Goal: Task Accomplishment & Management: Use online tool/utility

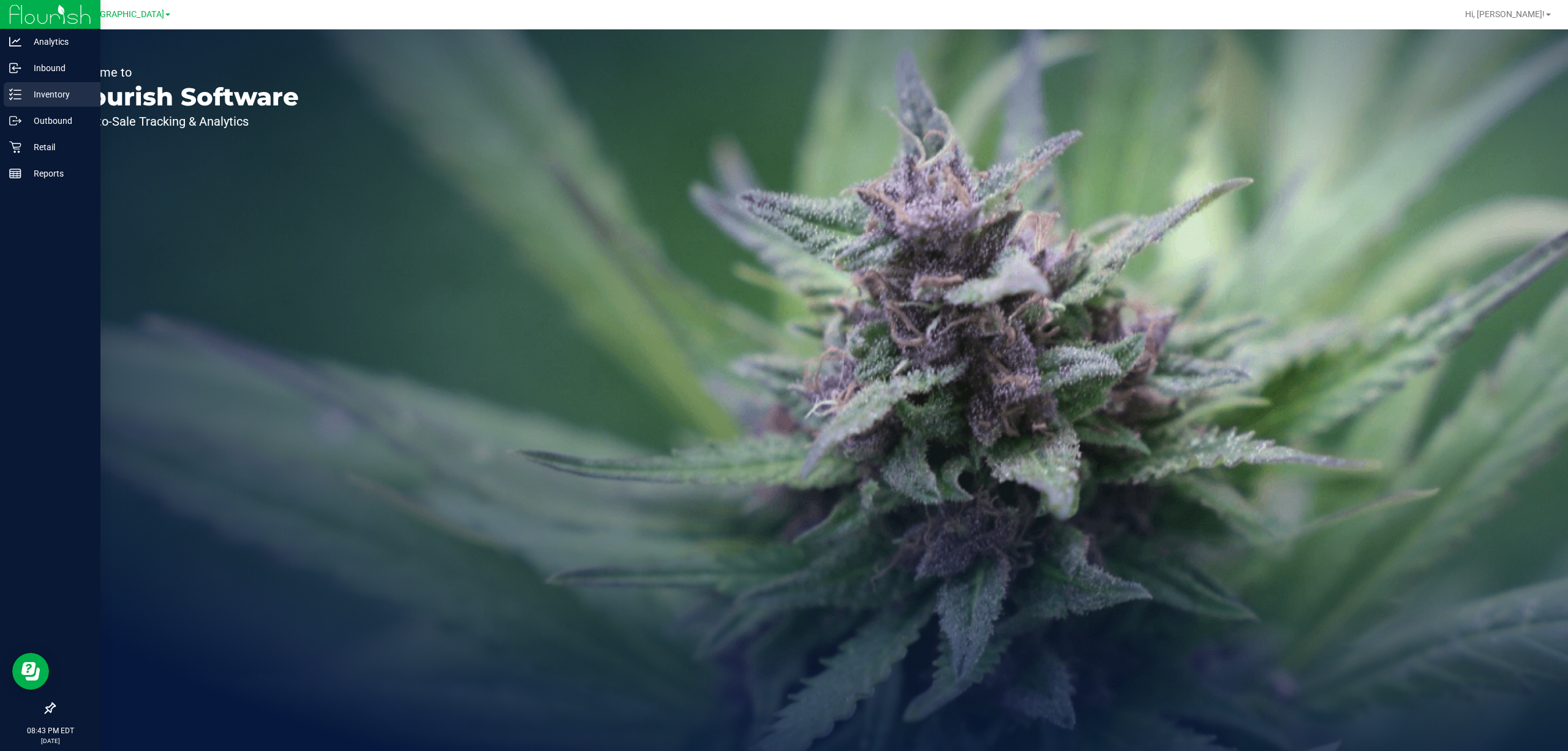
click at [12, 94] on icon at bounding box center [11, 94] width 2 height 2
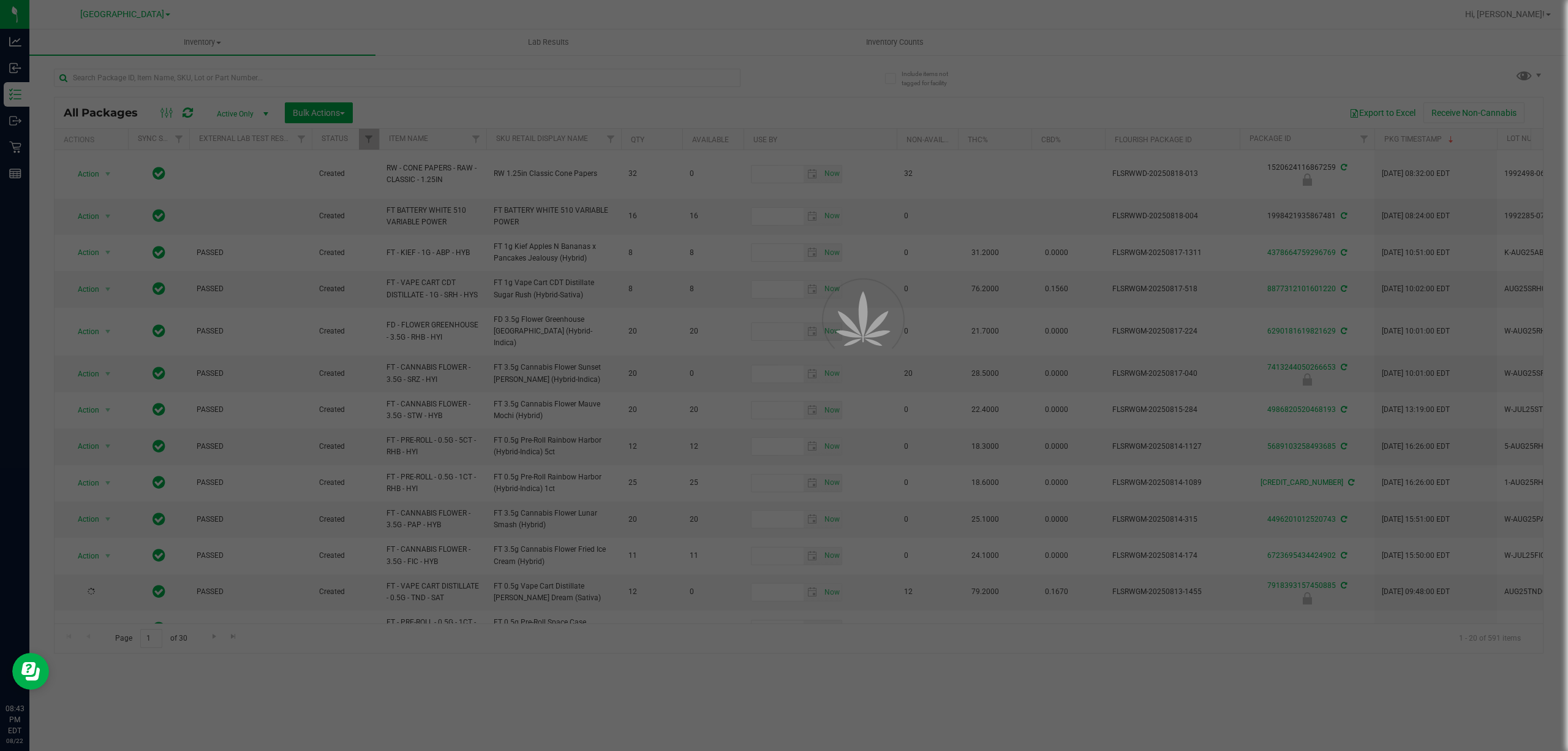
click at [877, 43] on div at bounding box center [784, 376] width 1568 height 751
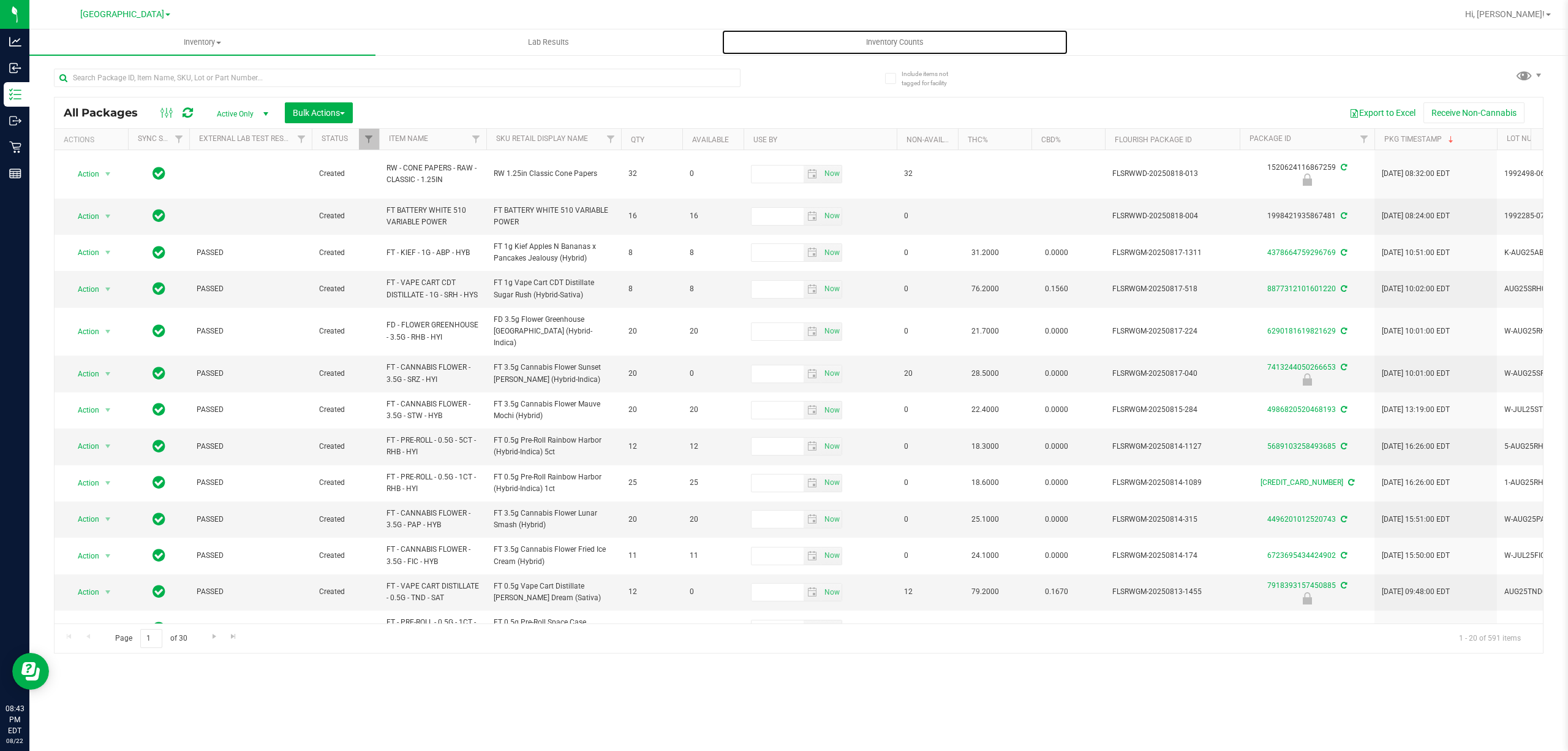
click at [877, 43] on span "Inventory Counts" at bounding box center [895, 41] width 91 height 11
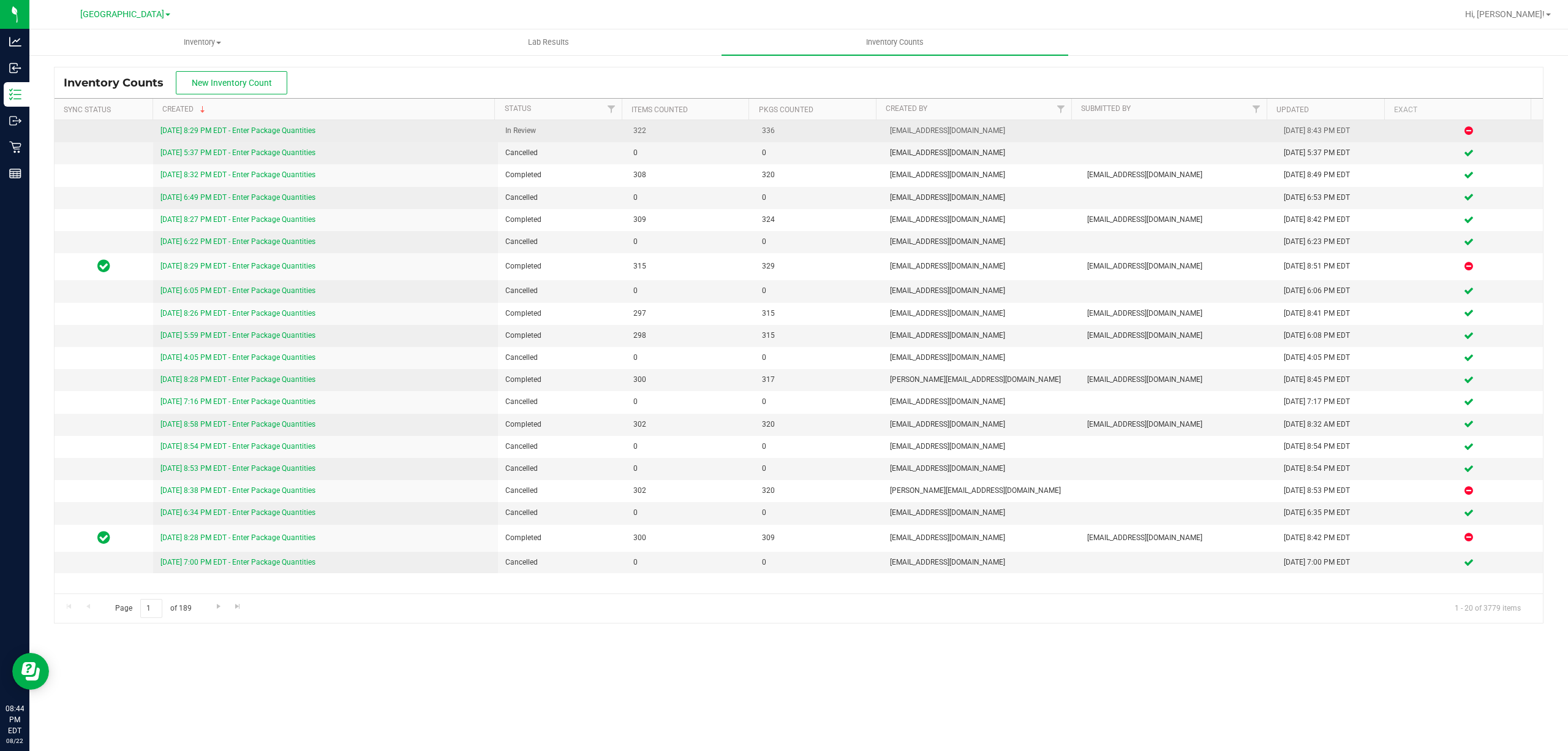
click at [311, 128] on link "[DATE] 8:29 PM EDT - Enter Package Quantities" at bounding box center [238, 130] width 155 height 9
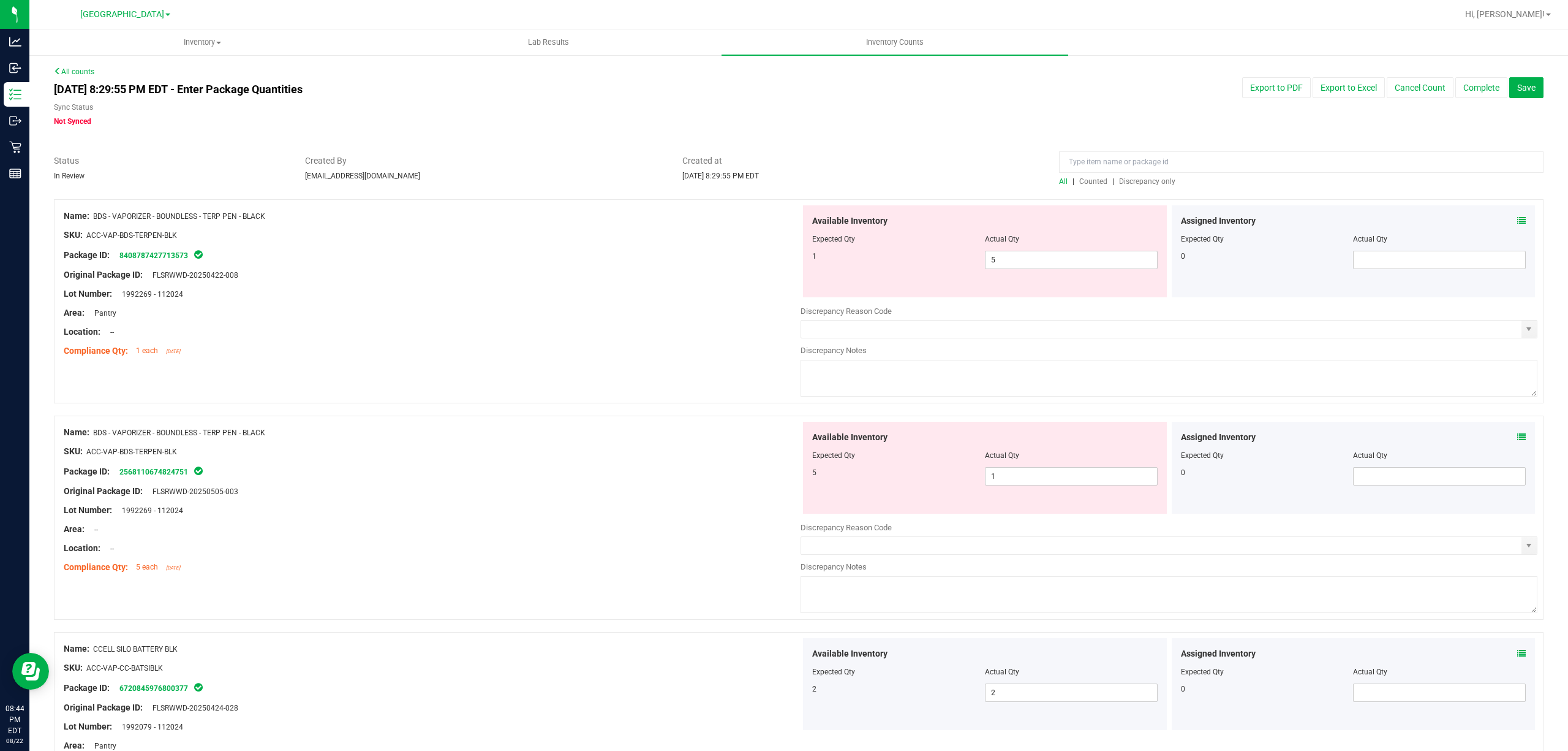
click at [1123, 180] on span "Discrepancy only" at bounding box center [1147, 181] width 56 height 9
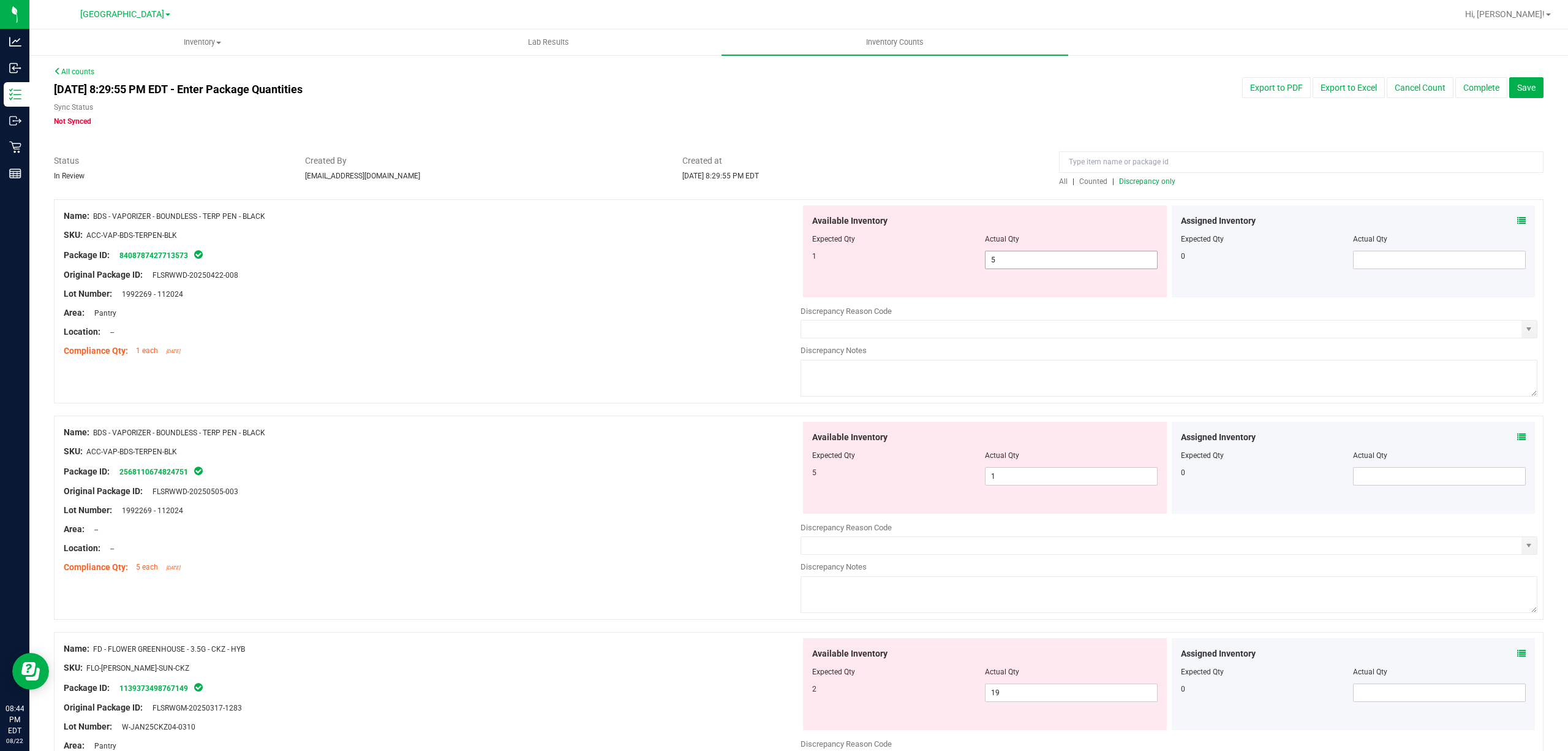
click at [1037, 255] on span "5 5" at bounding box center [1071, 259] width 172 height 19
type input "1"
click at [1027, 479] on div "Available Inventory Expected Qty Actual Qty 5 1 1" at bounding box center [1169, 518] width 737 height 194
type input "1"
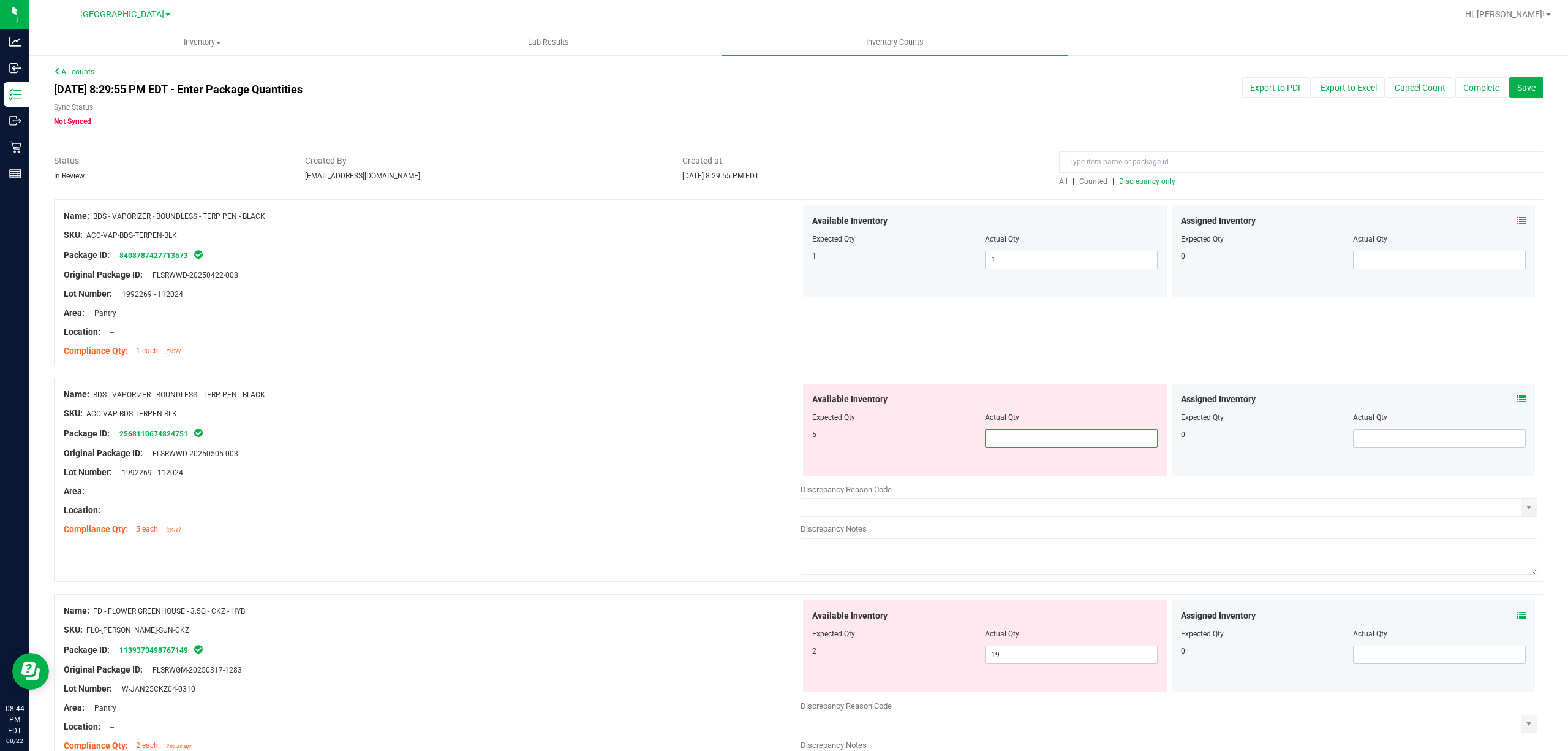
type input "5"
drag, startPoint x: 676, startPoint y: 402, endPoint x: 709, endPoint y: 411, distance: 34.2
click at [679, 402] on div at bounding box center [433, 404] width 737 height 6
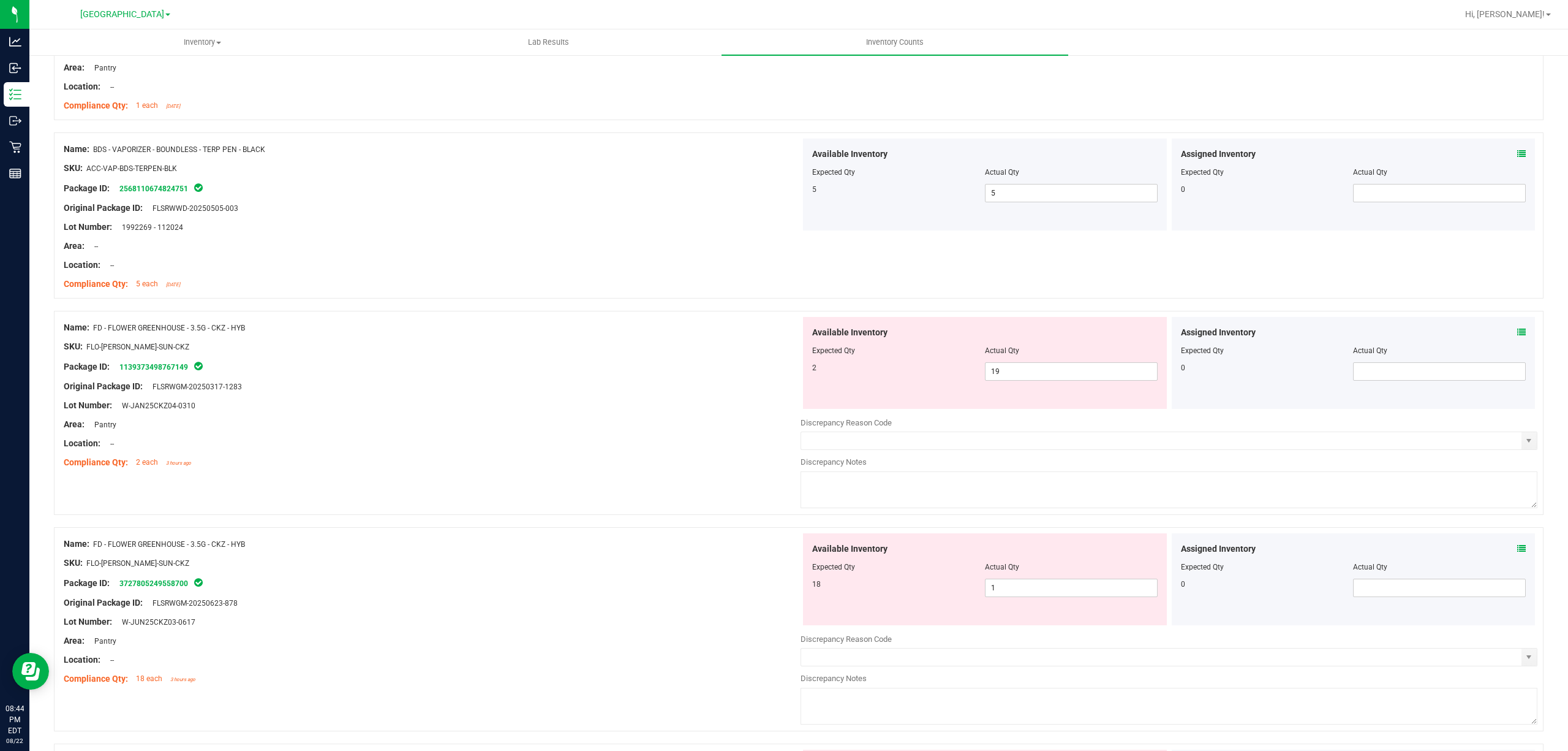
scroll to position [326, 0]
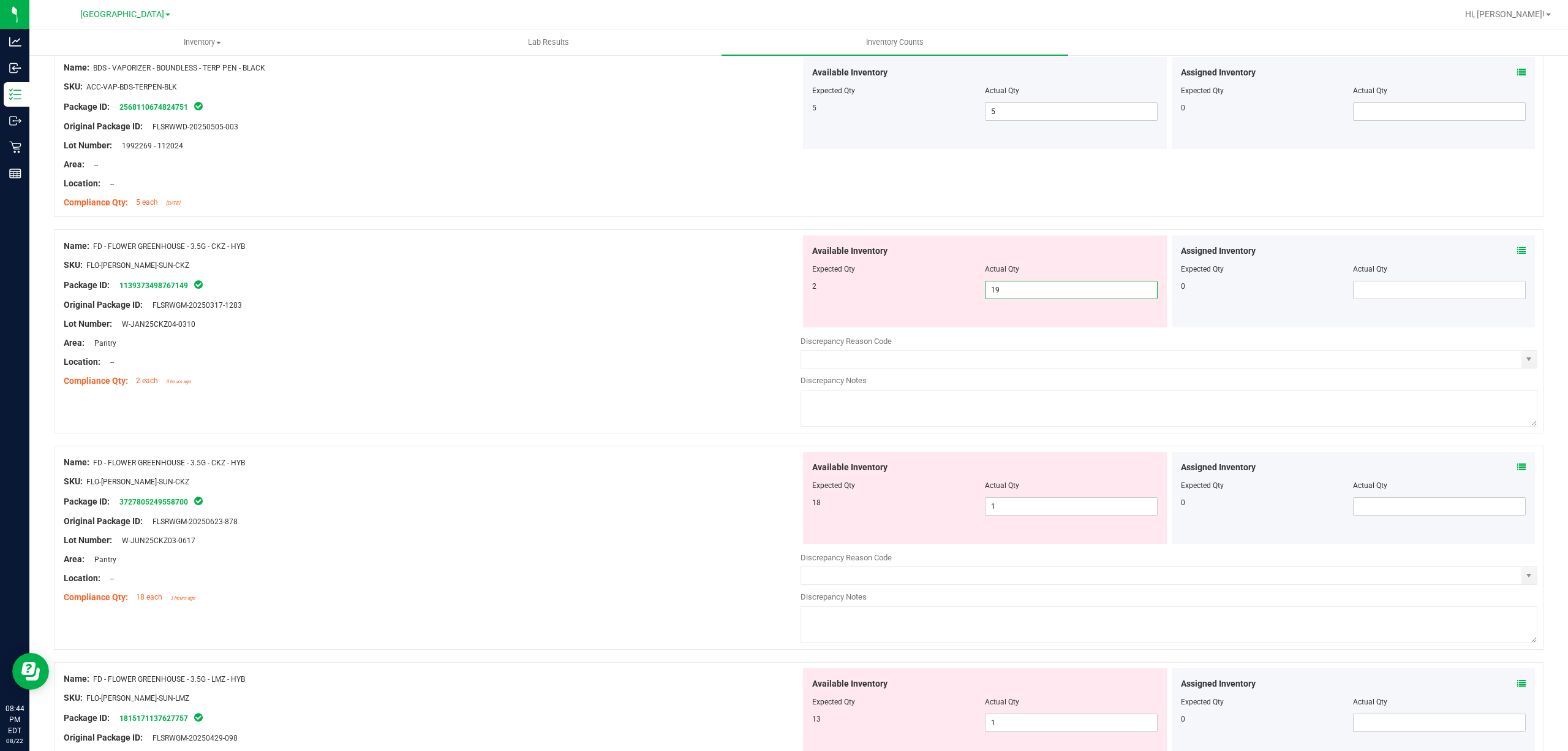
click at [1020, 287] on span "19 19" at bounding box center [1071, 290] width 172 height 19
type input "1"
type input "2"
click at [1026, 509] on div "Available Inventory Expected Qty Actual Qty 18 1 1" at bounding box center [1169, 548] width 737 height 194
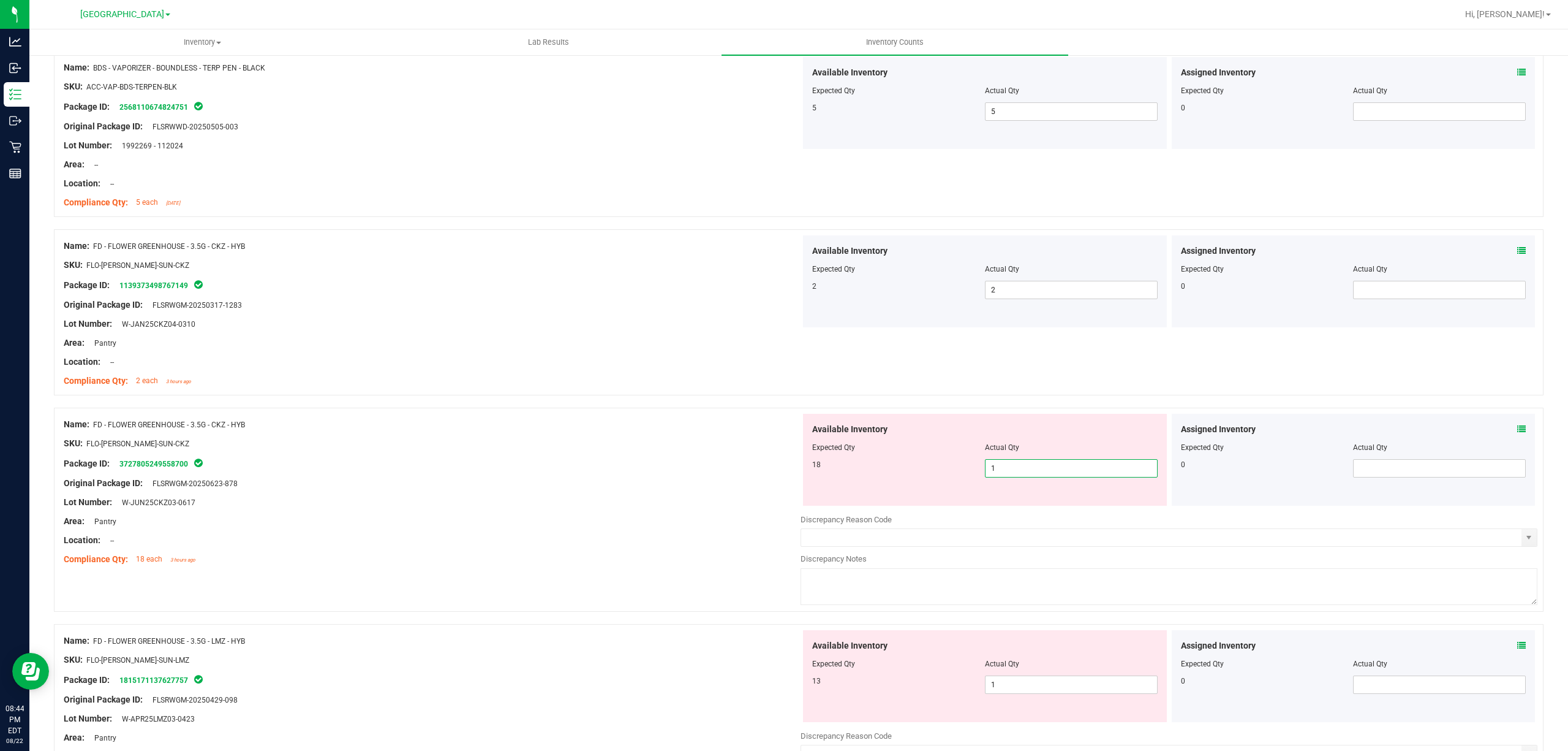
type input "18"
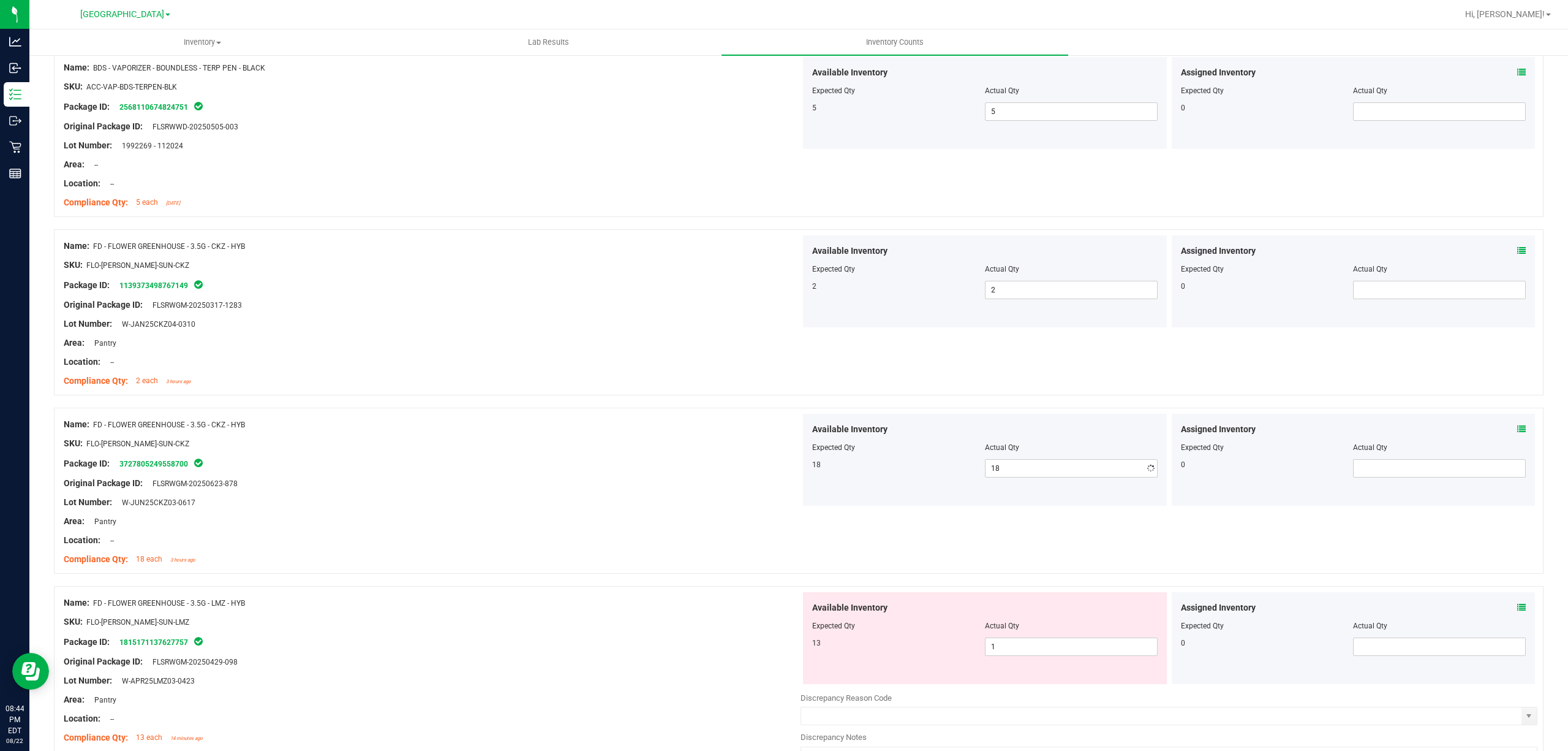
click at [522, 496] on div at bounding box center [433, 493] width 737 height 6
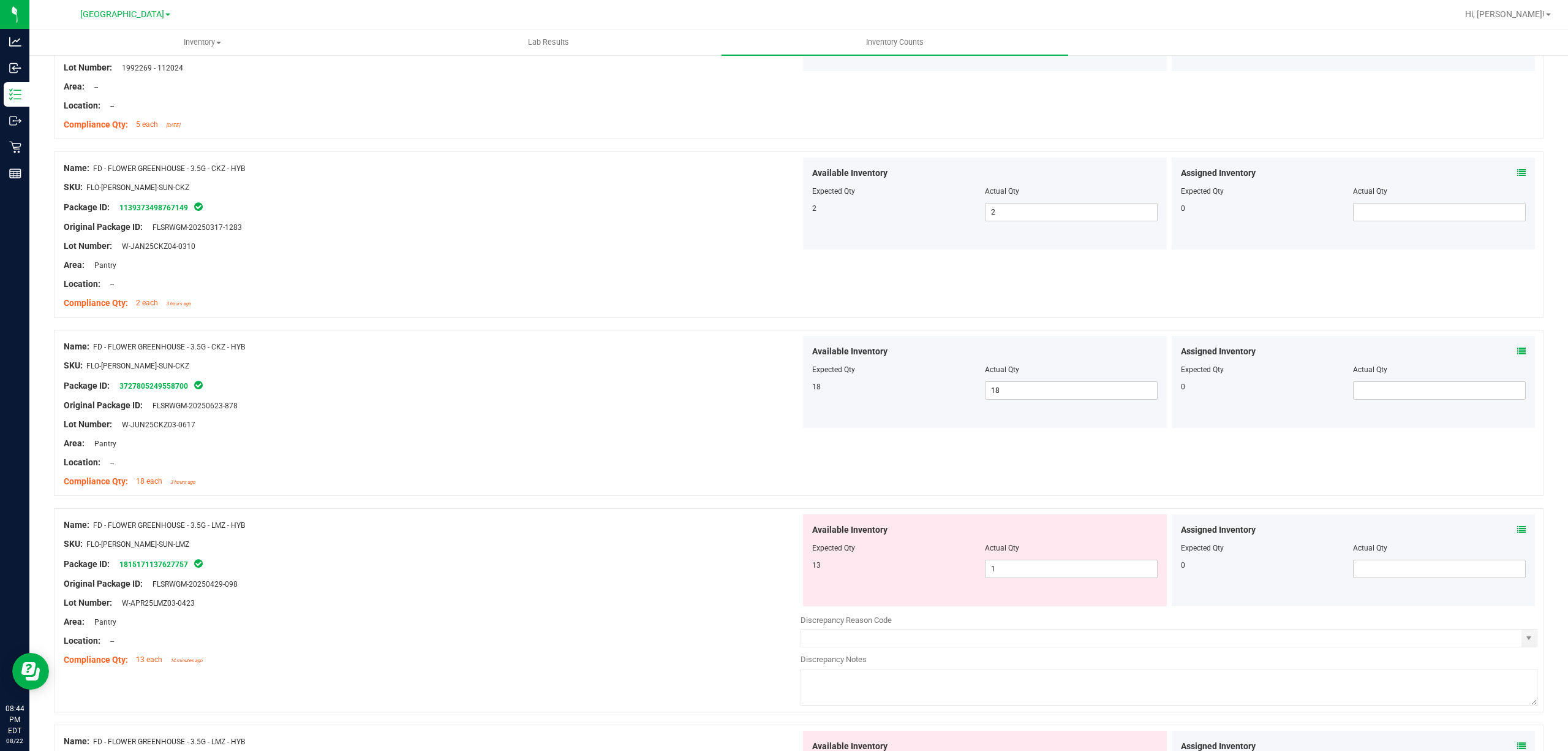
scroll to position [653, 0]
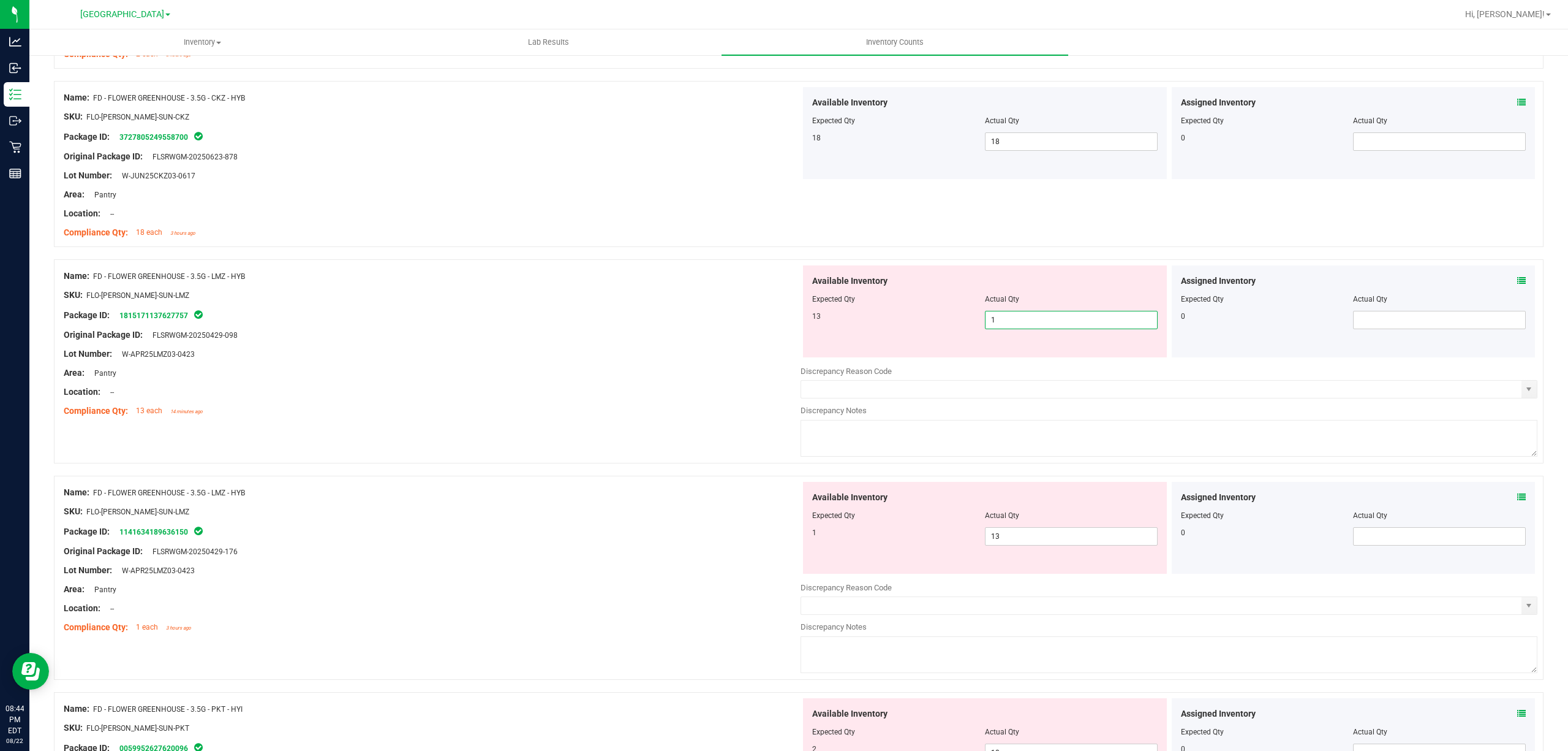
drag, startPoint x: 1073, startPoint y: 321, endPoint x: 1055, endPoint y: 334, distance: 22.2
click at [1072, 321] on span "1 1" at bounding box center [1071, 319] width 172 height 19
type input "13"
click at [1007, 535] on div "Available Inventory Expected Qty Actual Qty 1 13 13" at bounding box center [985, 527] width 364 height 92
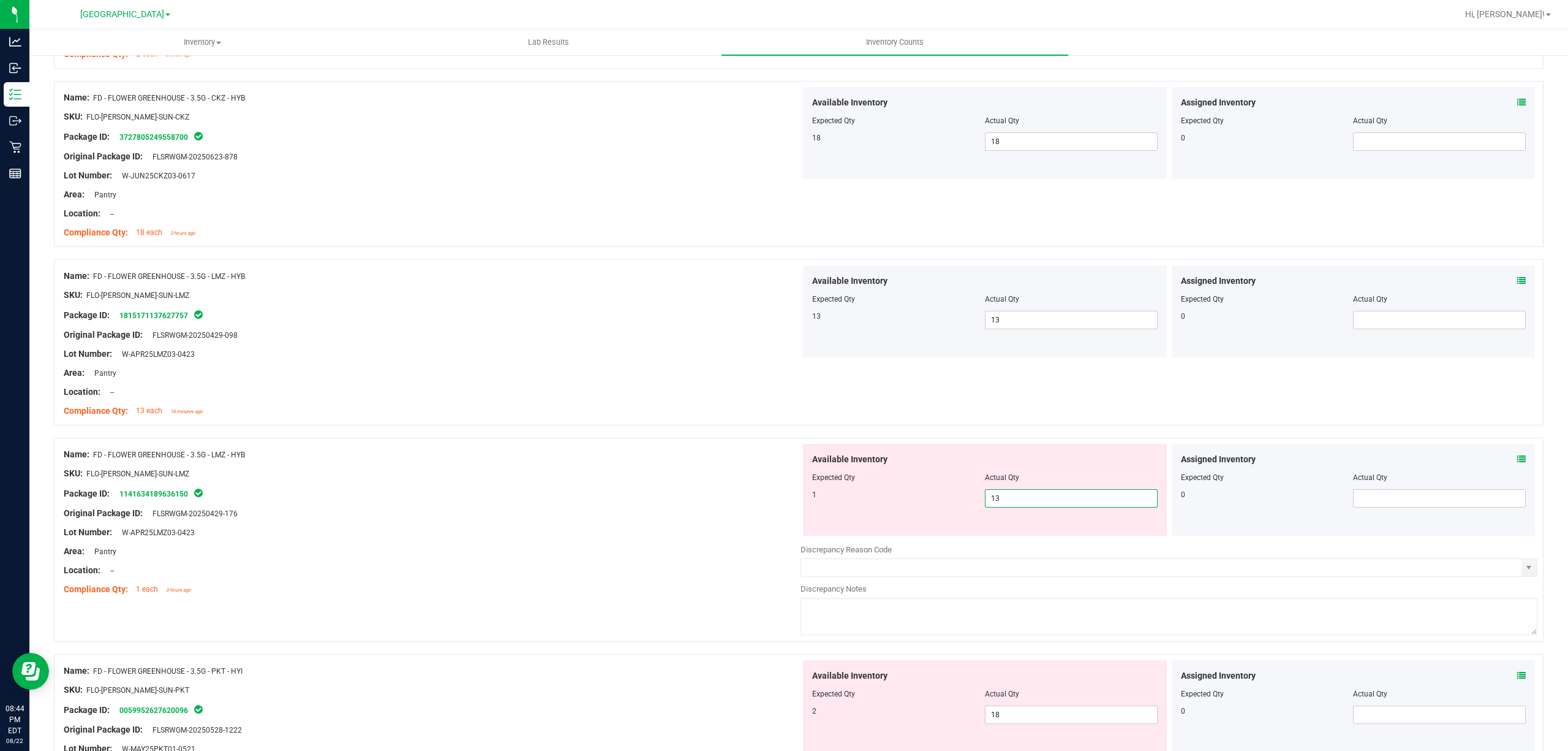
type input "1"
click at [805, 493] on div "Available Inventory Expected Qty Actual Qty 1 1 1" at bounding box center [985, 489] width 364 height 92
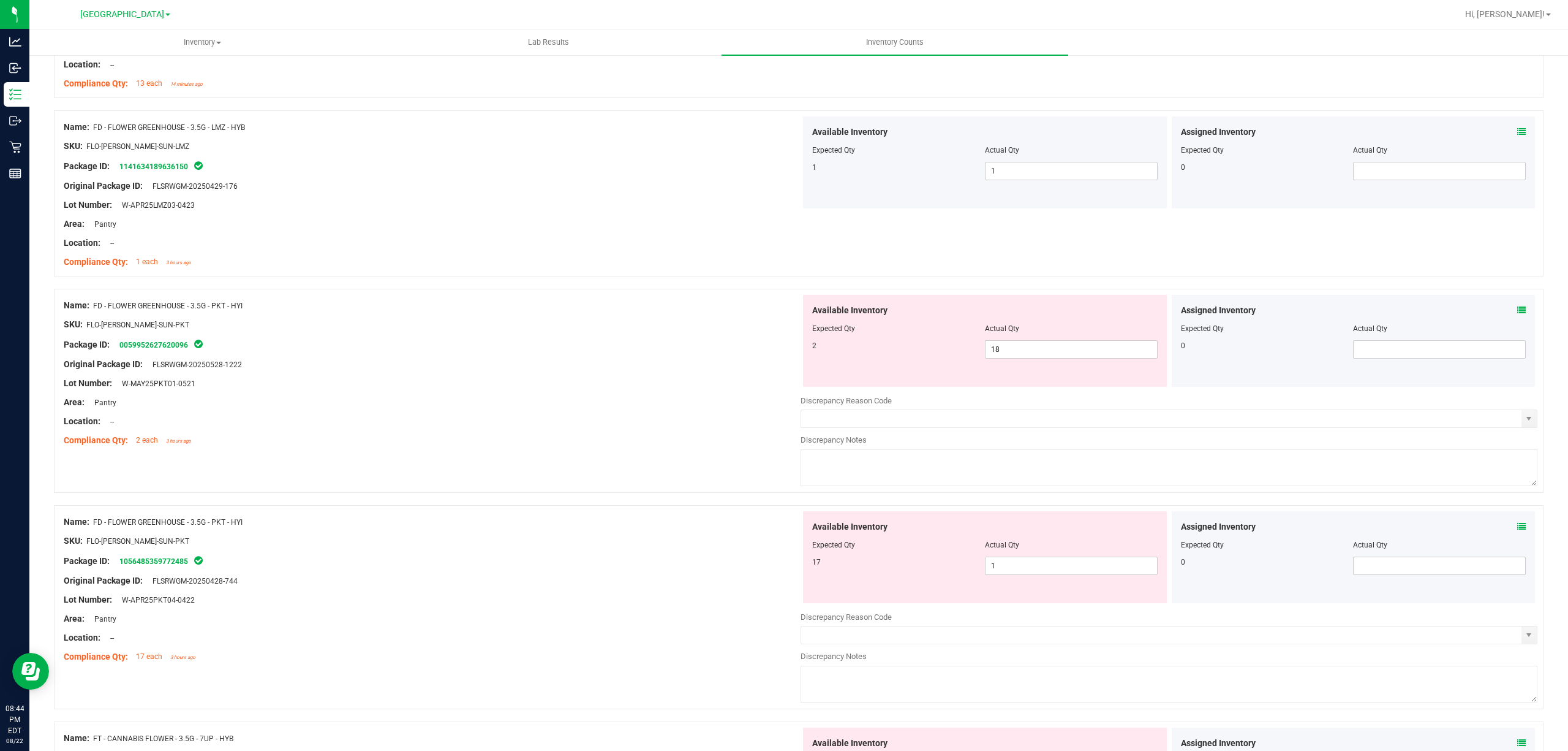
scroll to position [1061, 0]
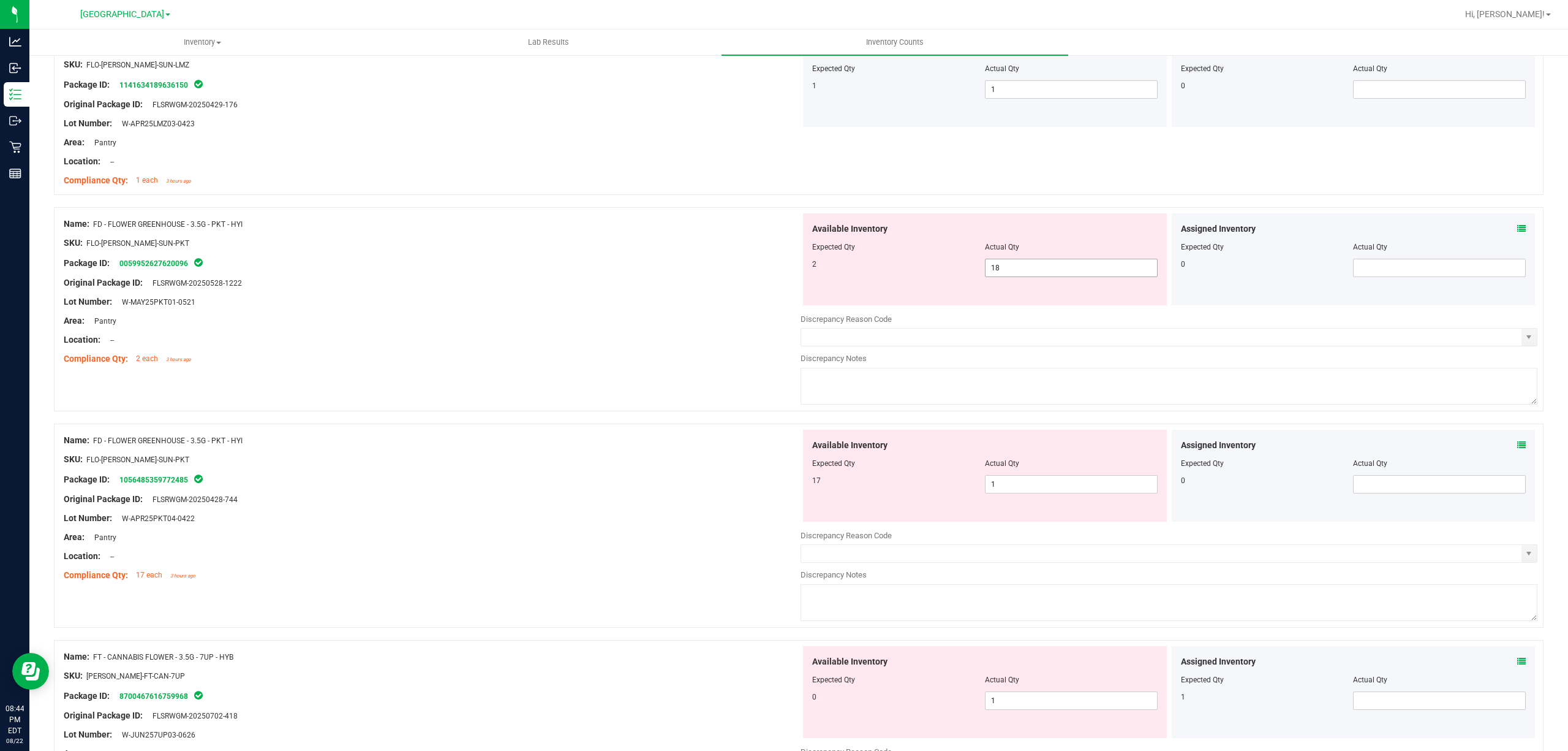
click at [1078, 265] on span "18 18" at bounding box center [1071, 267] width 172 height 19
type input "1"
type input "2"
click at [1018, 497] on div "Available Inventory Expected Qty Actual Qty 17 1 1" at bounding box center [1169, 526] width 737 height 194
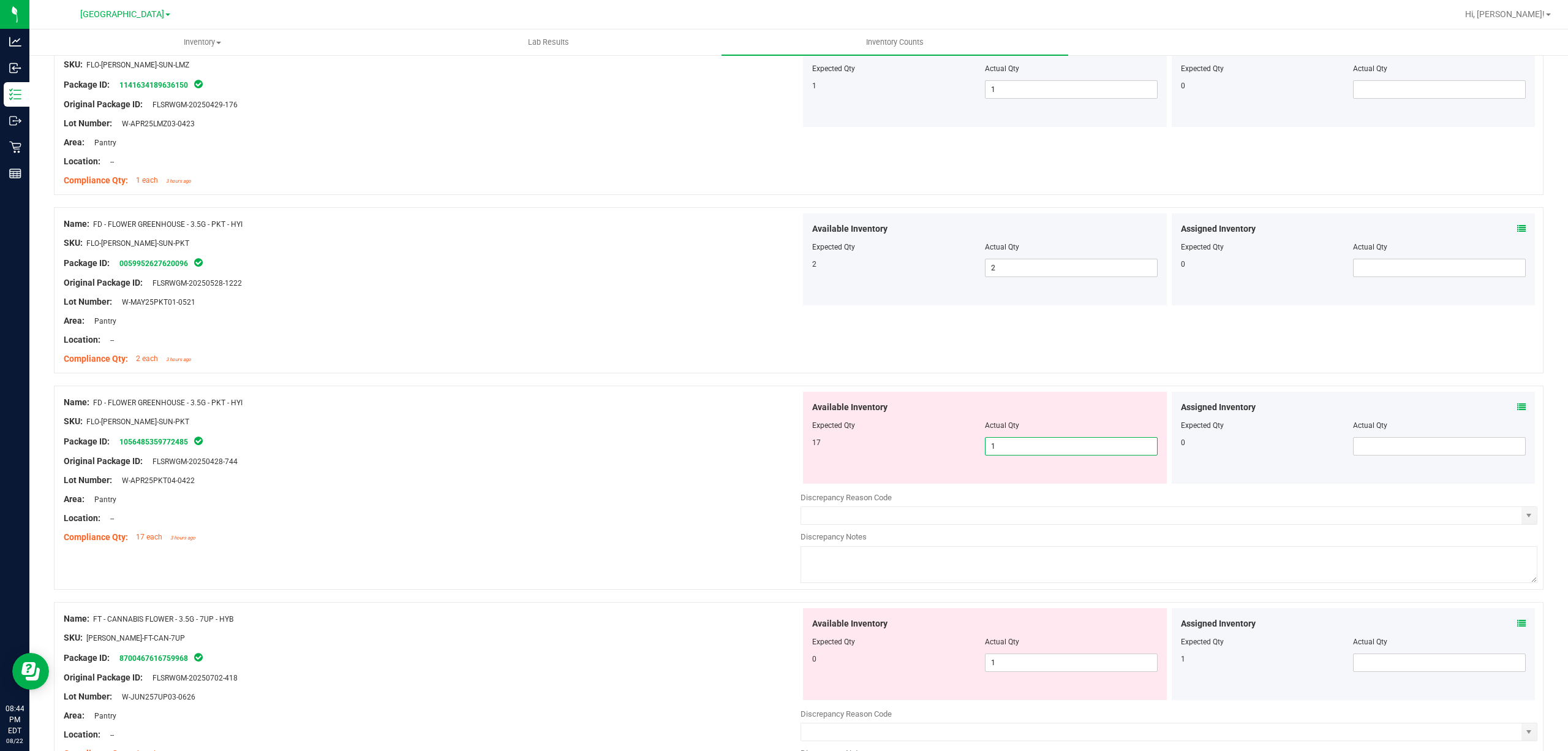
click at [998, 454] on span "1 1" at bounding box center [1071, 445] width 172 height 19
type input "17"
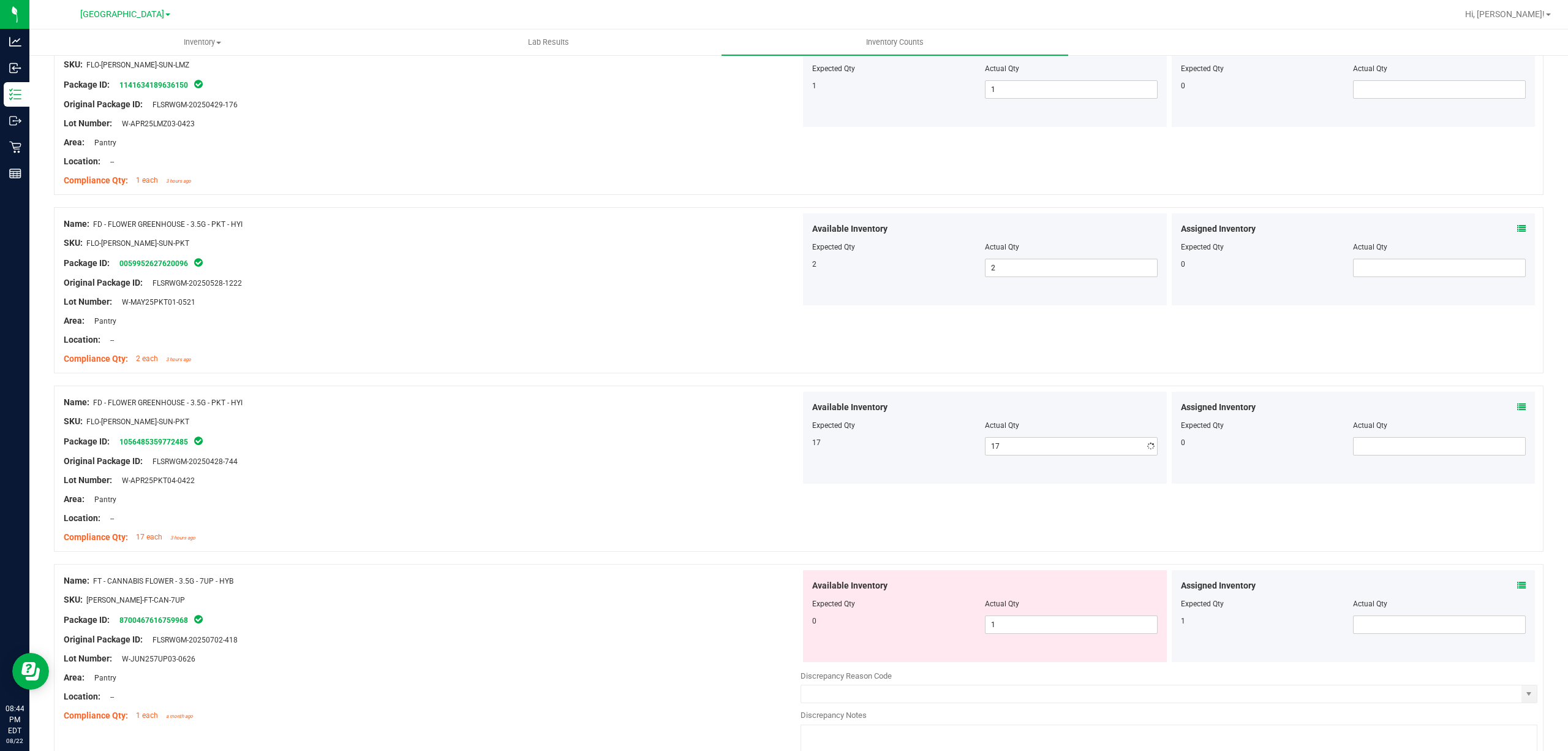
click at [631, 483] on div "Lot Number: W-APR25PKT04-0422" at bounding box center [433, 480] width 737 height 13
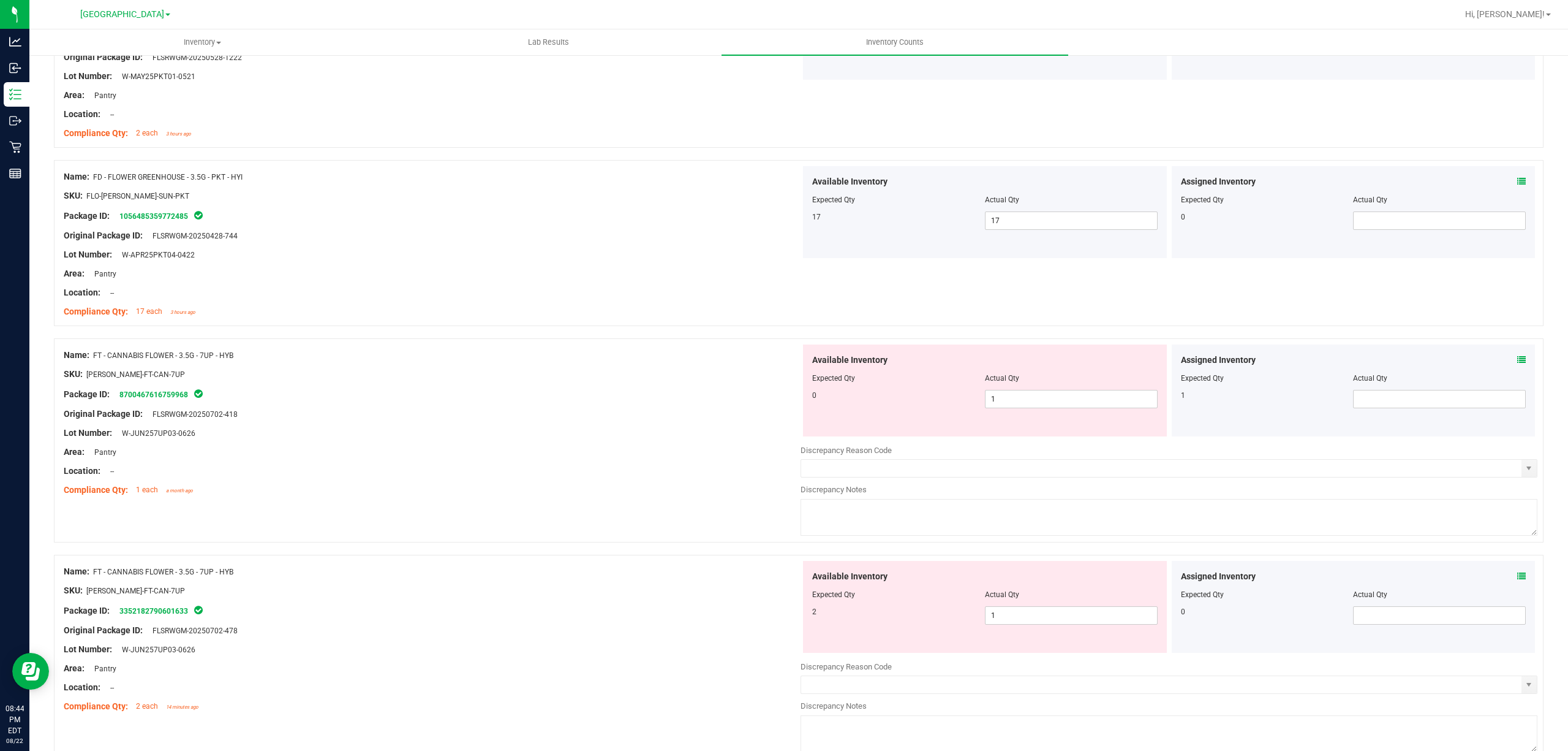
scroll to position [1389, 0]
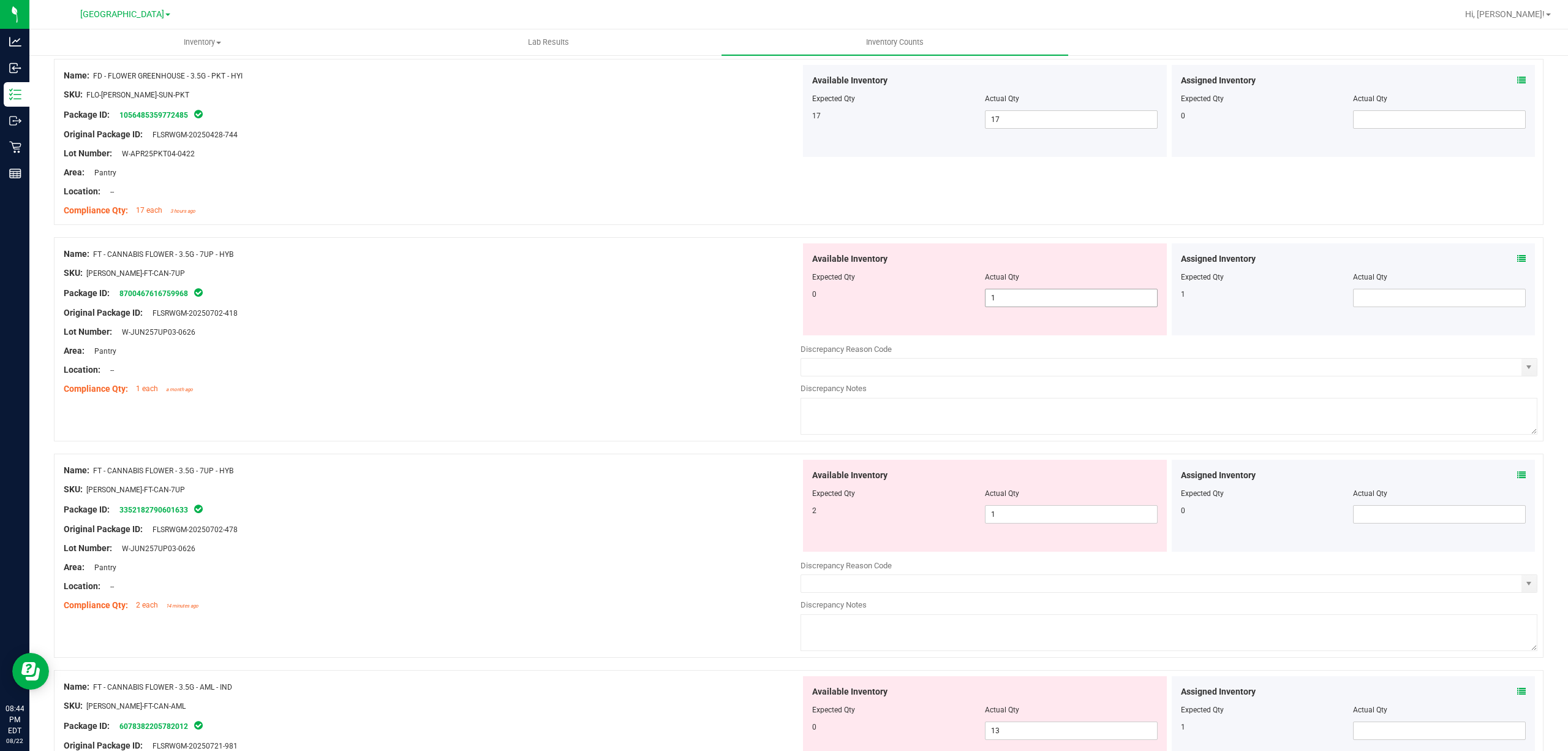
click at [1017, 300] on span "1 1" at bounding box center [1071, 298] width 172 height 19
type input "0"
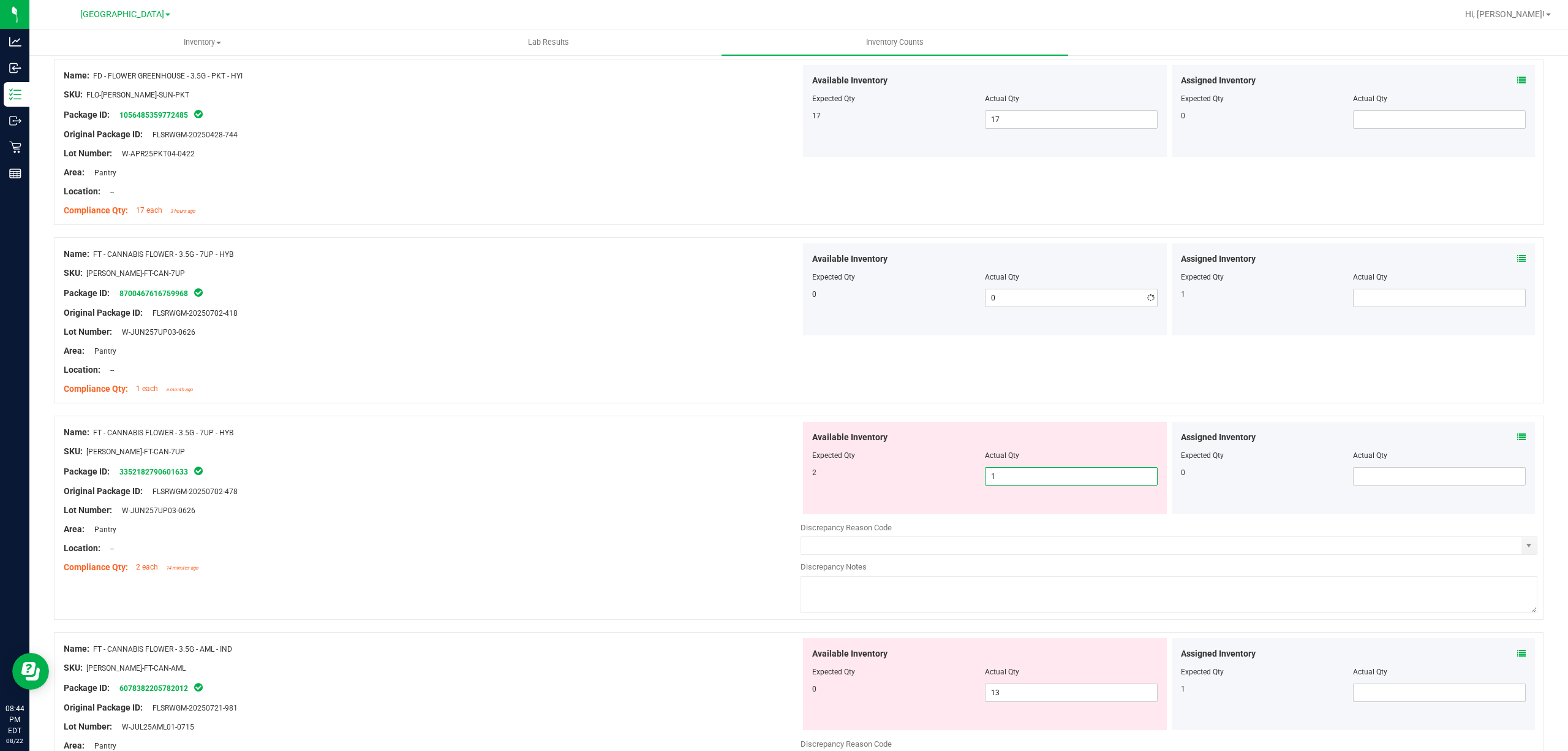
click at [1062, 513] on div "Available Inventory Expected Qty Actual Qty 2 1 1" at bounding box center [985, 467] width 364 height 92
type input "2"
drag, startPoint x: 1390, startPoint y: 298, endPoint x: 1379, endPoint y: 297, distance: 11.0
click at [1389, 297] on span at bounding box center [1439, 298] width 172 height 19
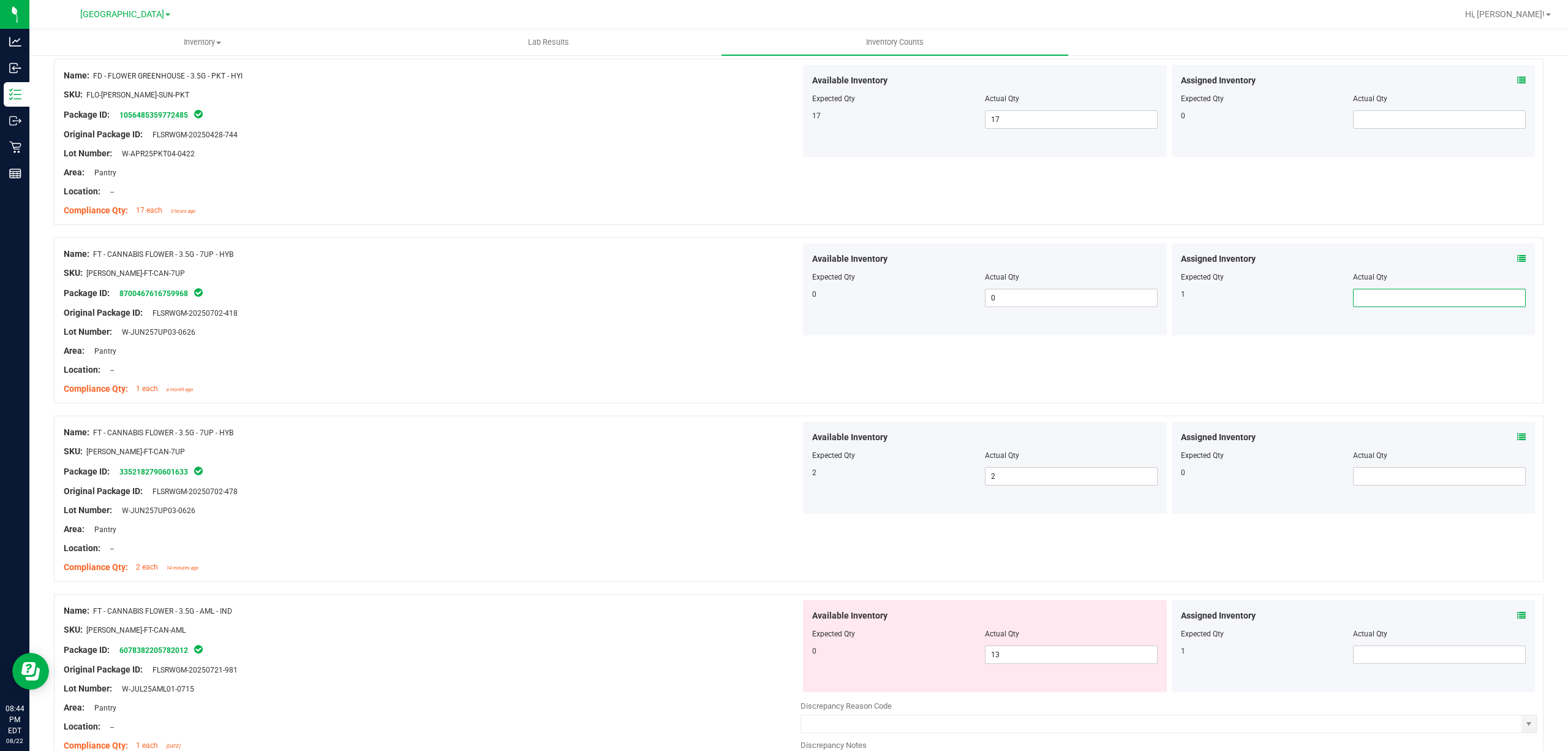
type input "1"
click at [616, 352] on div "Area: Pantry" at bounding box center [433, 350] width 737 height 13
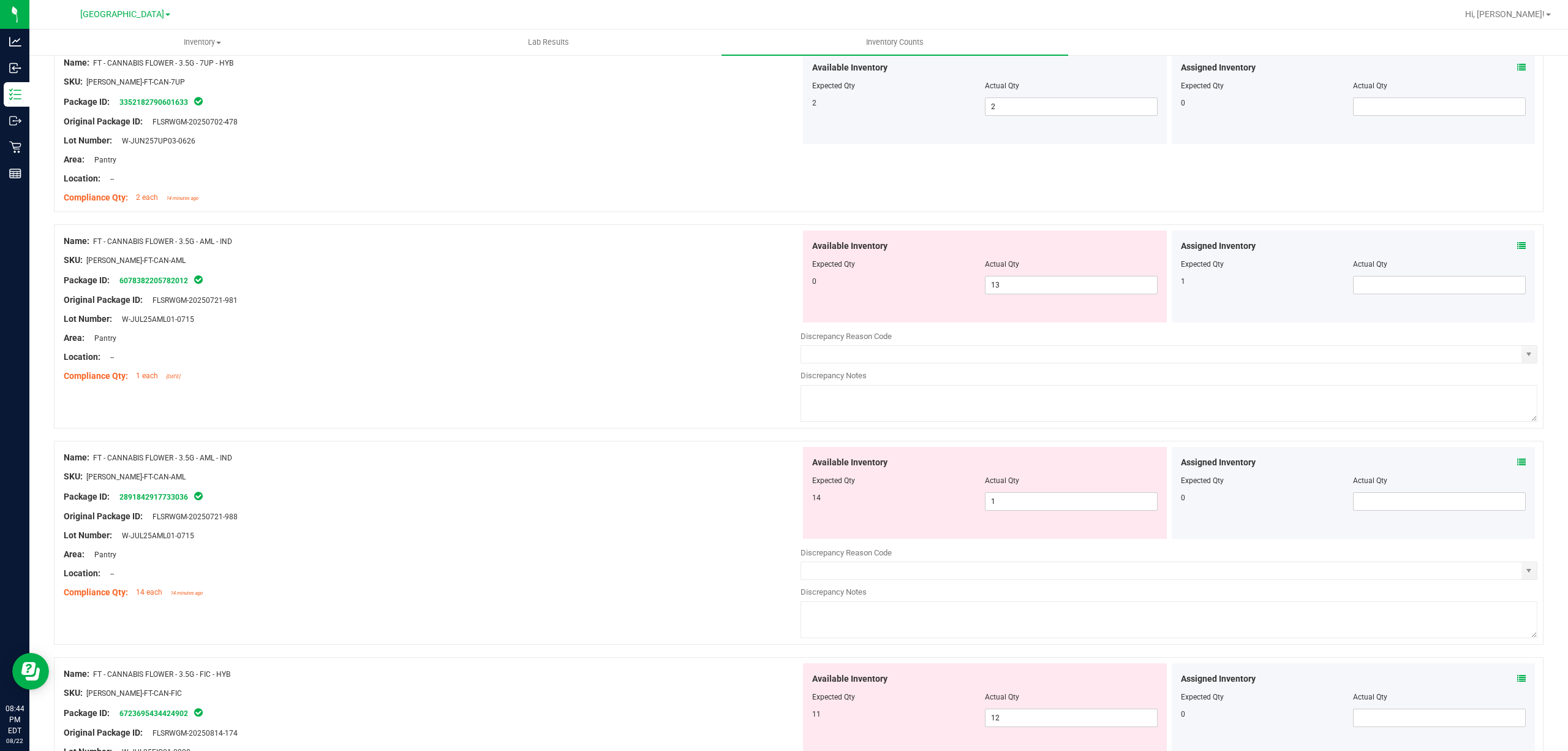
scroll to position [1797, 0]
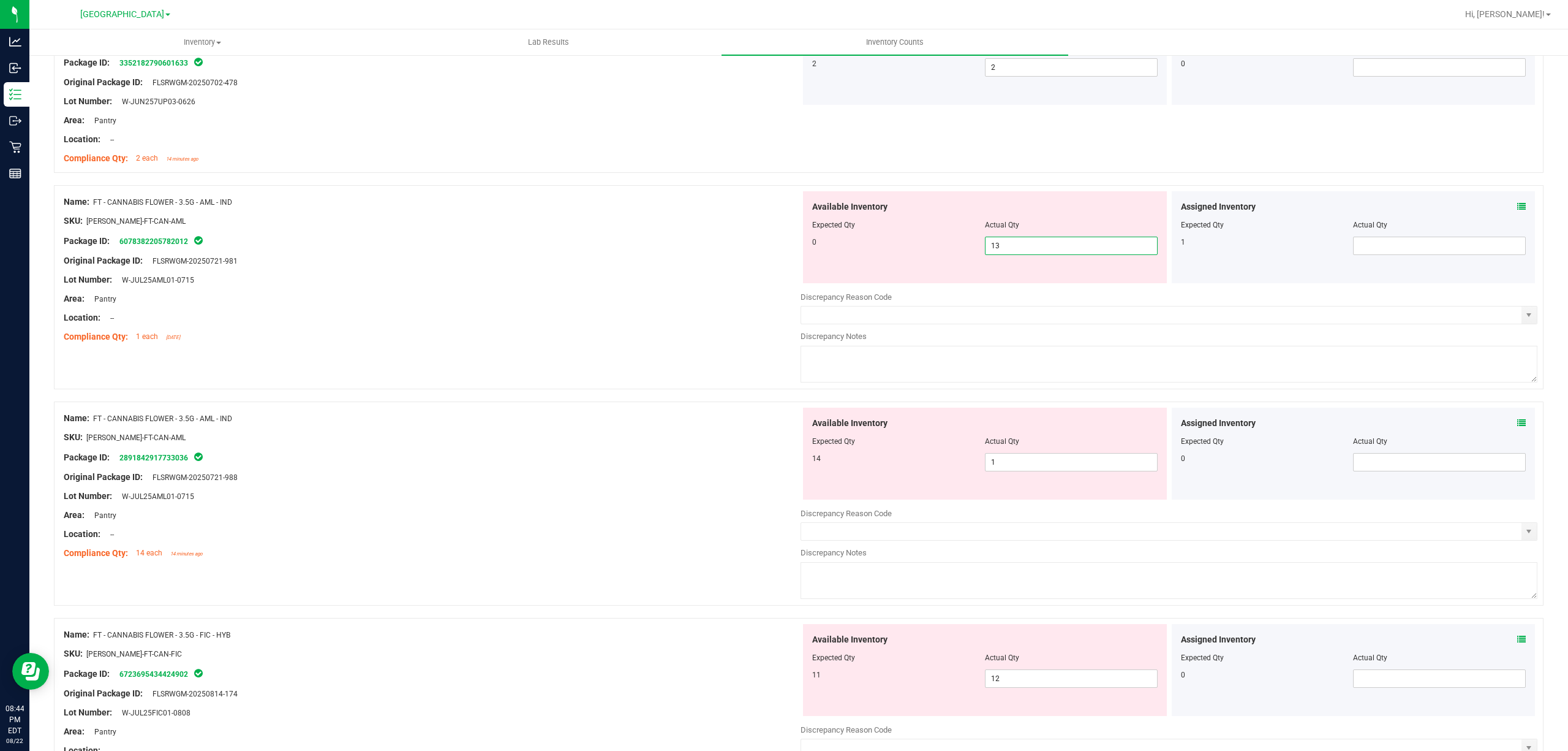
click at [1016, 251] on span "13 13" at bounding box center [1071, 245] width 172 height 19
type input "1"
type input "0"
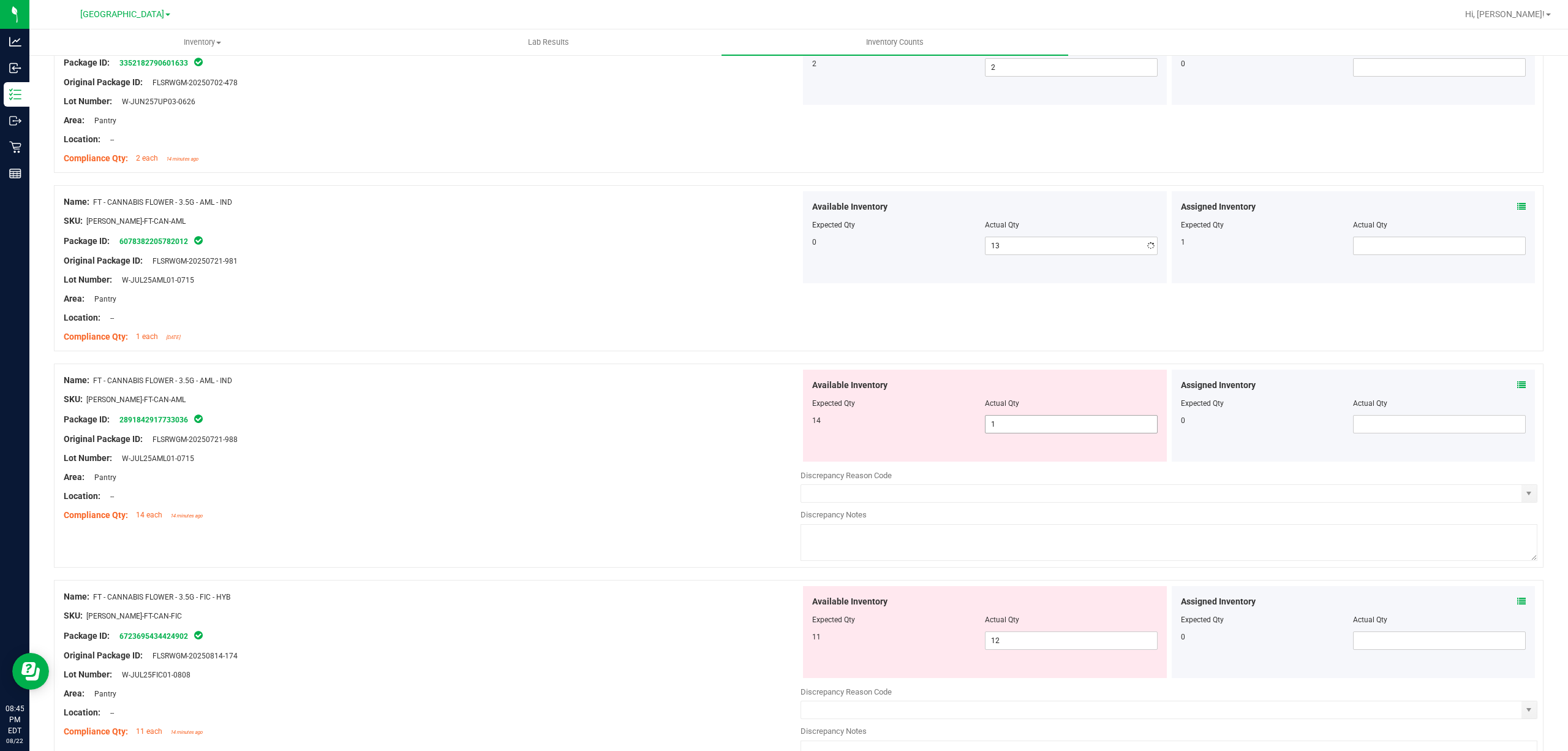
type input "0"
click at [1021, 460] on div "Available Inventory Expected Qty Actual Qty 14 1 1" at bounding box center [985, 415] width 364 height 92
type input "14"
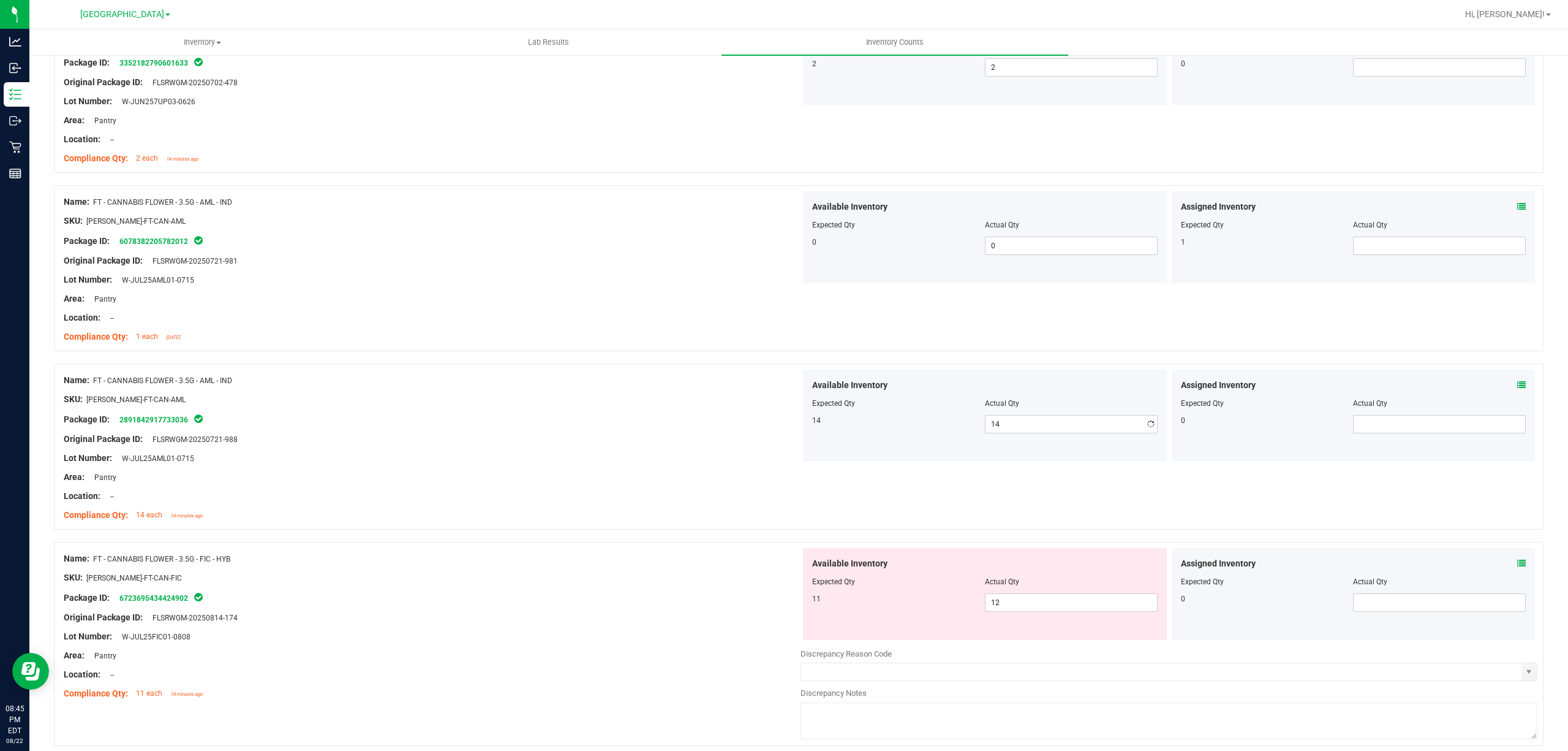
drag, startPoint x: 638, startPoint y: 423, endPoint x: 1300, endPoint y: 288, distance: 675.6
click at [648, 424] on div "Package ID: 2891842917733036" at bounding box center [433, 419] width 737 height 15
click at [1418, 248] on span at bounding box center [1439, 245] width 172 height 19
type input "1"
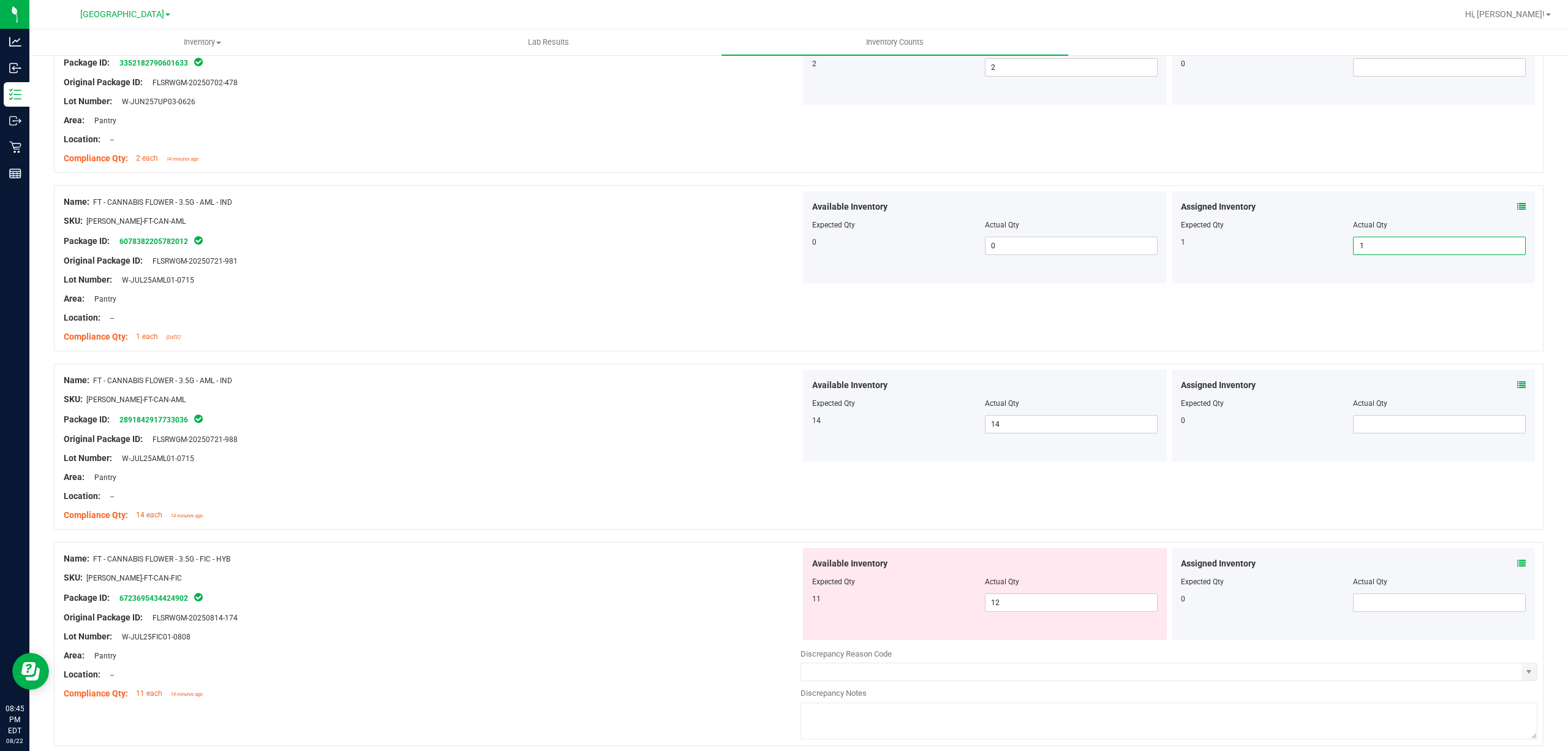
click at [655, 308] on div at bounding box center [433, 308] width 737 height 6
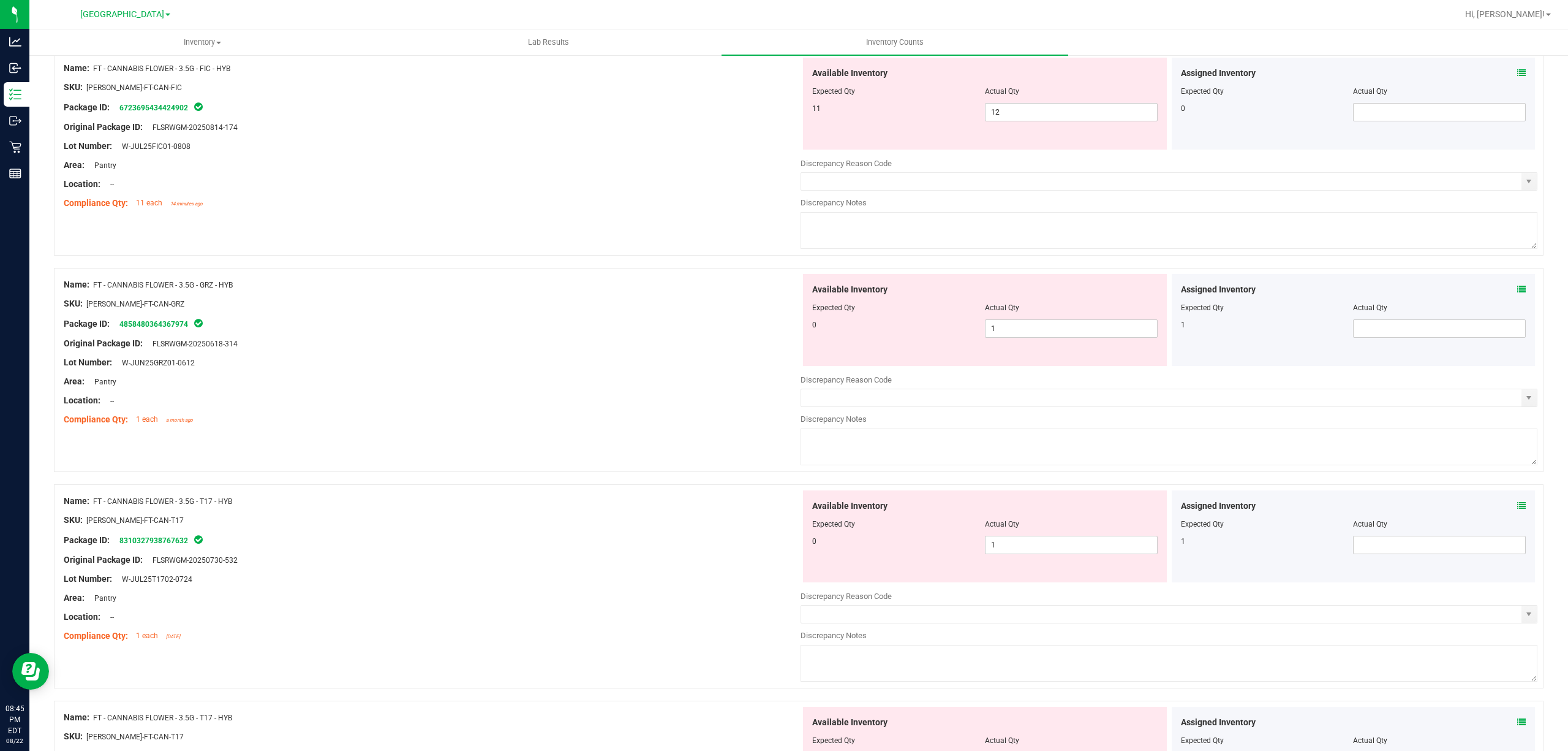
scroll to position [2368, 0]
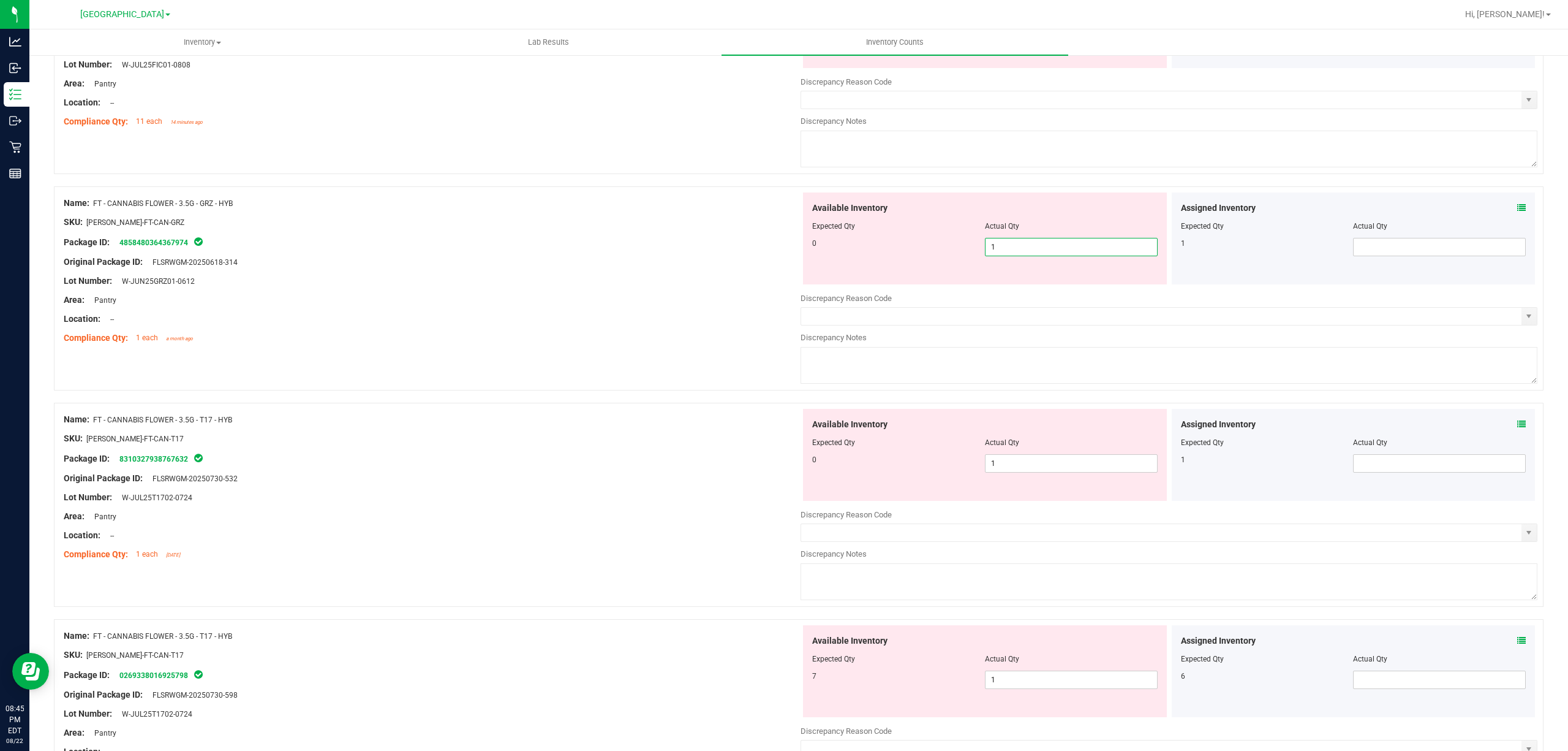
click at [1000, 251] on span "1 1" at bounding box center [1071, 246] width 172 height 19
type input "0"
click at [1387, 242] on span at bounding box center [1439, 246] width 172 height 19
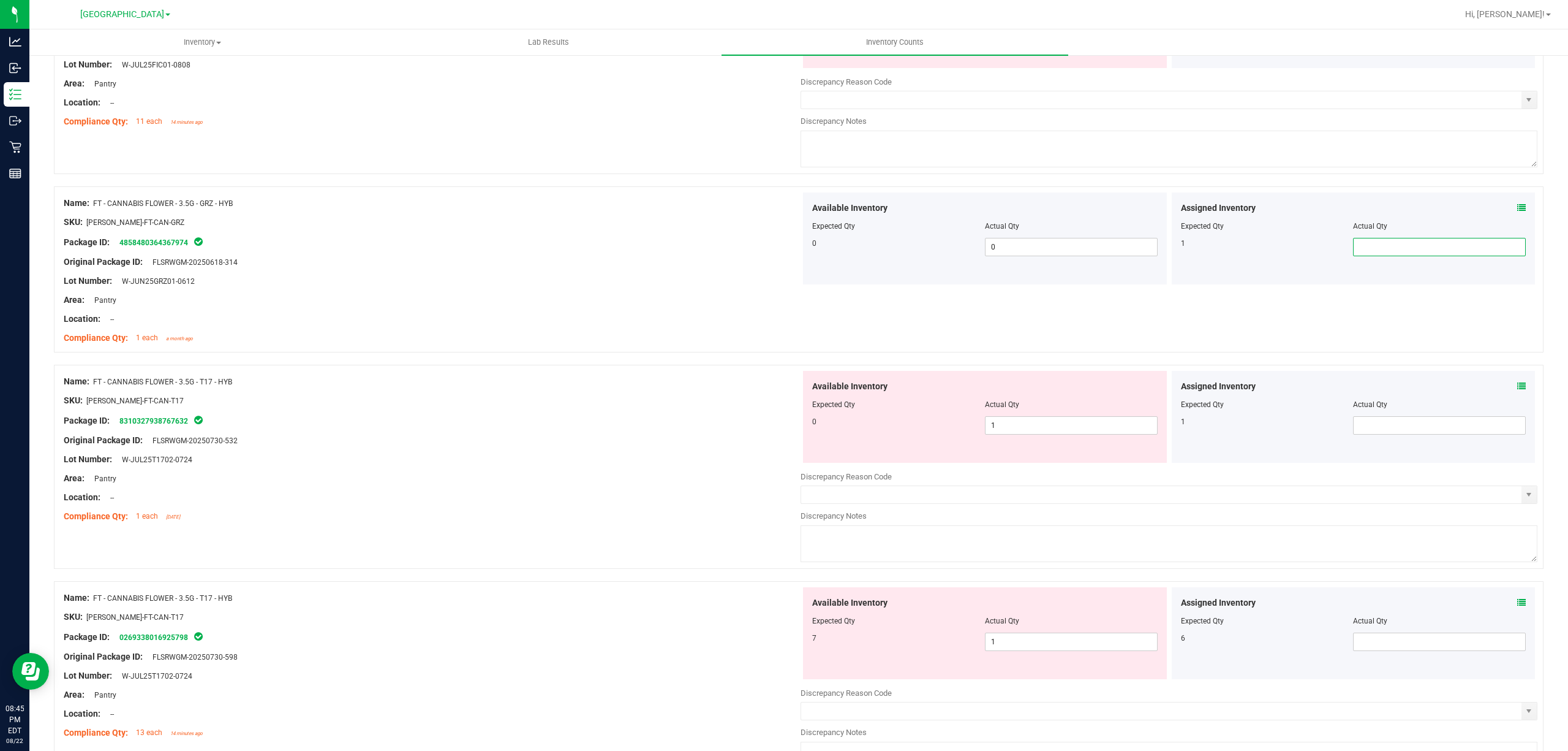
click at [1374, 247] on span at bounding box center [1439, 246] width 172 height 19
type input "1"
click at [683, 255] on div at bounding box center [433, 252] width 737 height 6
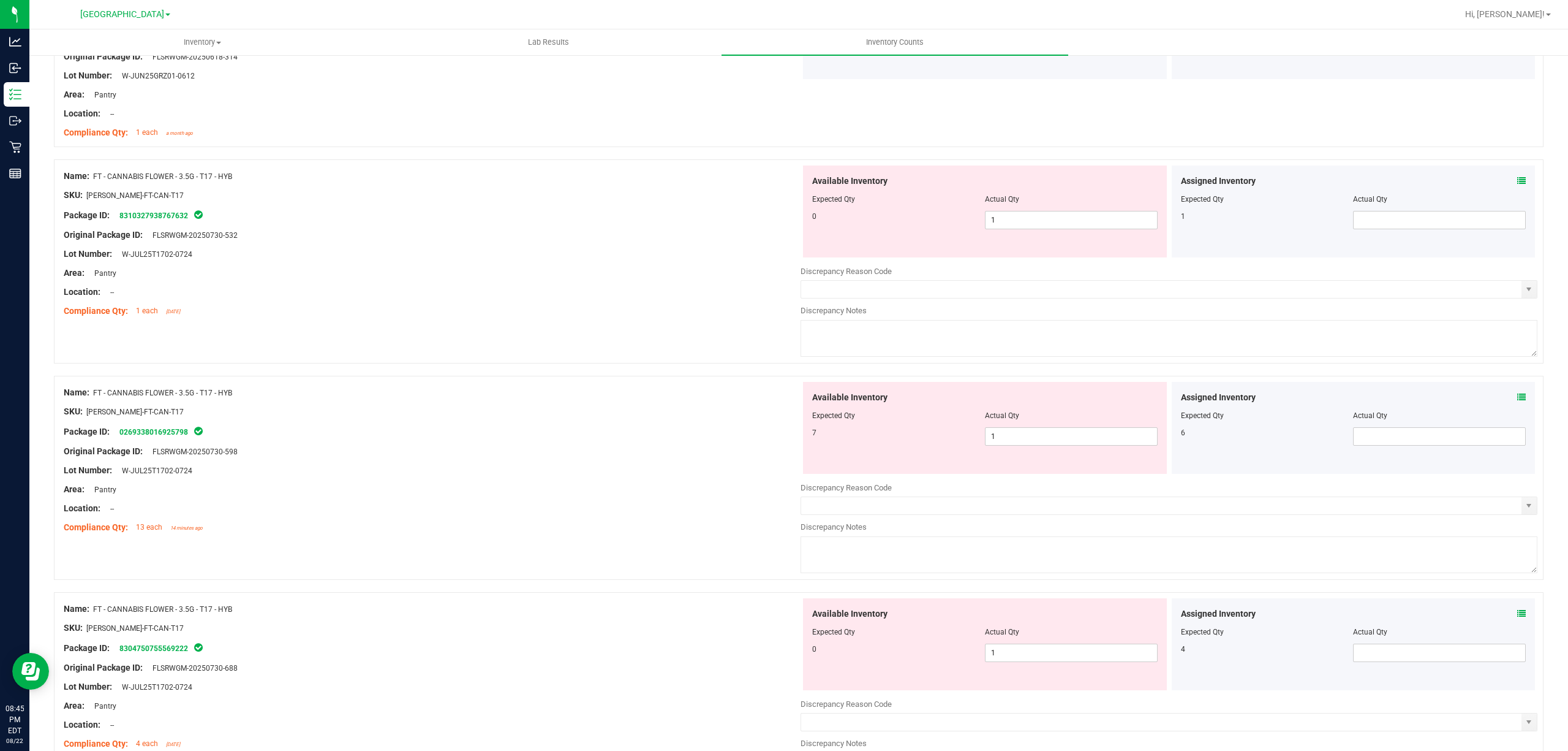
scroll to position [2614, 0]
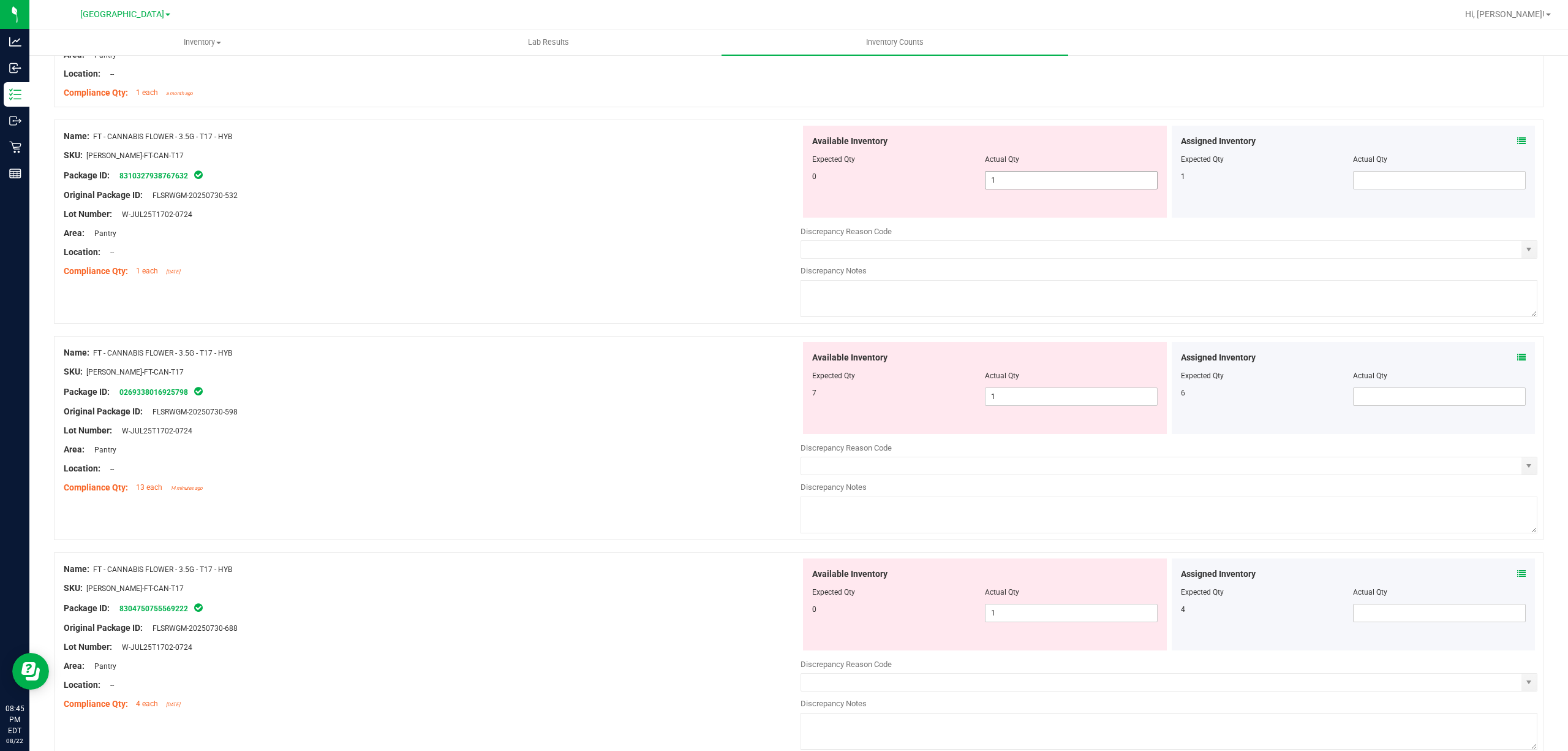
click at [1037, 188] on span "1 1" at bounding box center [1071, 179] width 172 height 19
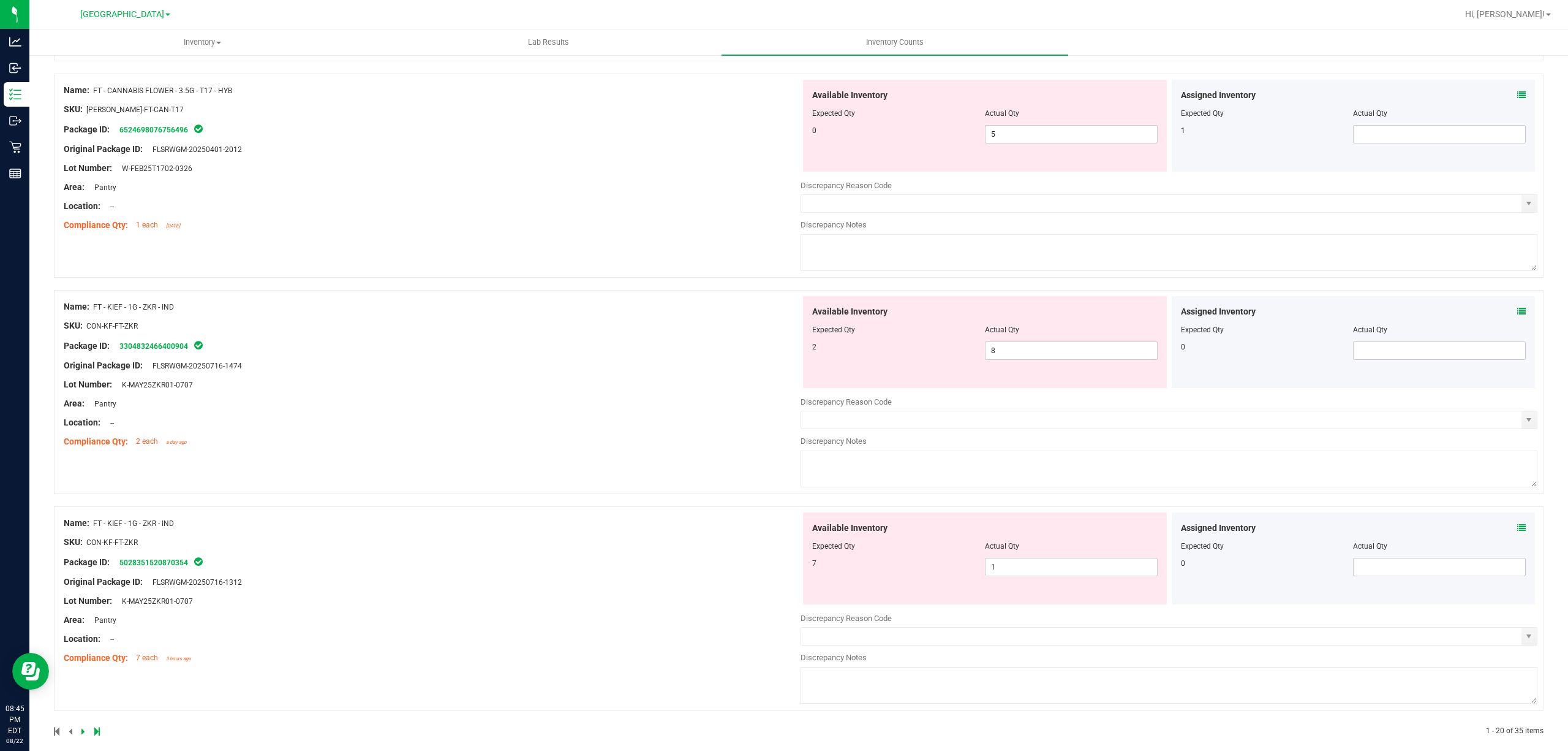
scroll to position [3331, 0]
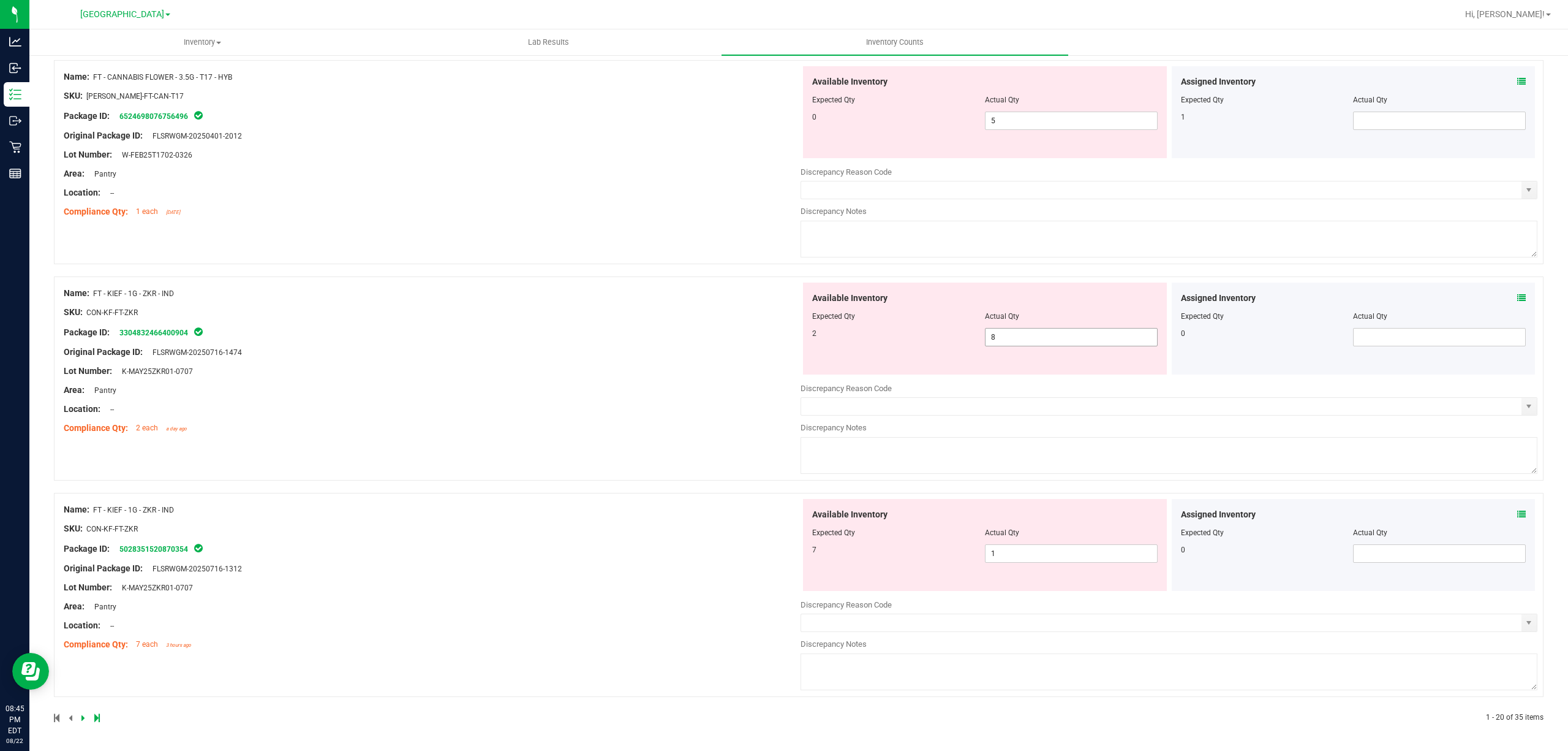
click at [1030, 339] on span "8 8" at bounding box center [1071, 337] width 172 height 19
type input "2"
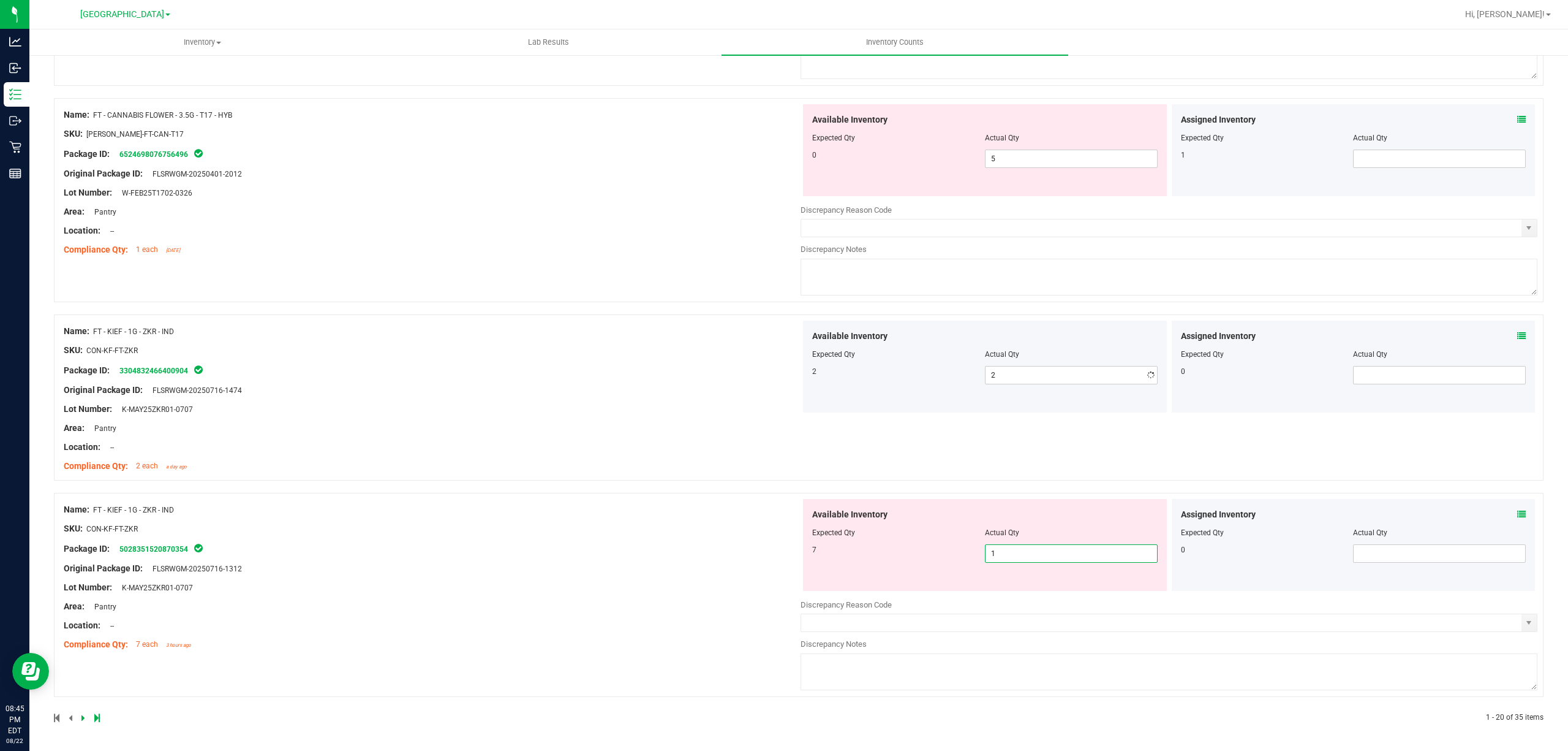
click at [1032, 550] on span "1 1" at bounding box center [1071, 553] width 172 height 19
type input "7"
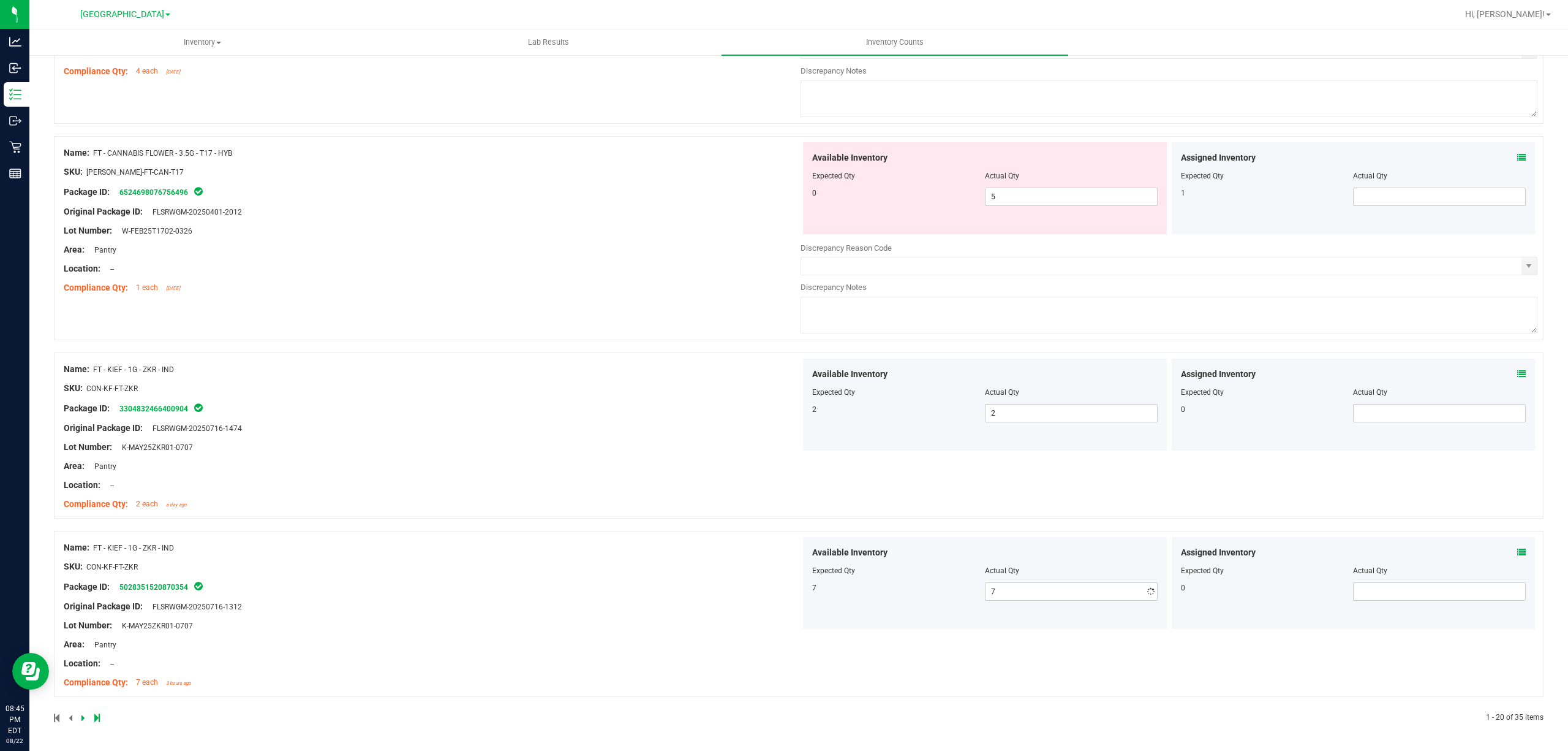
drag, startPoint x: 389, startPoint y: 610, endPoint x: 648, endPoint y: 495, distance: 283.4
click at [406, 608] on div "Name: FT - KIEF - 1G - ZKR - IND SKU: CON-KF-FT-ZKR Package ID: 502835152087035…" at bounding box center [433, 615] width 737 height 157
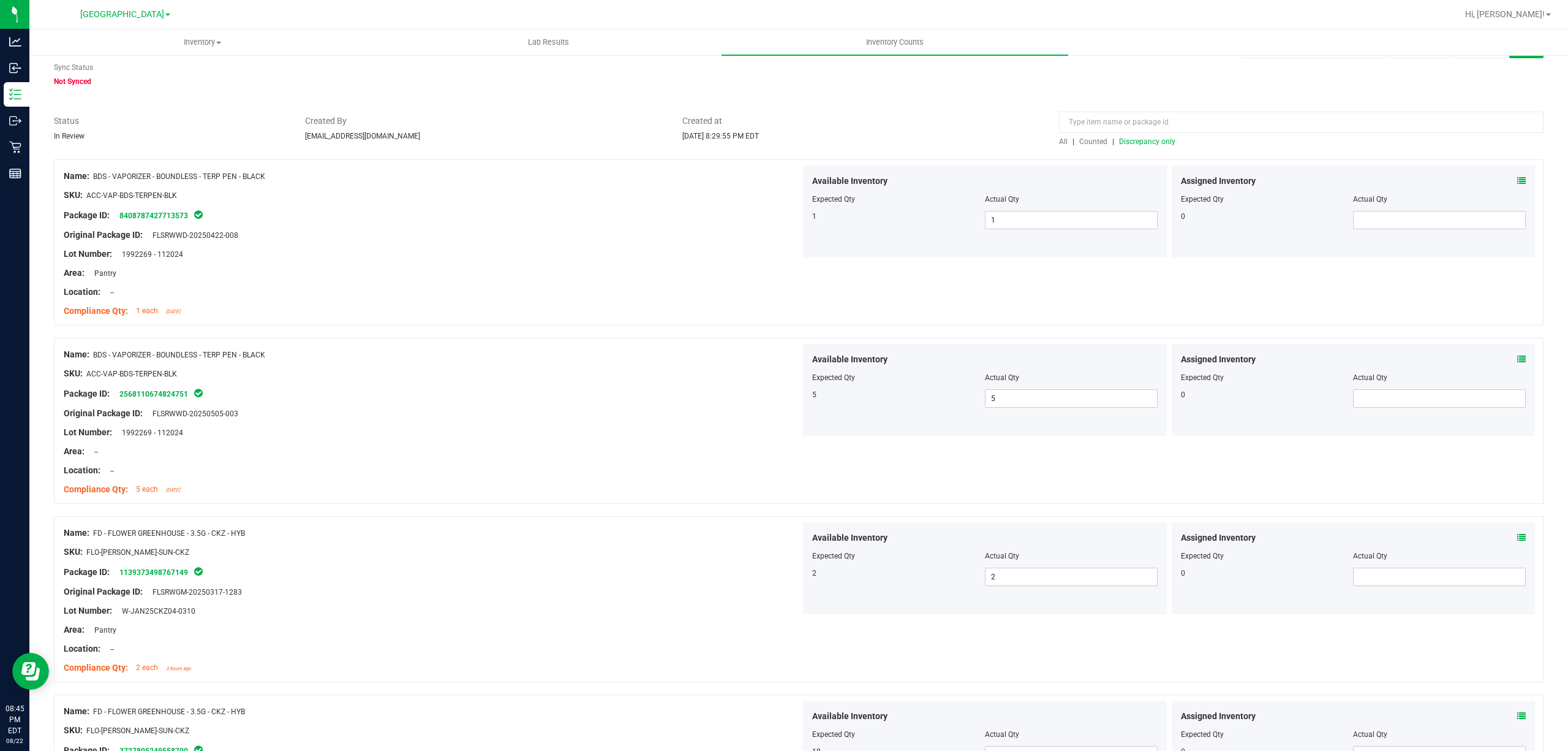
scroll to position [0, 0]
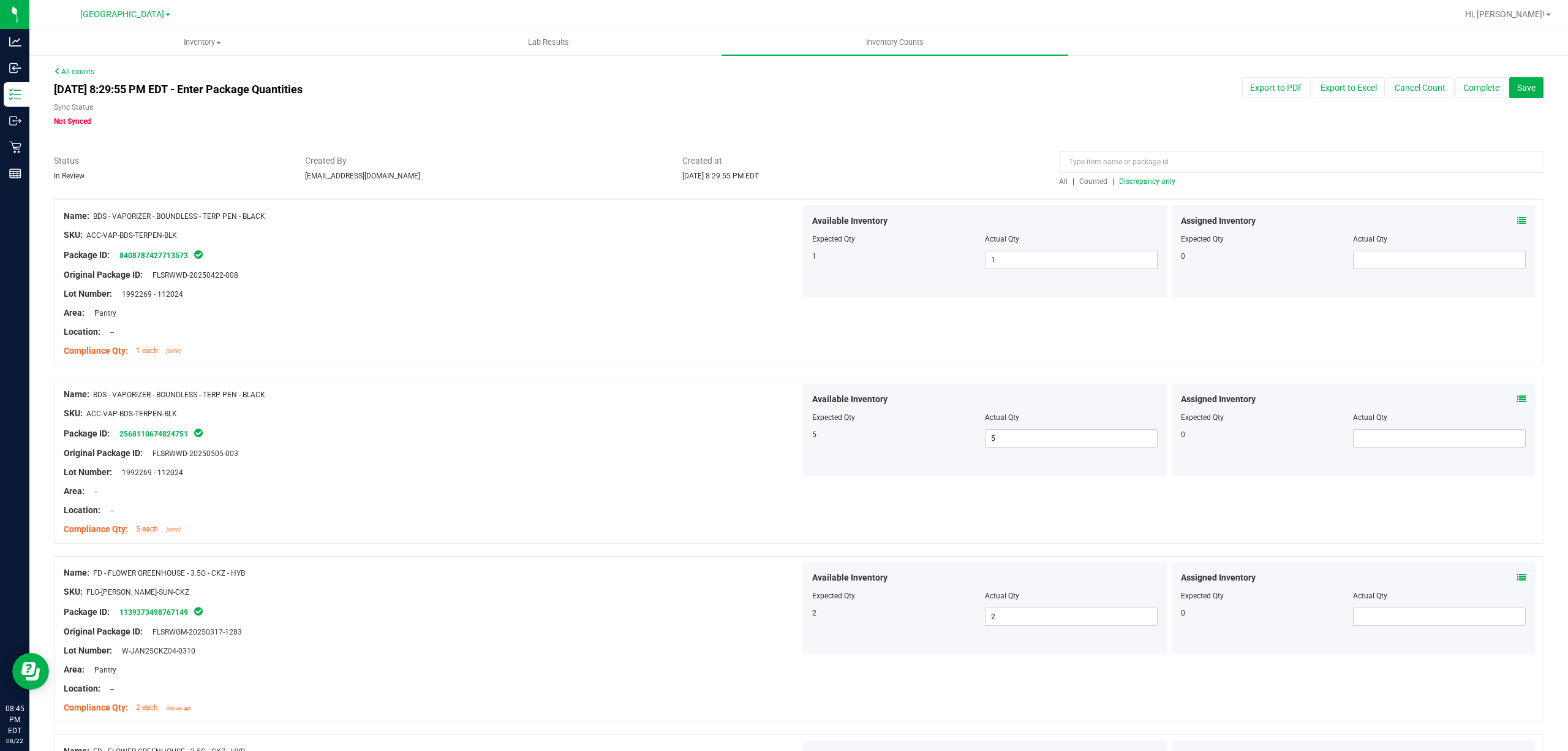
click at [1134, 181] on span "Discrepancy only" at bounding box center [1147, 181] width 56 height 9
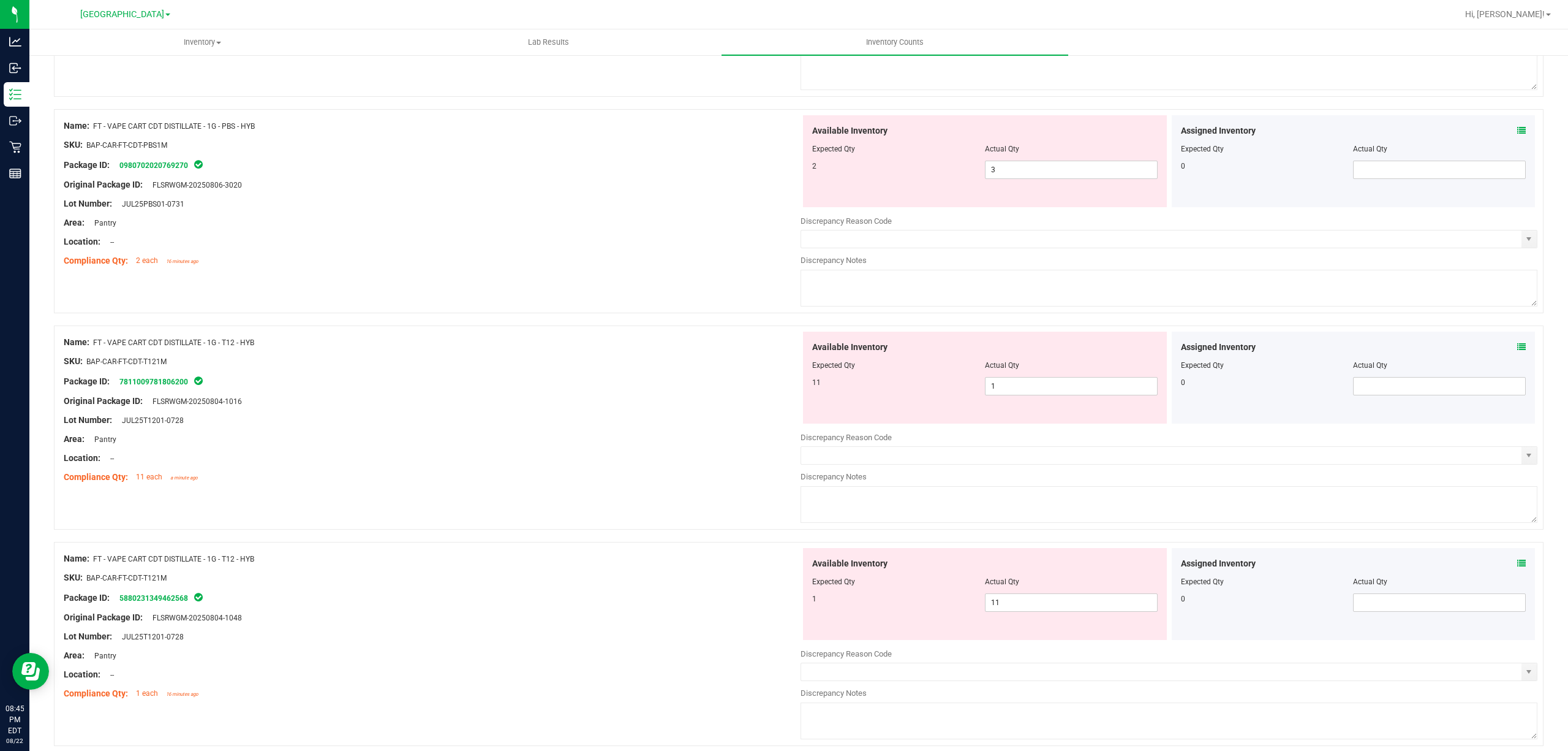
scroll to position [1633, 0]
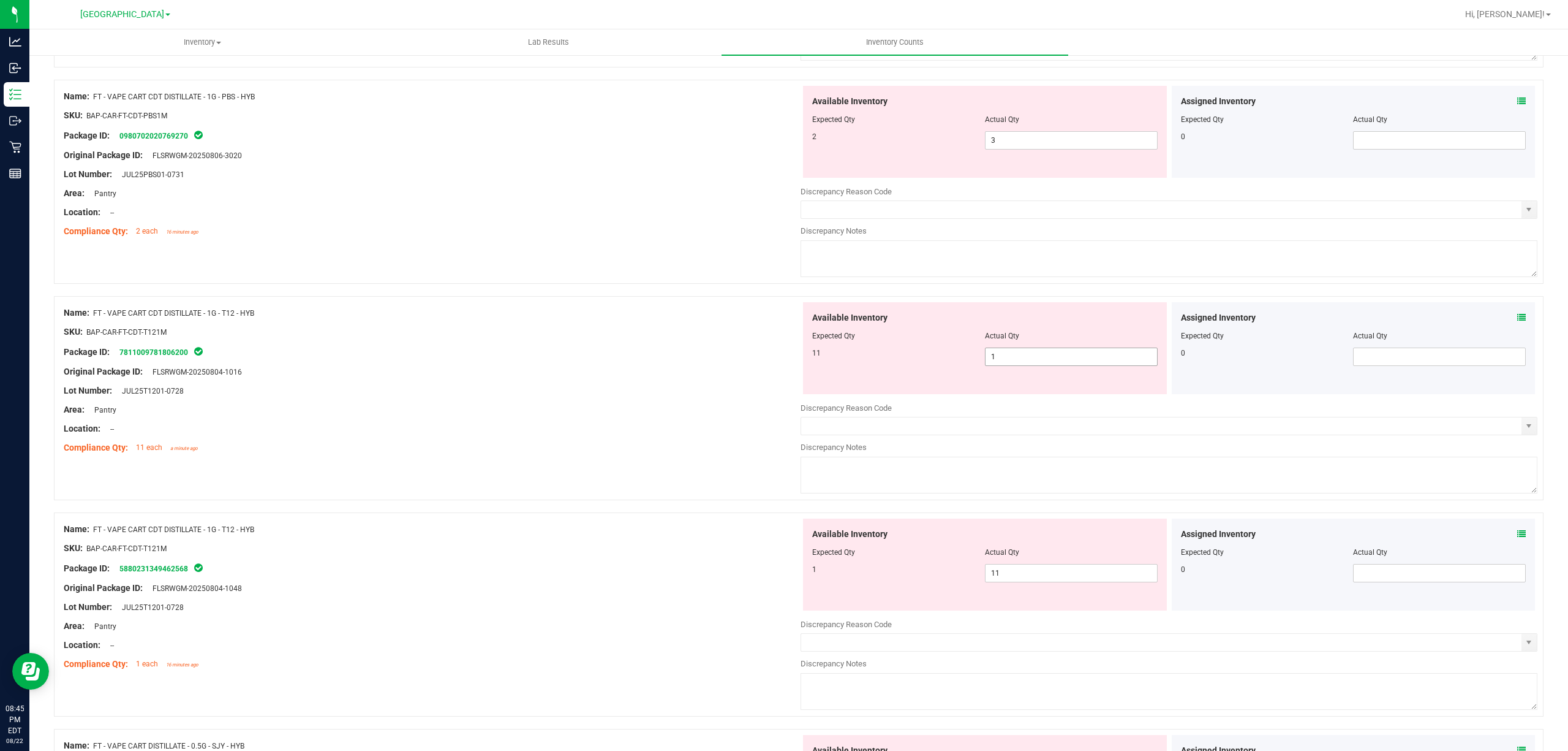
click at [1054, 361] on span "1 1" at bounding box center [1071, 356] width 172 height 19
type input "11"
click at [1020, 580] on div "Available Inventory Expected Qty Actual Qty 1 11 11" at bounding box center [1169, 615] width 737 height 194
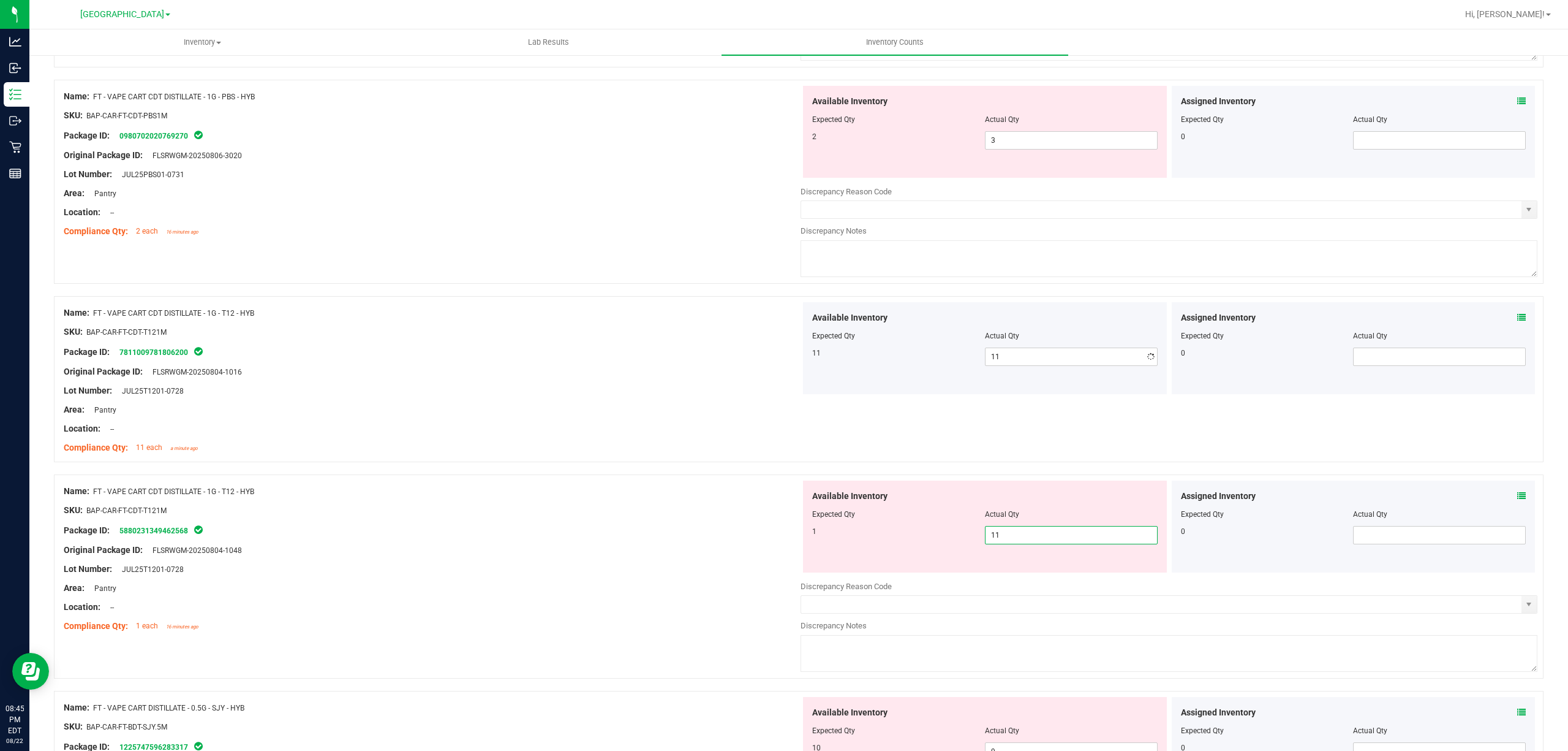
type input "1"
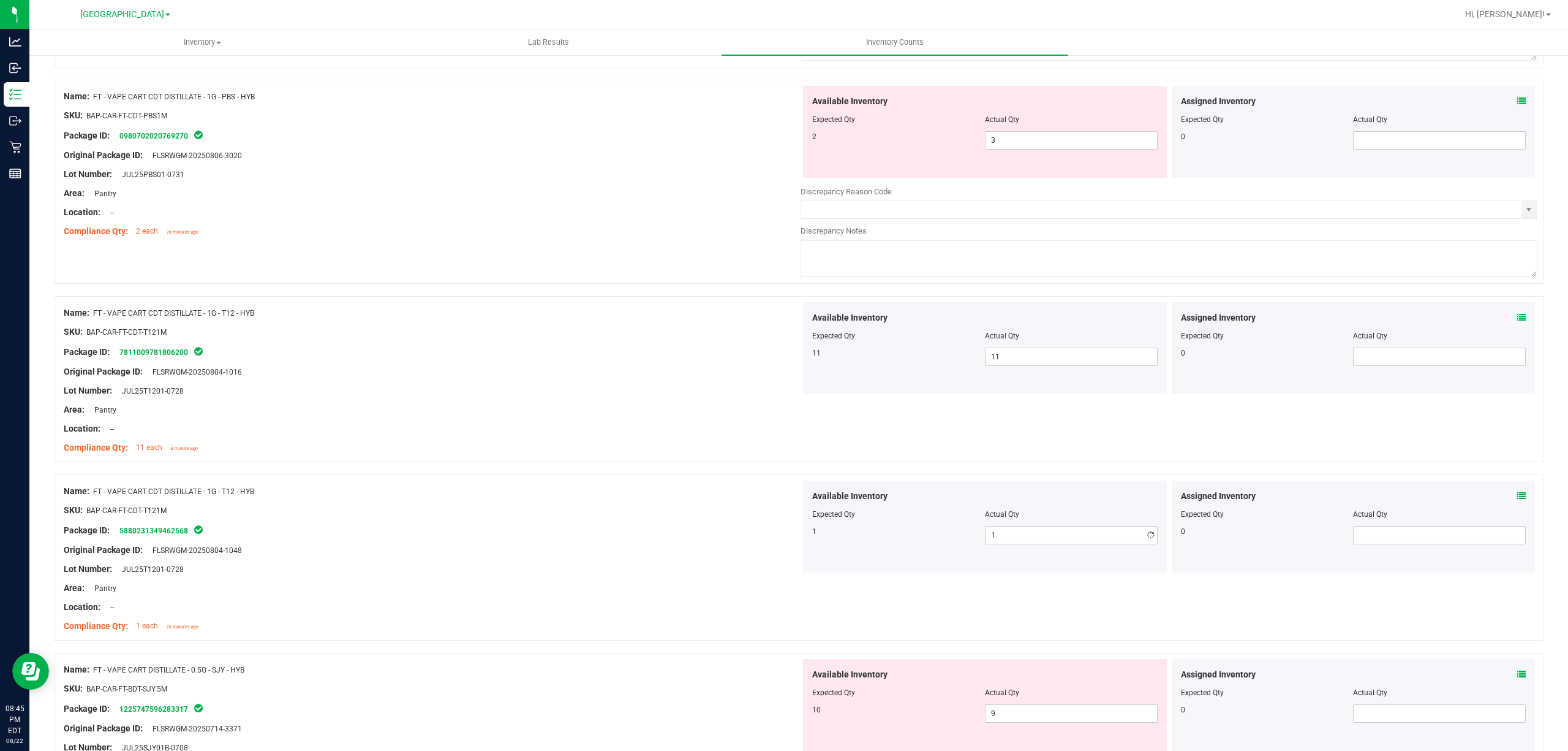
click at [605, 522] on div at bounding box center [433, 519] width 737 height 6
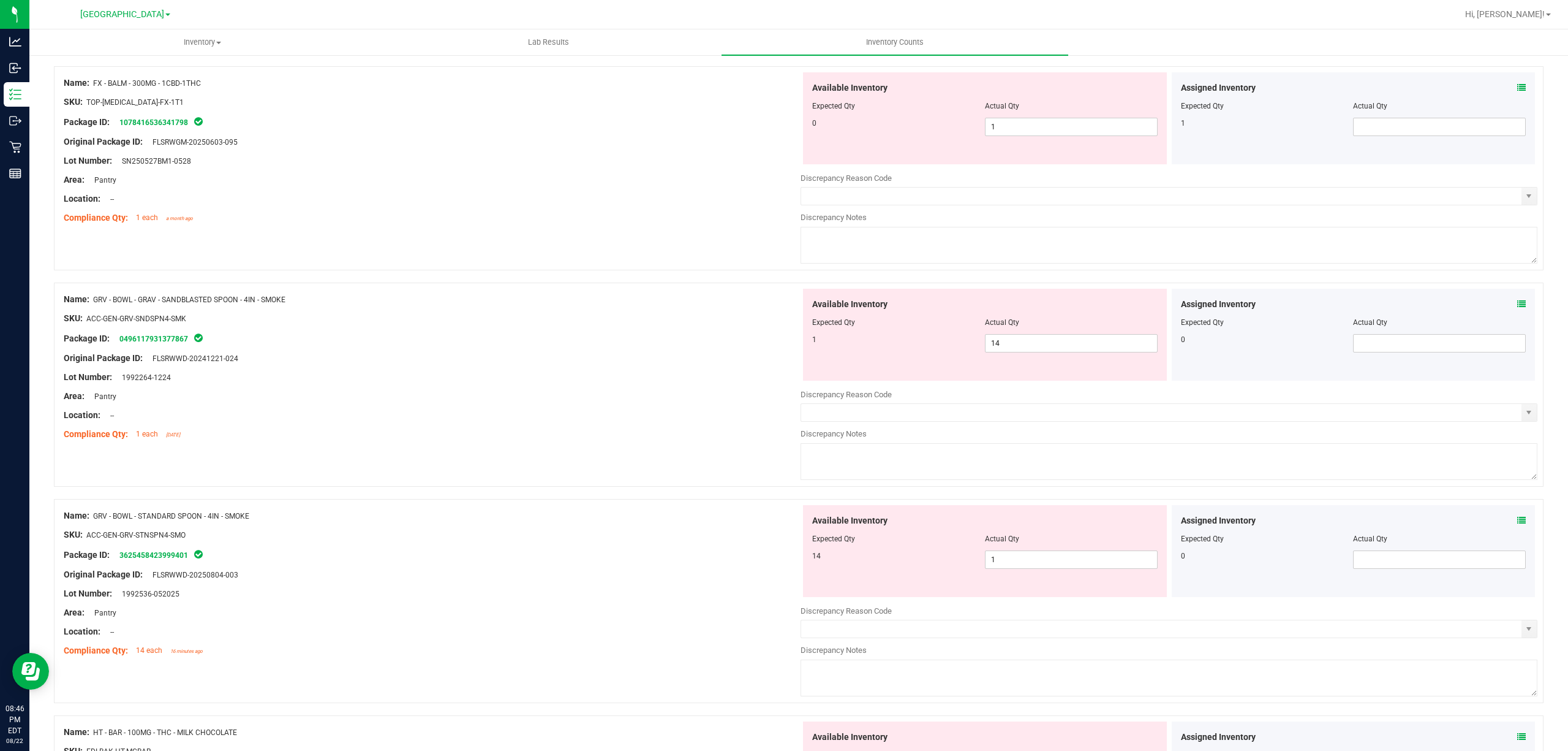
scroll to position [2696, 0]
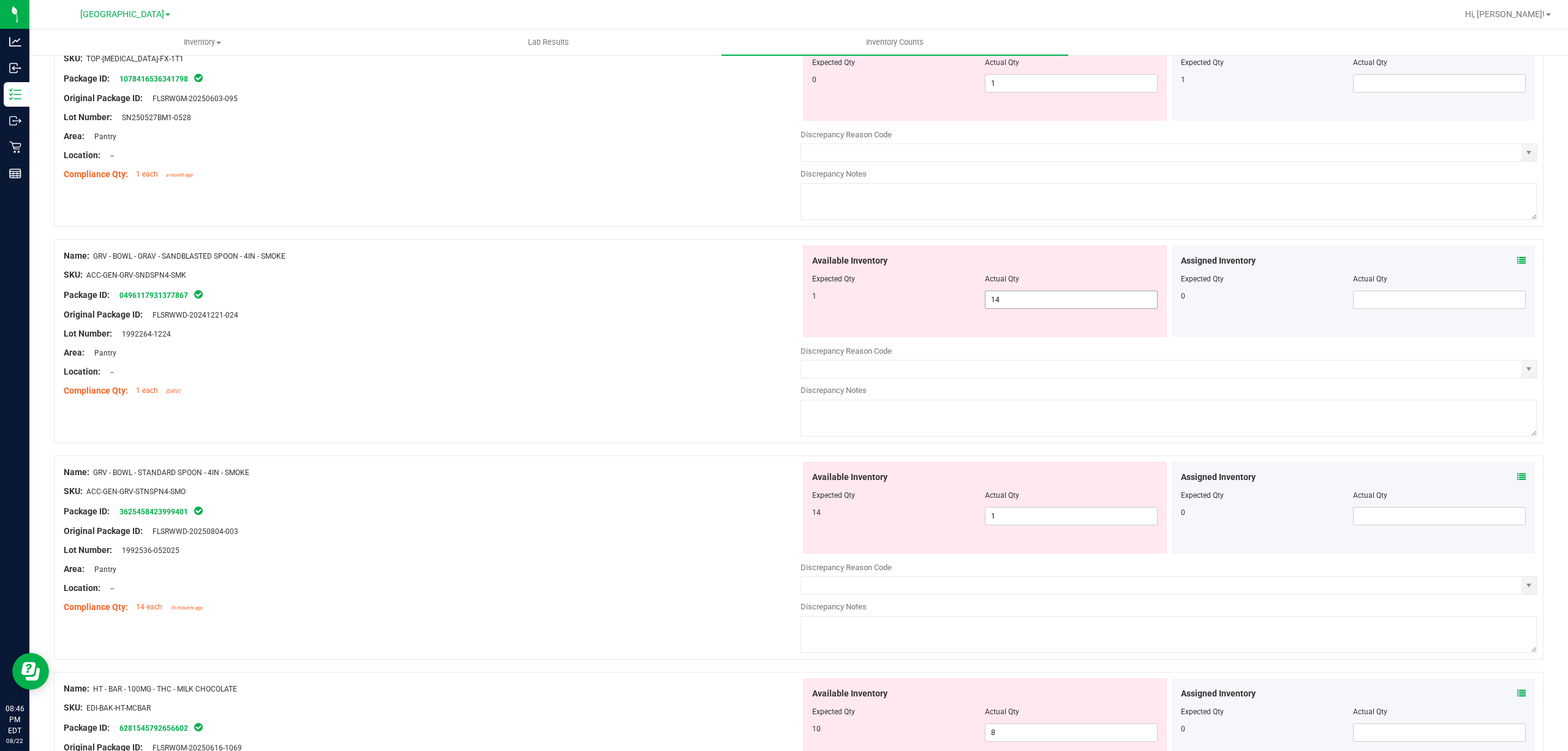
click at [1011, 307] on span "14 14" at bounding box center [1071, 300] width 172 height 19
type input "1"
click at [1014, 522] on div "Available Inventory Expected Qty Actual Qty 14 1 1" at bounding box center [985, 507] width 364 height 92
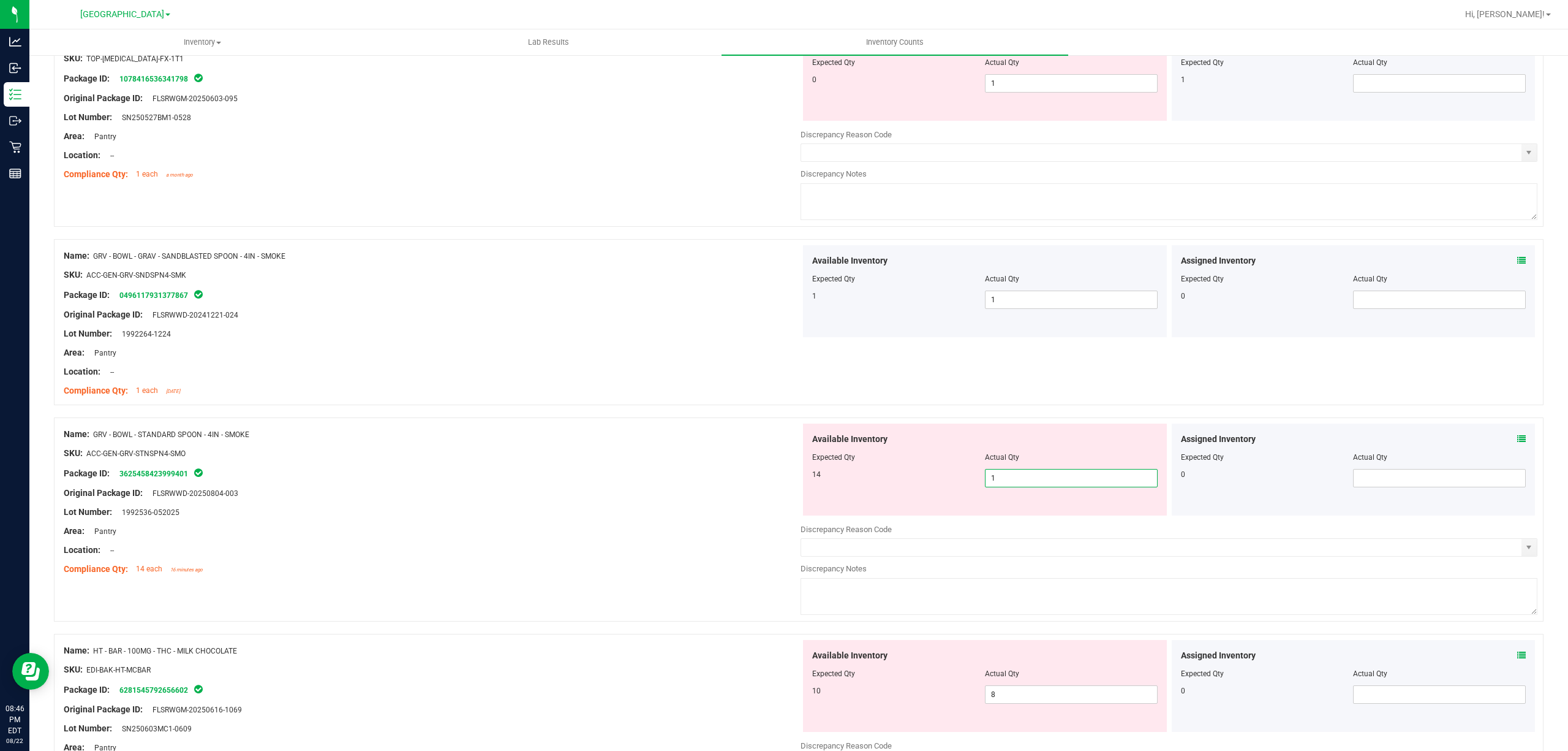
type input "14"
click at [700, 563] on div at bounding box center [433, 559] width 737 height 6
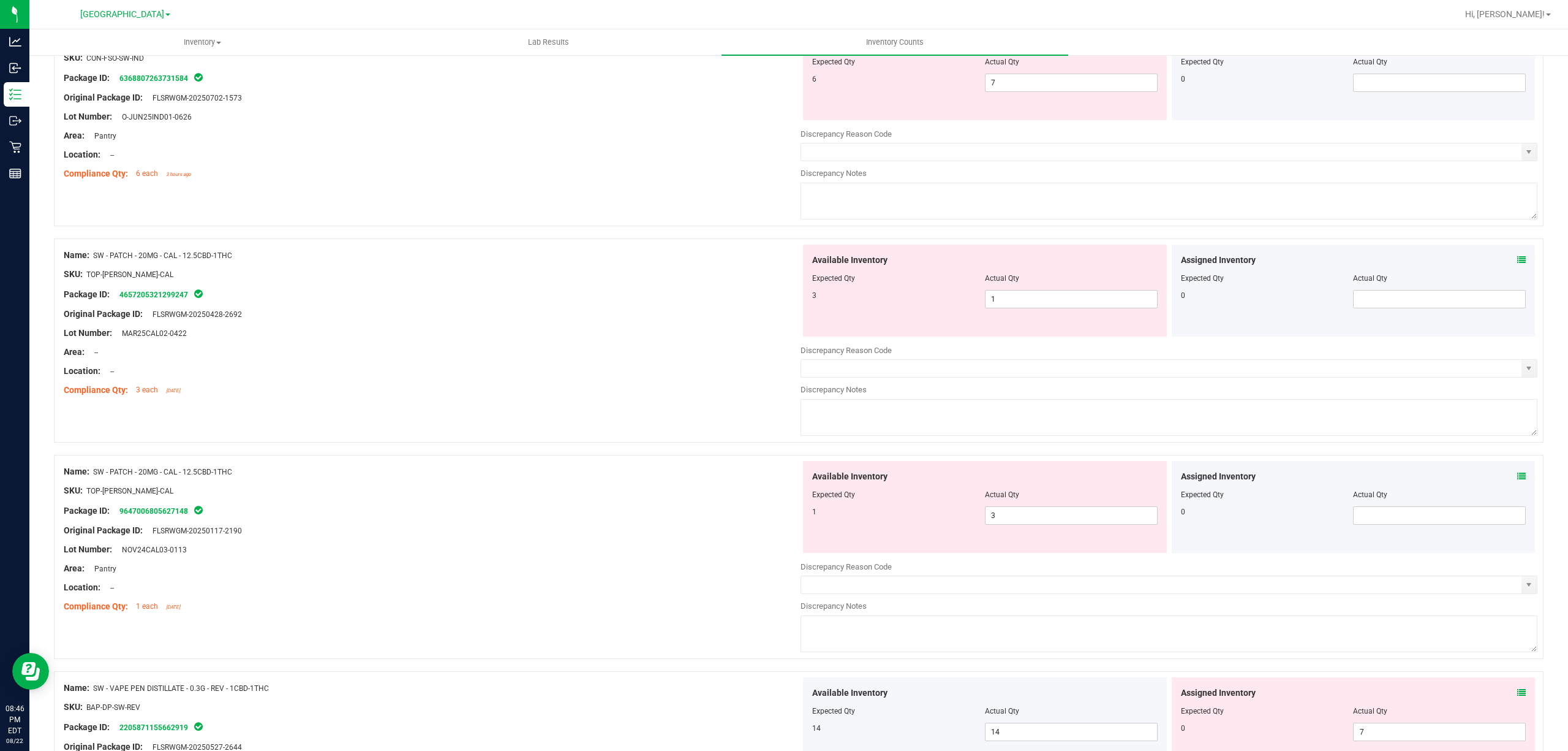
scroll to position [3513, 0]
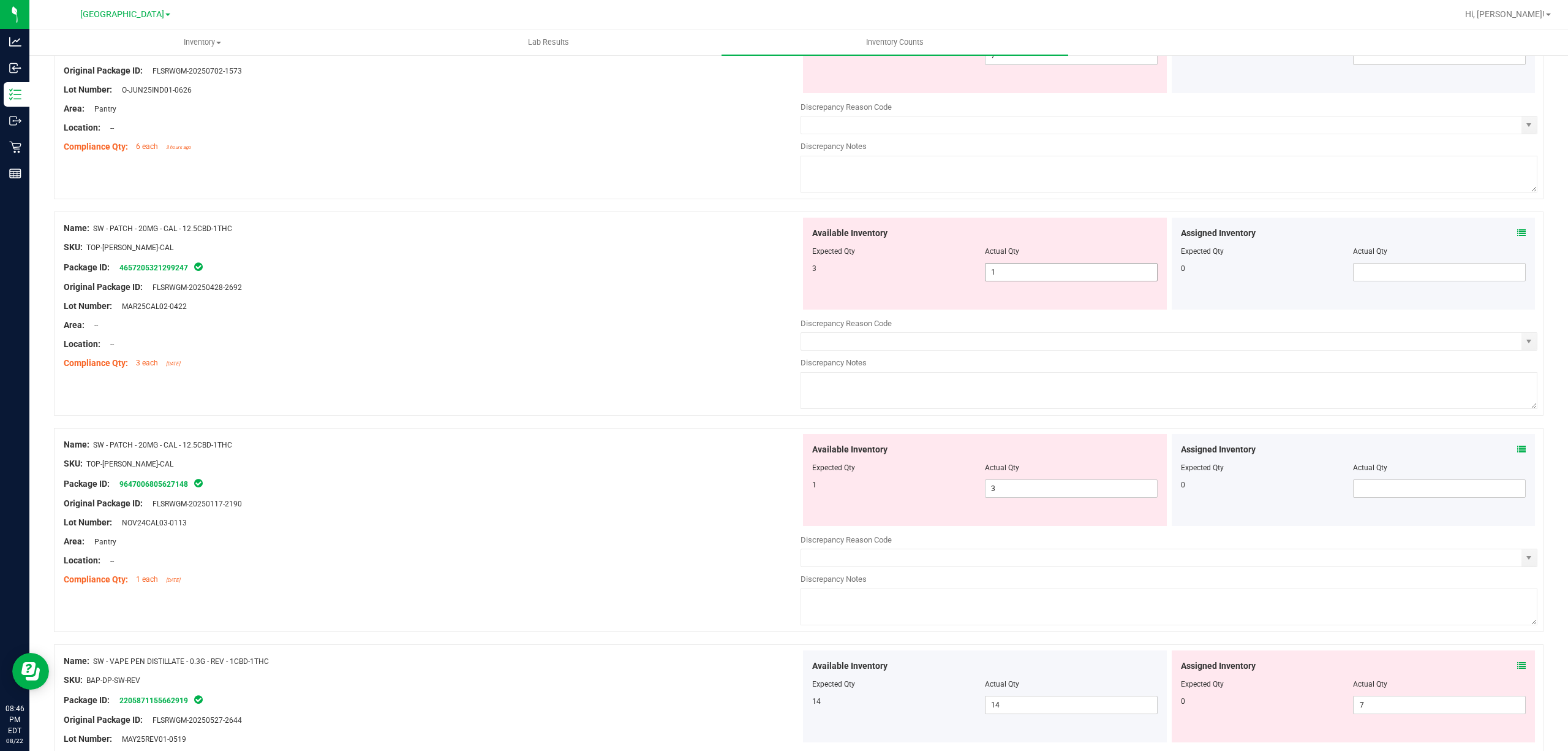
click at [1005, 281] on span "1 1" at bounding box center [1071, 272] width 172 height 19
type input "3"
click at [996, 498] on div "Available Inventory Expected Qty Actual Qty 1 3 3" at bounding box center [985, 479] width 364 height 92
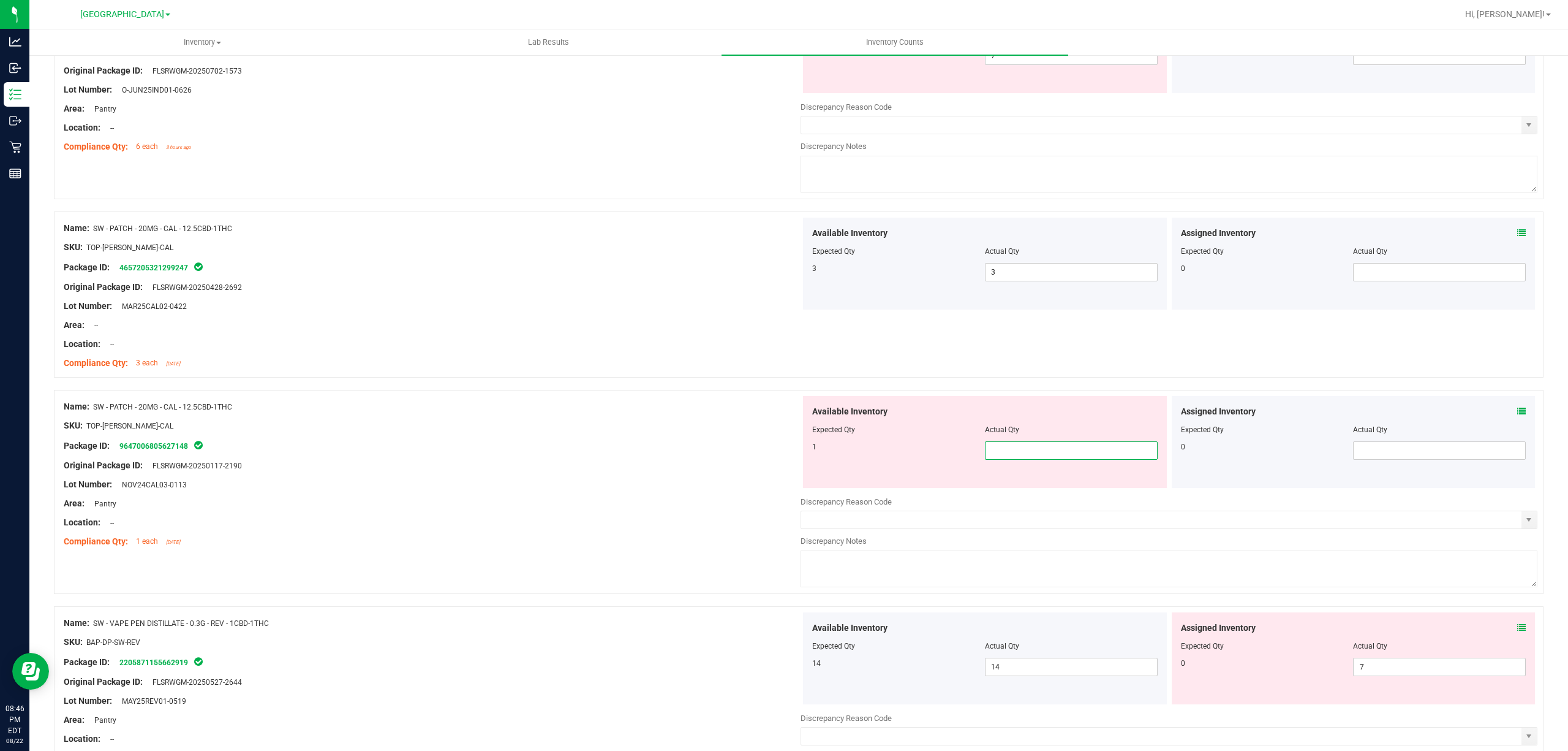
type input "1"
click at [424, 478] on div at bounding box center [433, 475] width 737 height 6
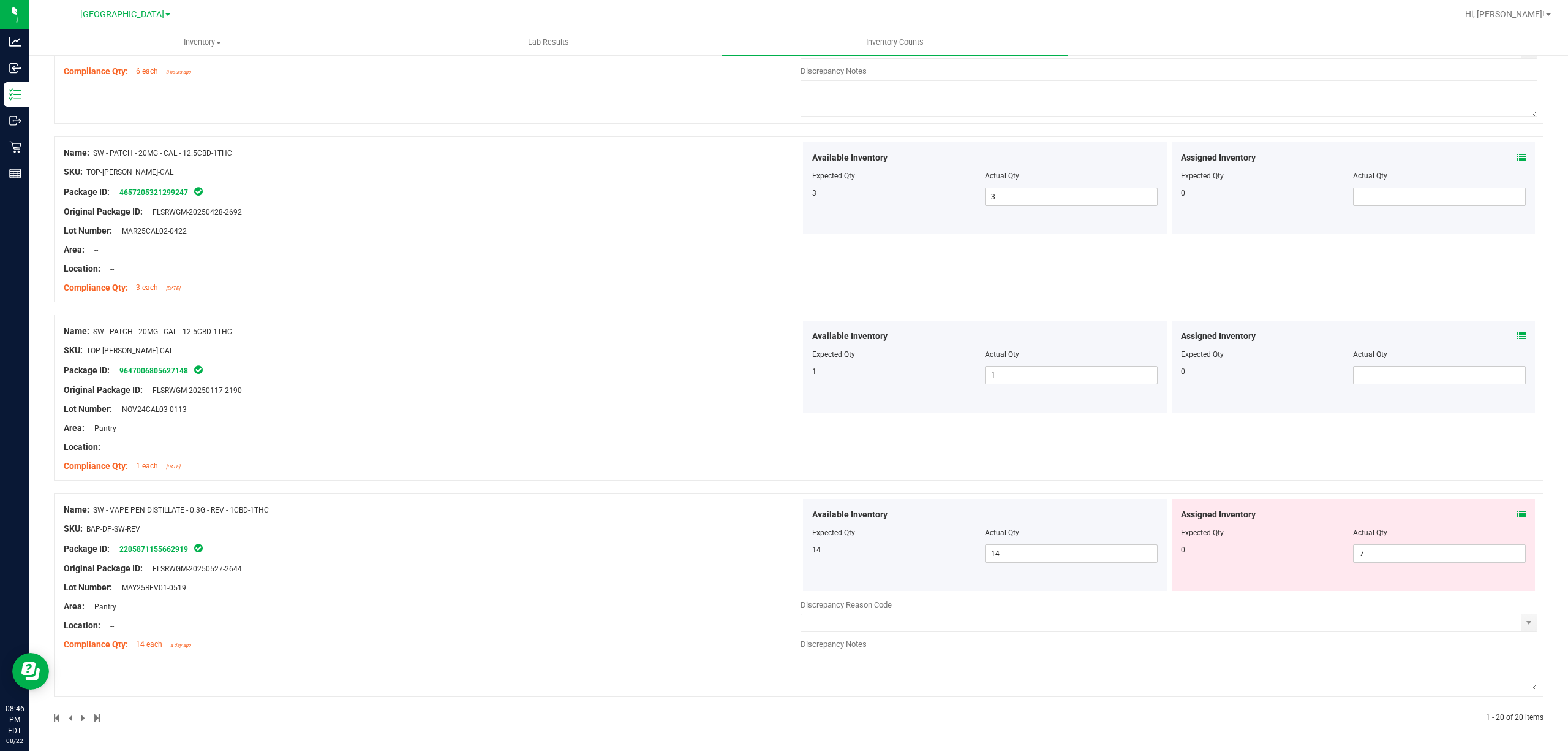
scroll to position [3598, 0]
click at [1415, 557] on span "7 7" at bounding box center [1439, 553] width 172 height 19
type input "2"
type input "0"
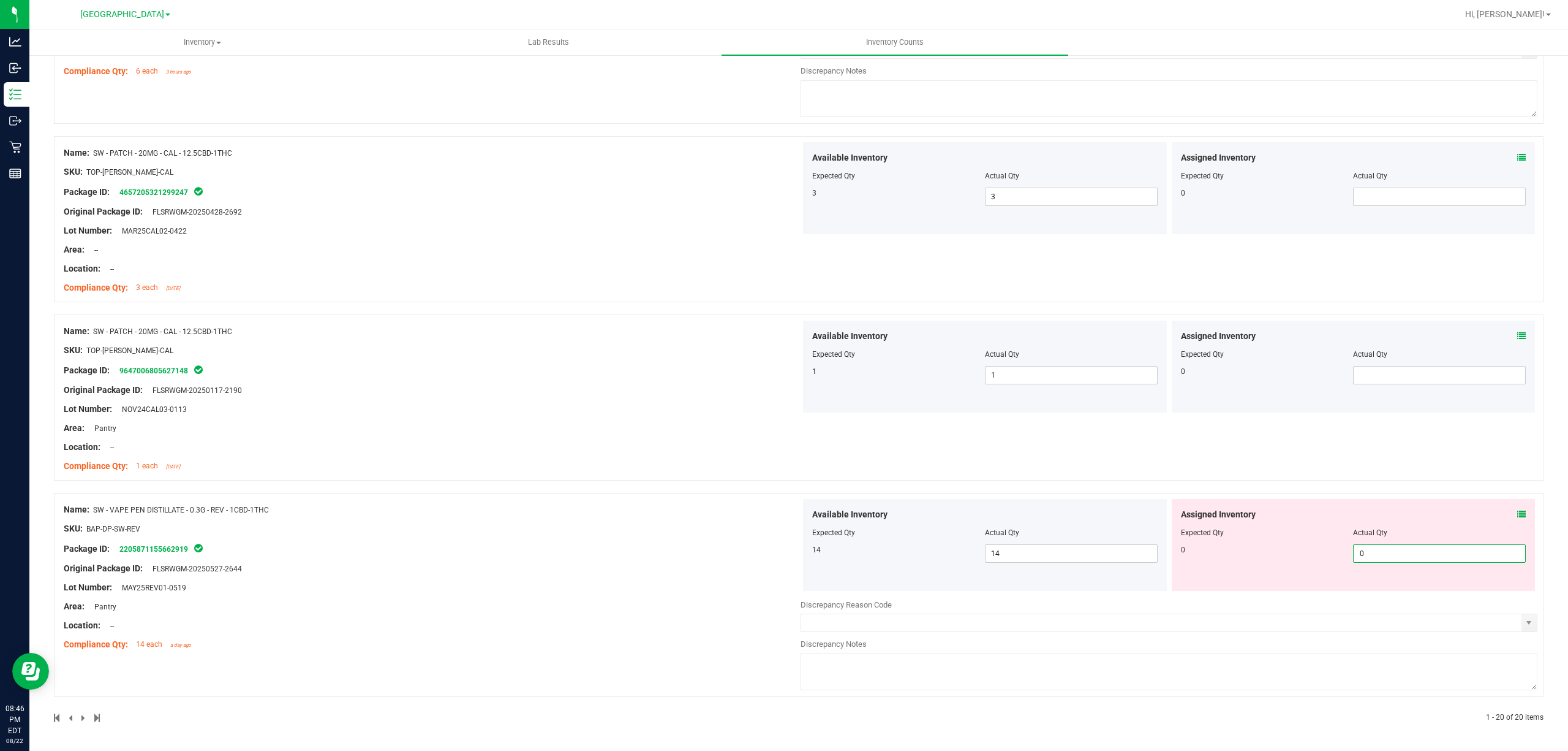
click at [745, 625] on div "Name: SW - VAPE PEN DISTILLATE - 0.3G - REV - 1CBD-1THC SKU: BAP-DP-SW-REV Pack…" at bounding box center [433, 577] width 737 height 157
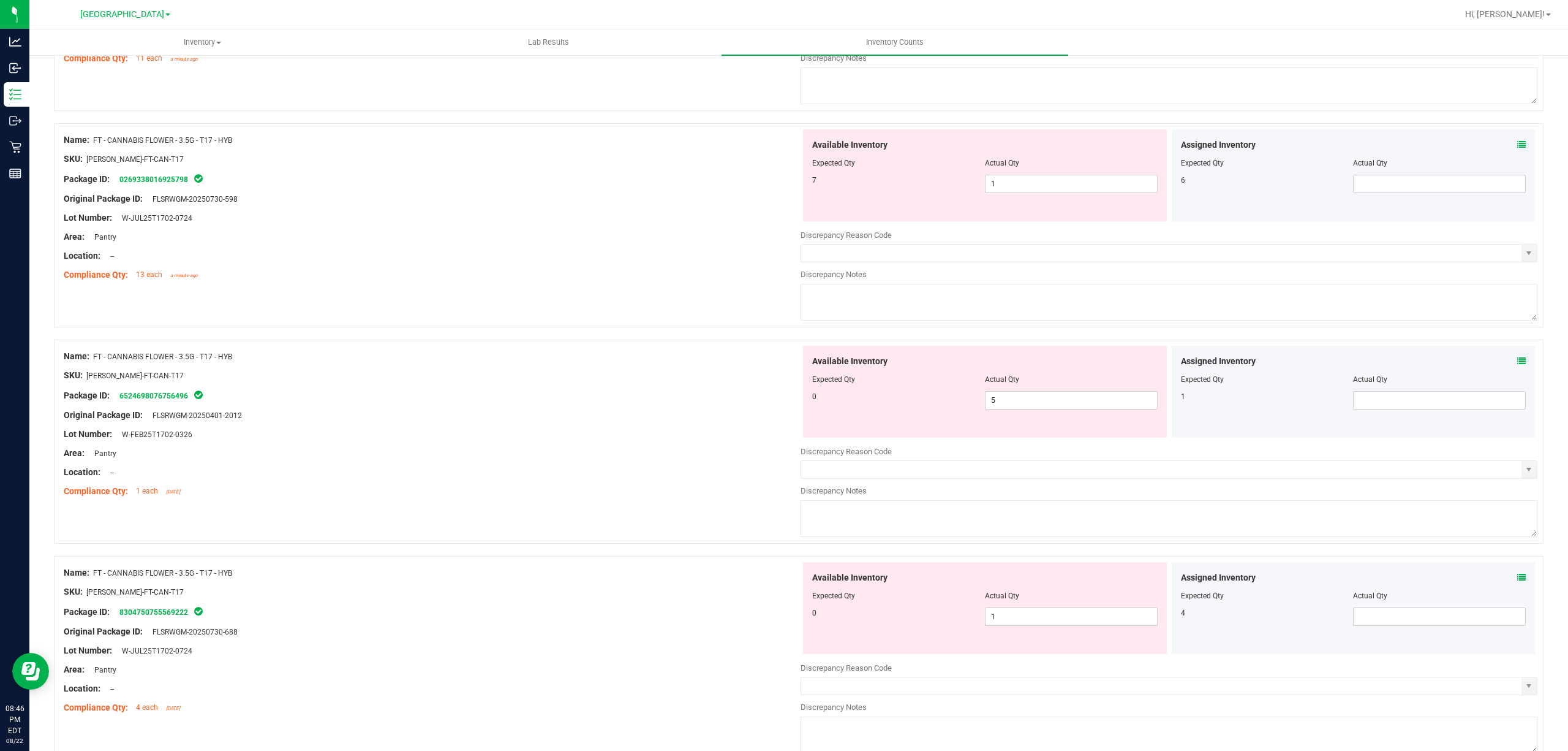
scroll to position [0, 0]
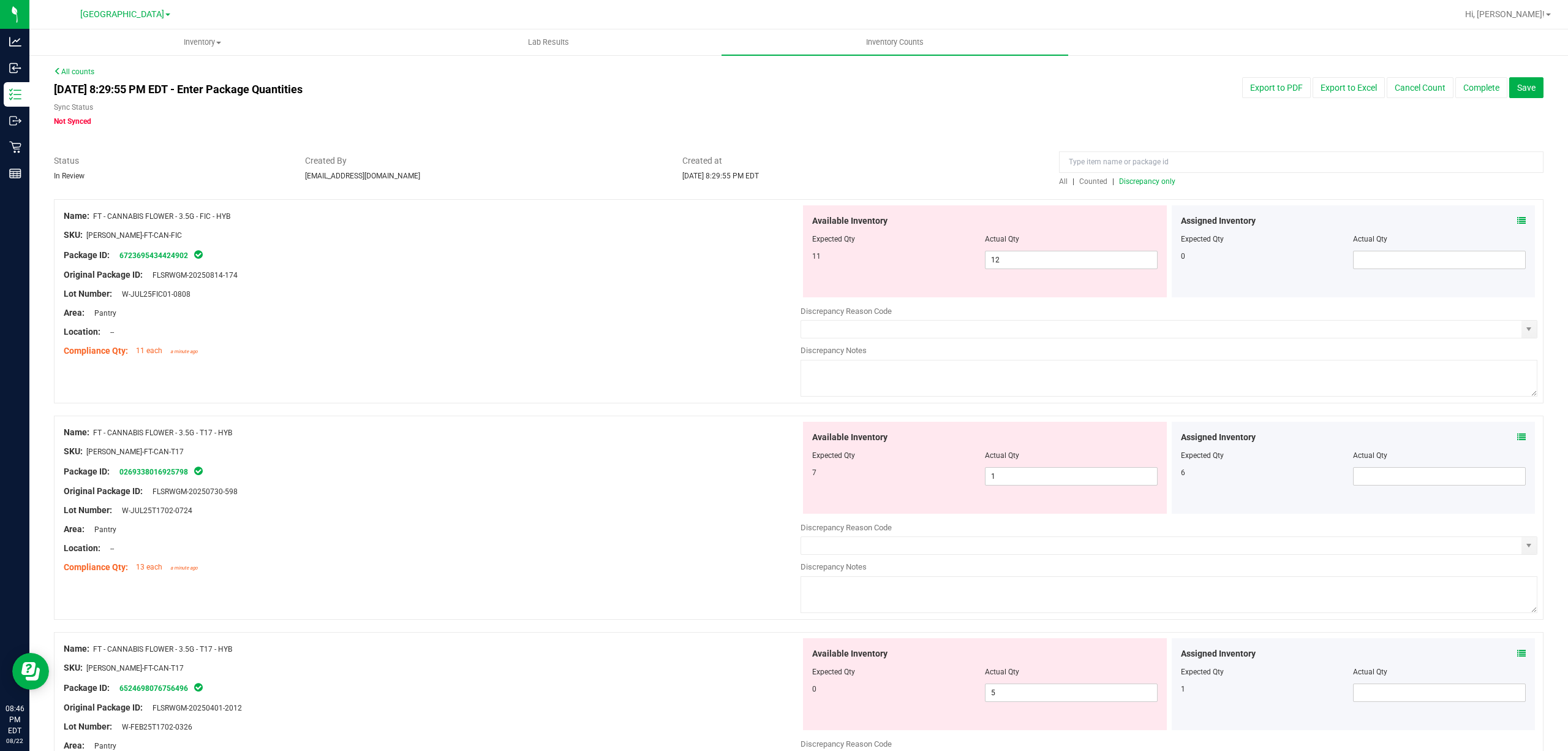
click at [1147, 182] on span "Discrepancy only" at bounding box center [1147, 181] width 56 height 9
click at [1016, 258] on span "12 12" at bounding box center [1071, 259] width 172 height 19
type input "11"
click at [593, 250] on div "Package ID: 6723695434424902" at bounding box center [433, 254] width 737 height 15
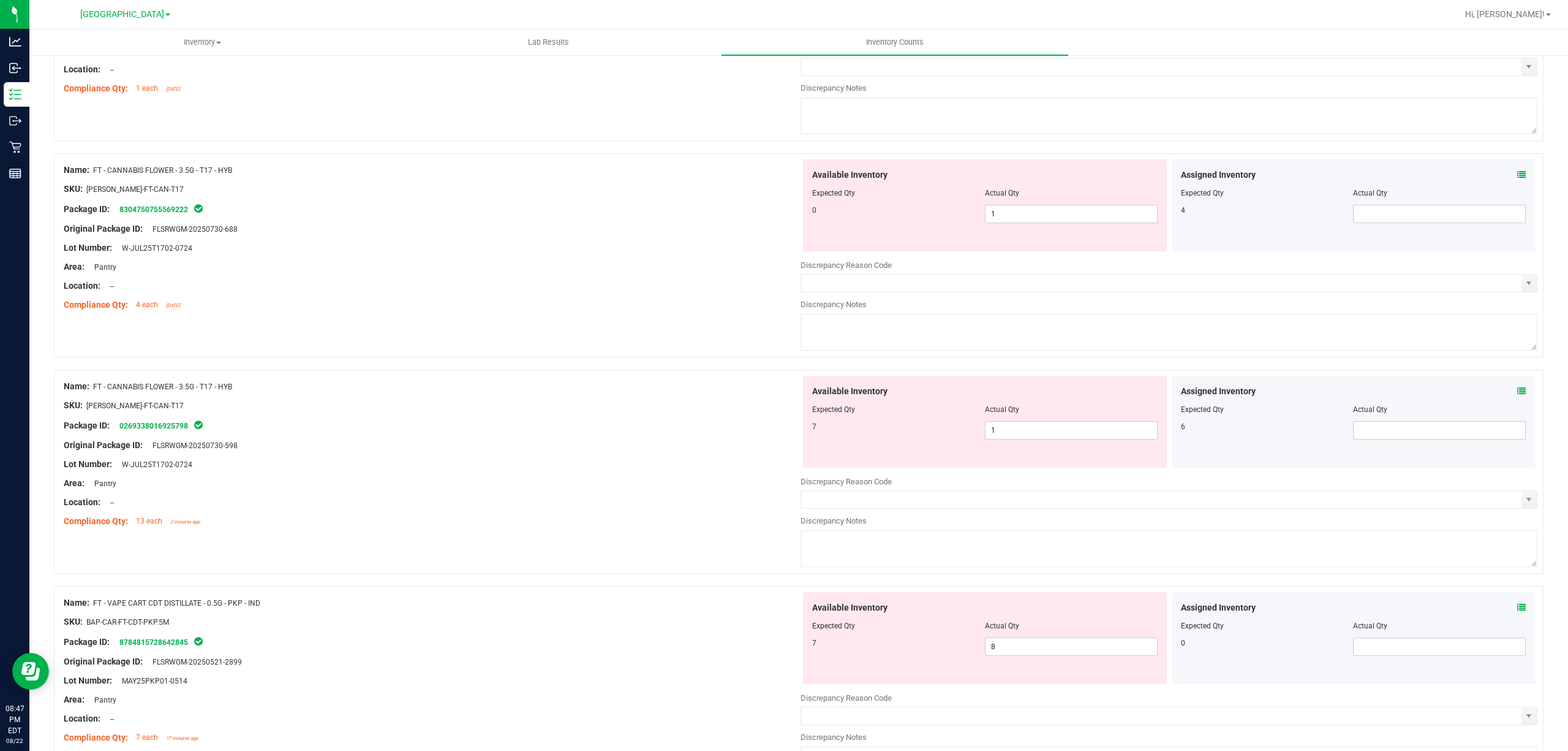
scroll to position [735, 0]
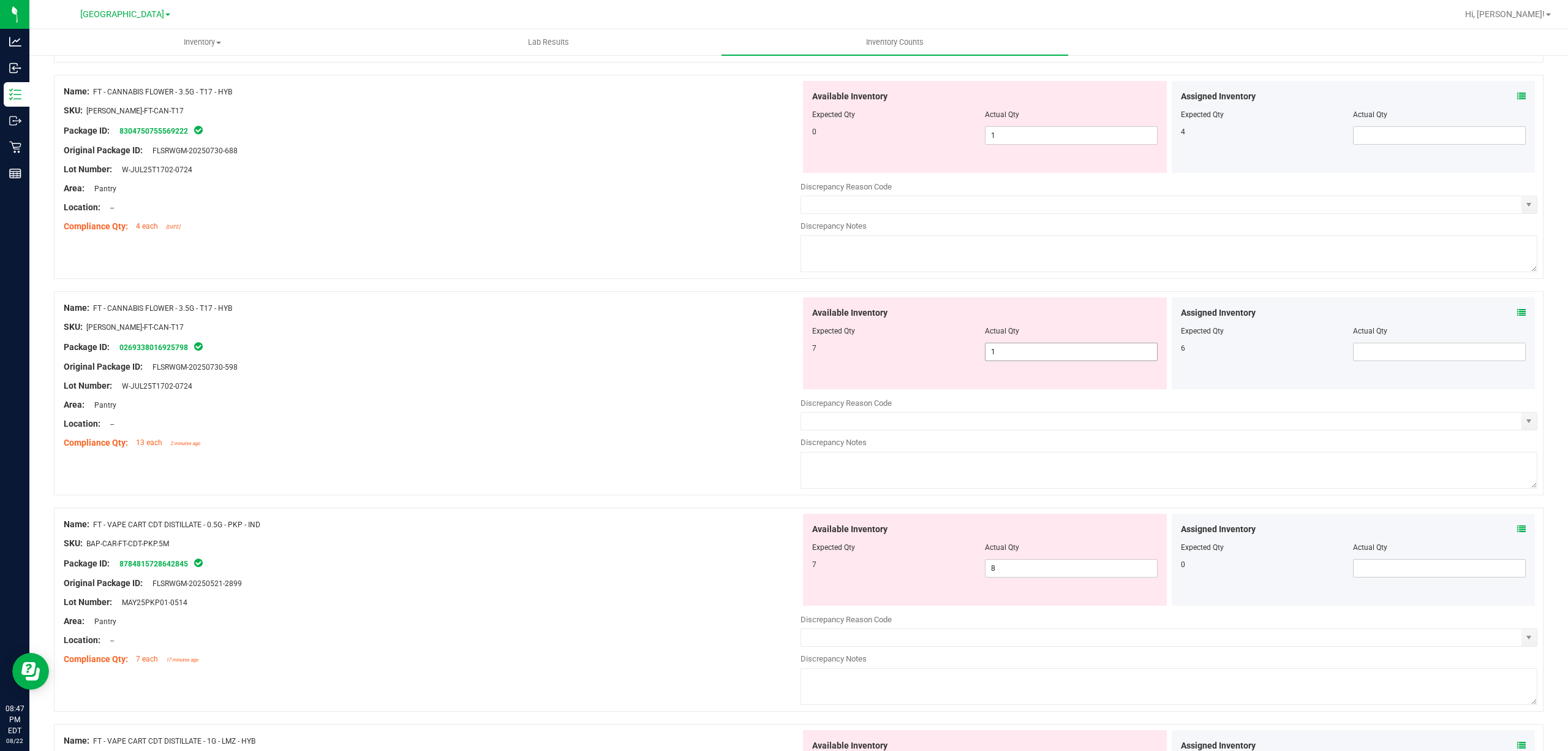
click at [1044, 352] on span "1 1" at bounding box center [1071, 352] width 172 height 19
type input "7"
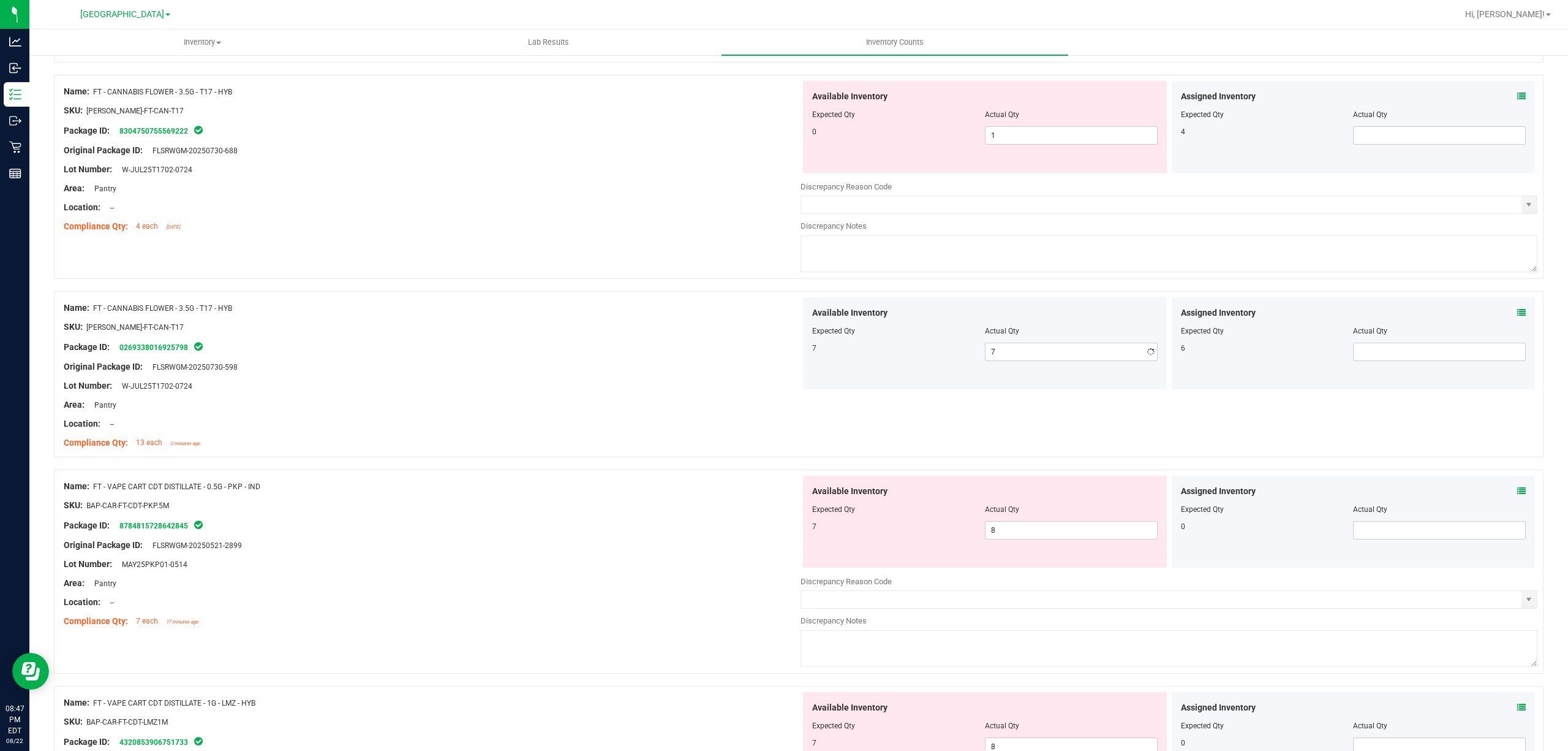
click at [730, 358] on div at bounding box center [433, 357] width 737 height 6
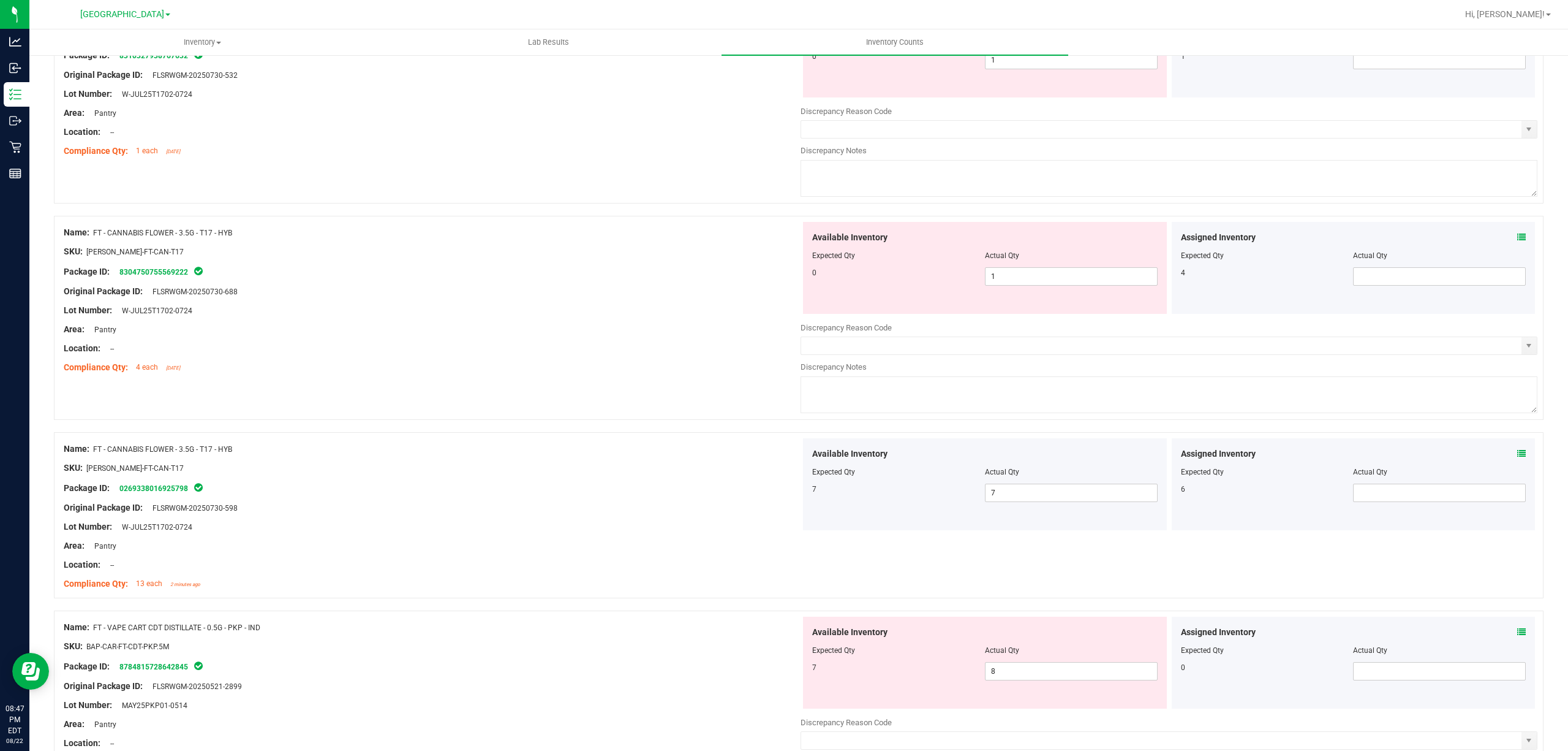
scroll to position [490, 0]
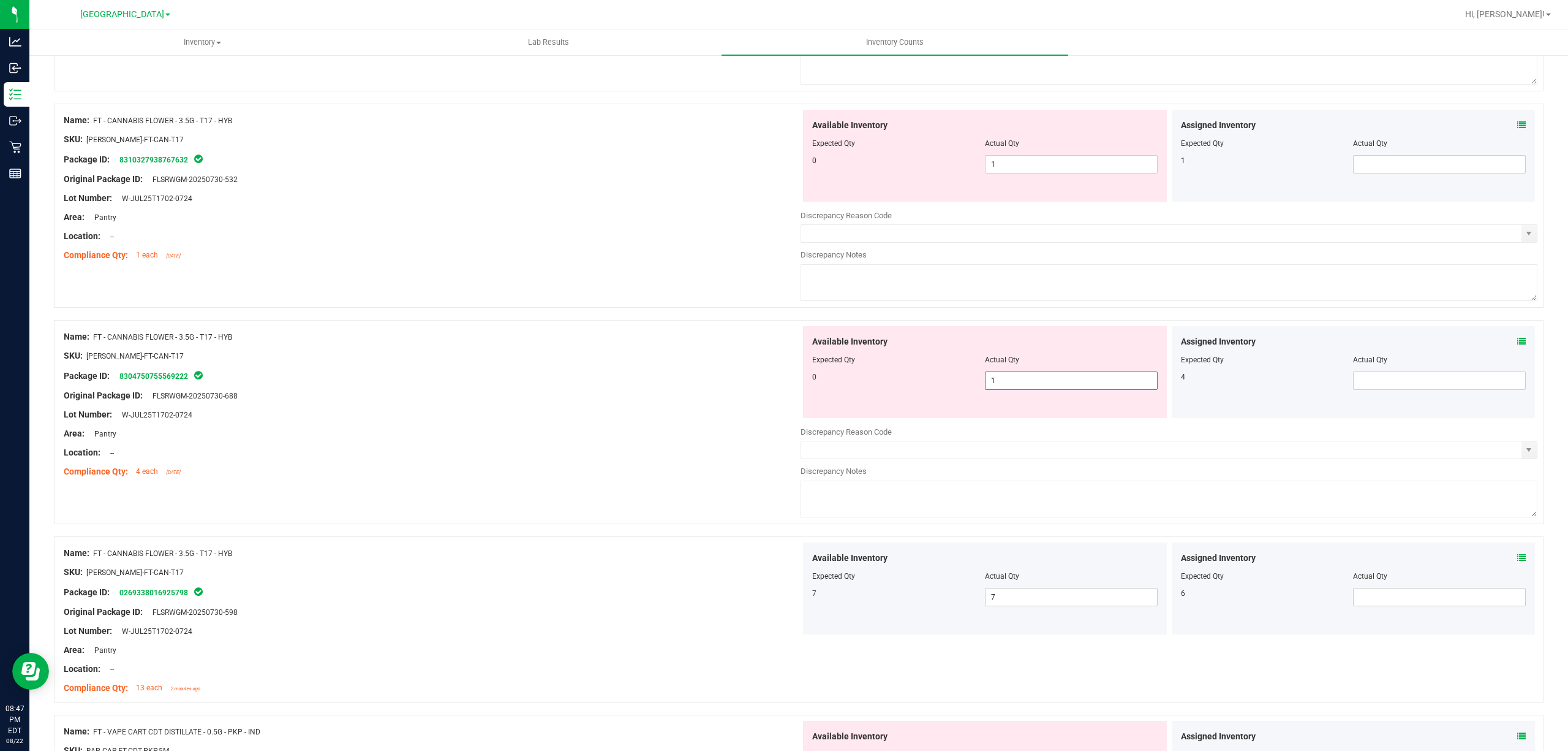
click at [1008, 374] on span "1 1" at bounding box center [1071, 380] width 172 height 19
type input "0"
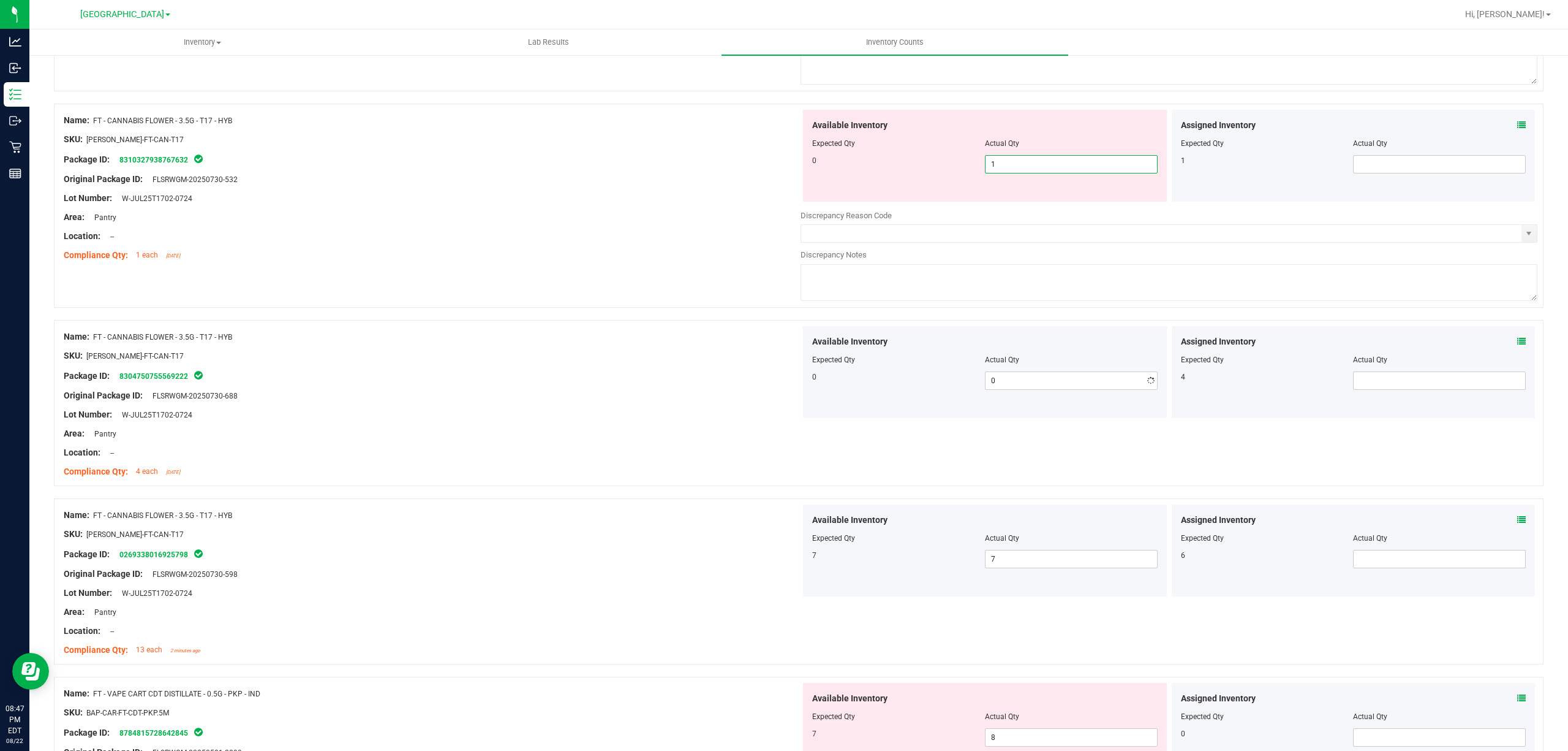
click at [1019, 171] on span "1 1" at bounding box center [1071, 164] width 172 height 19
type input "0"
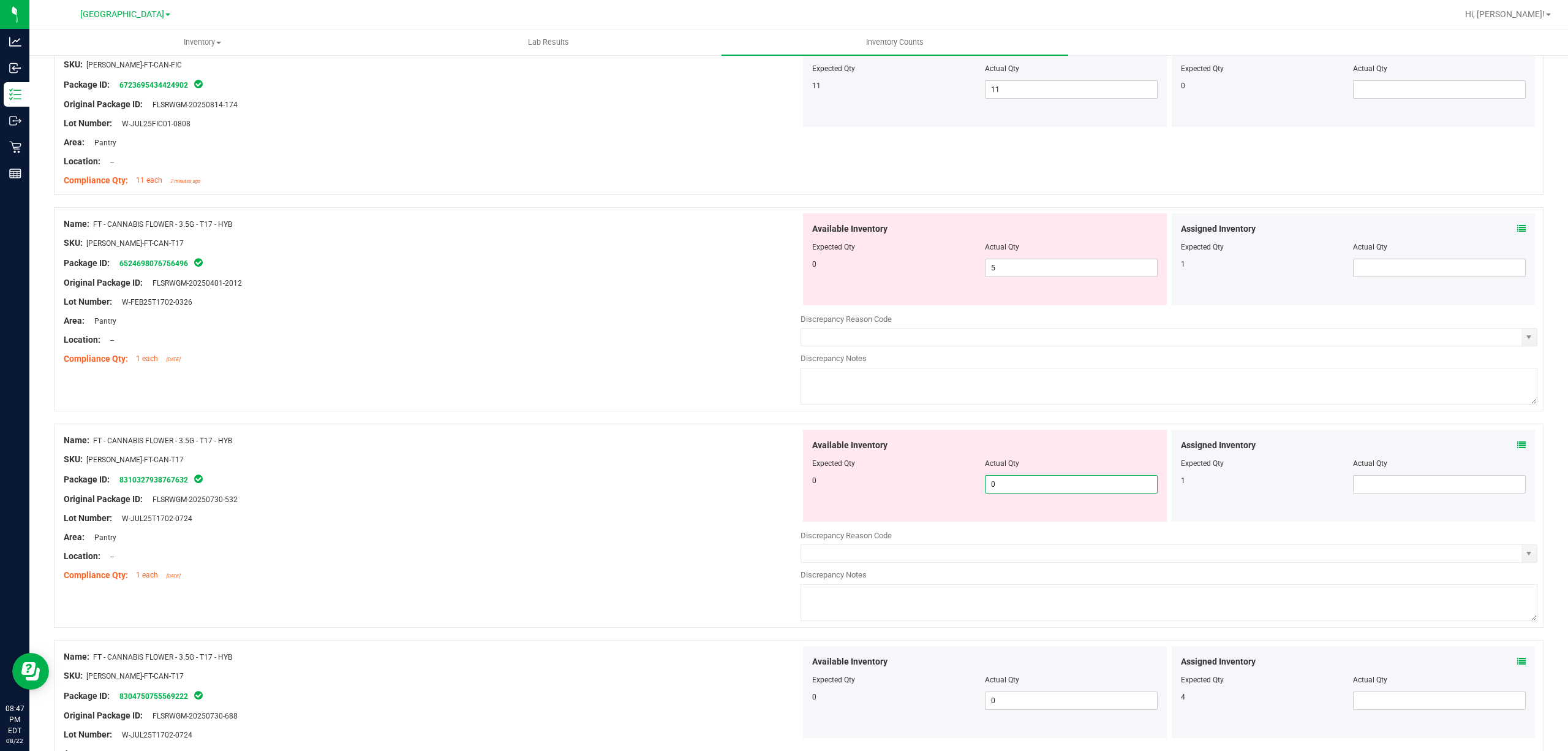
scroll to position [163, 0]
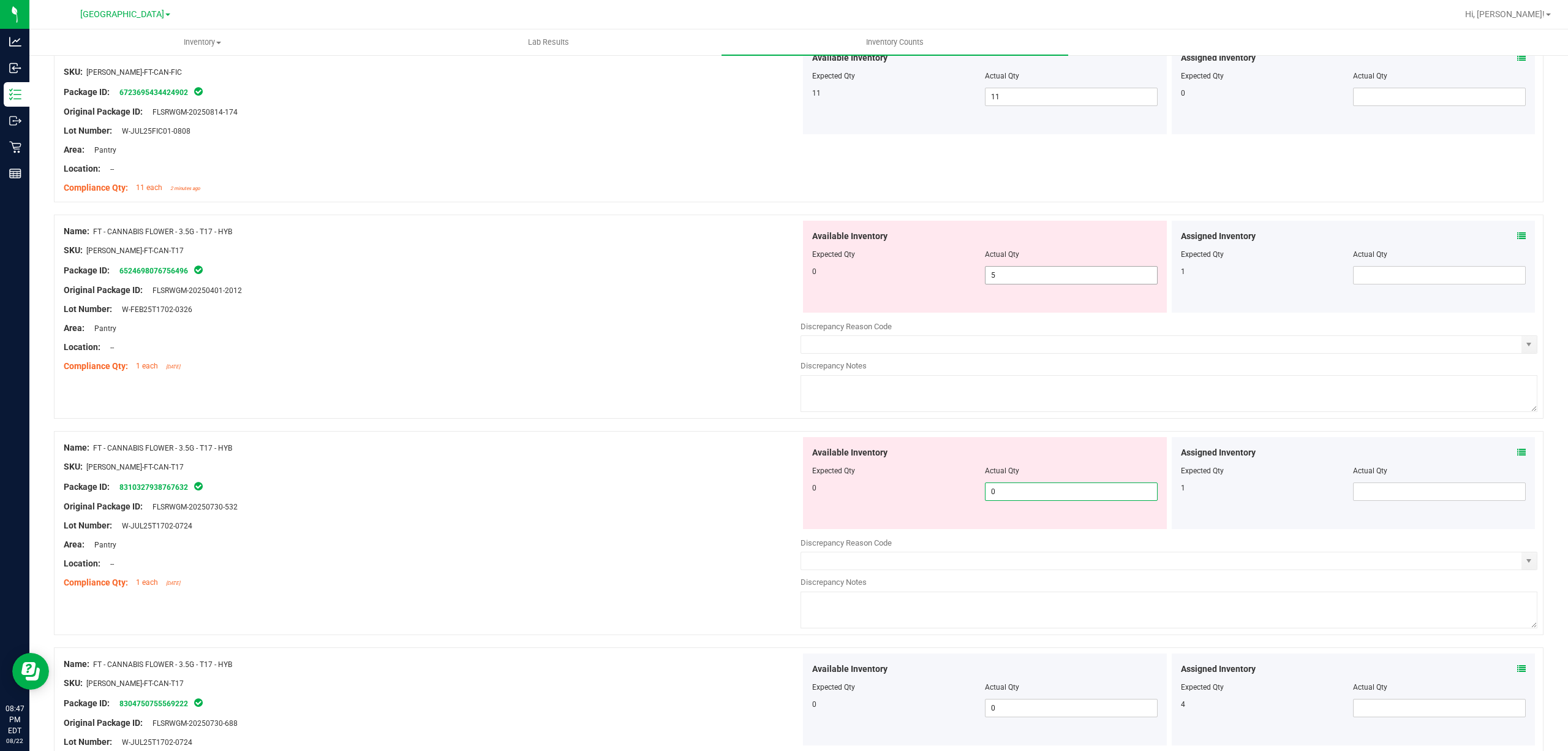
type input "0"
click at [1019, 265] on div at bounding box center [985, 263] width 346 height 6
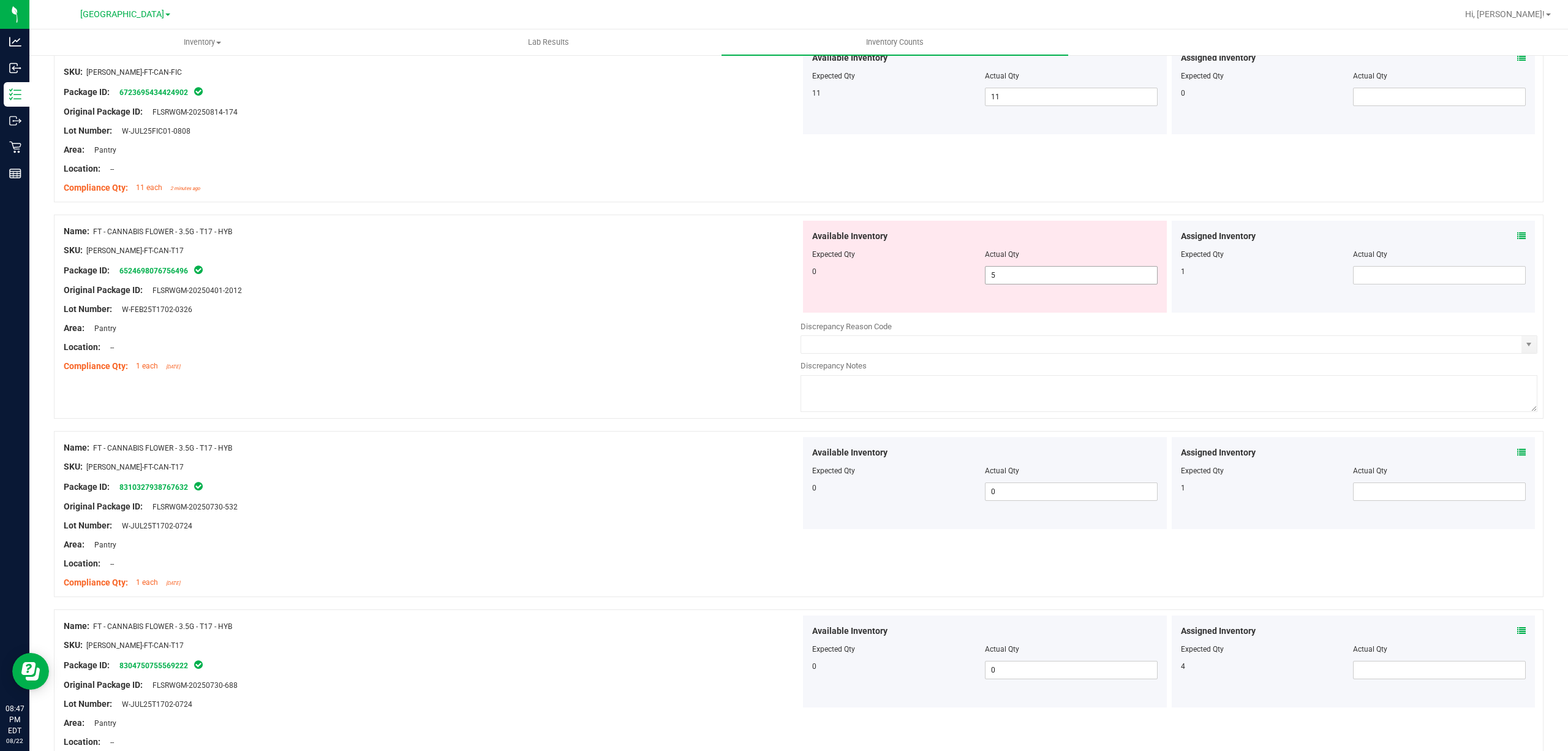
click at [1003, 270] on span "5 5" at bounding box center [1071, 275] width 172 height 19
type input "0"
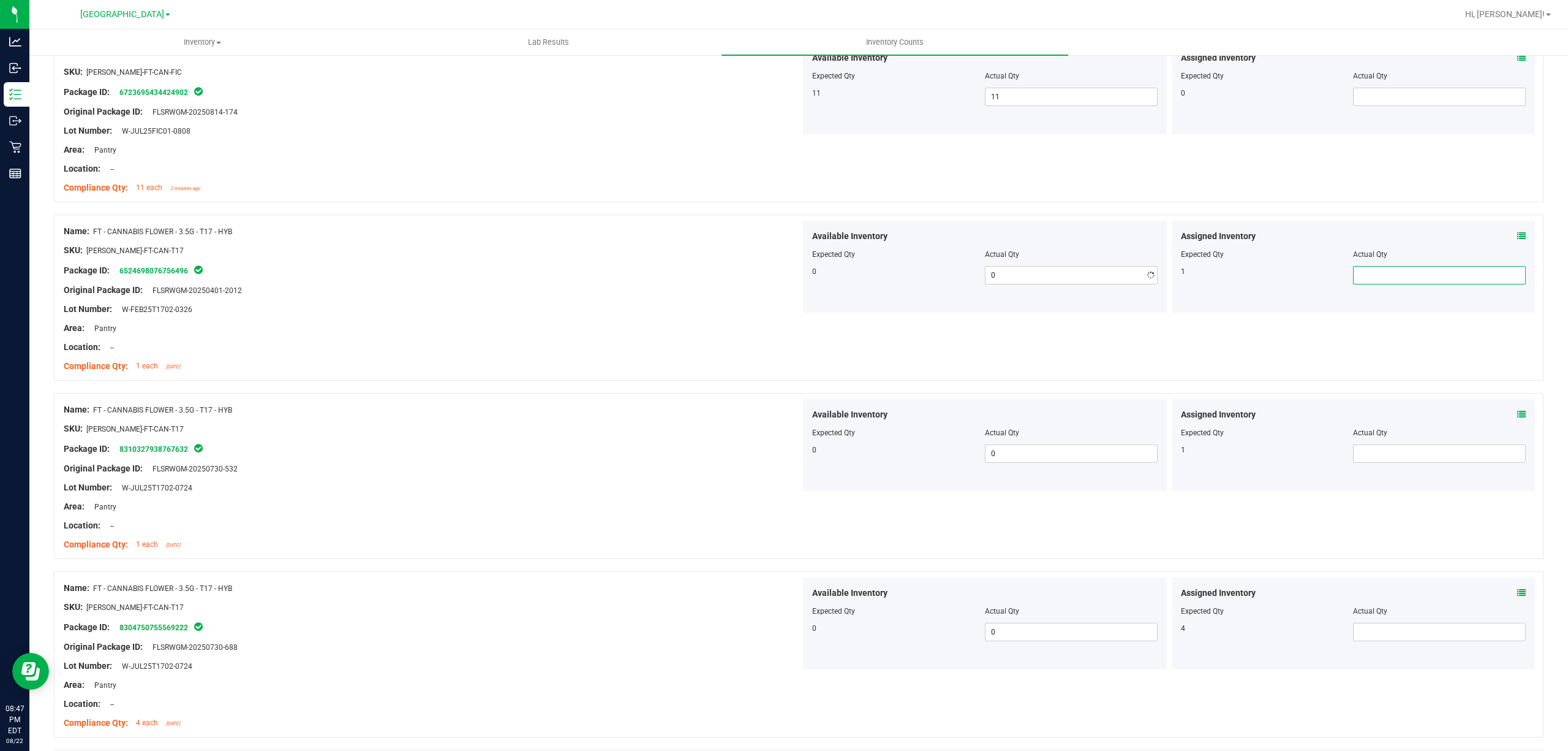
click at [1396, 276] on span at bounding box center [1439, 275] width 172 height 19
type input "1"
click at [1373, 442] on div at bounding box center [1354, 441] width 346 height 6
click at [1370, 446] on span at bounding box center [1439, 453] width 172 height 19
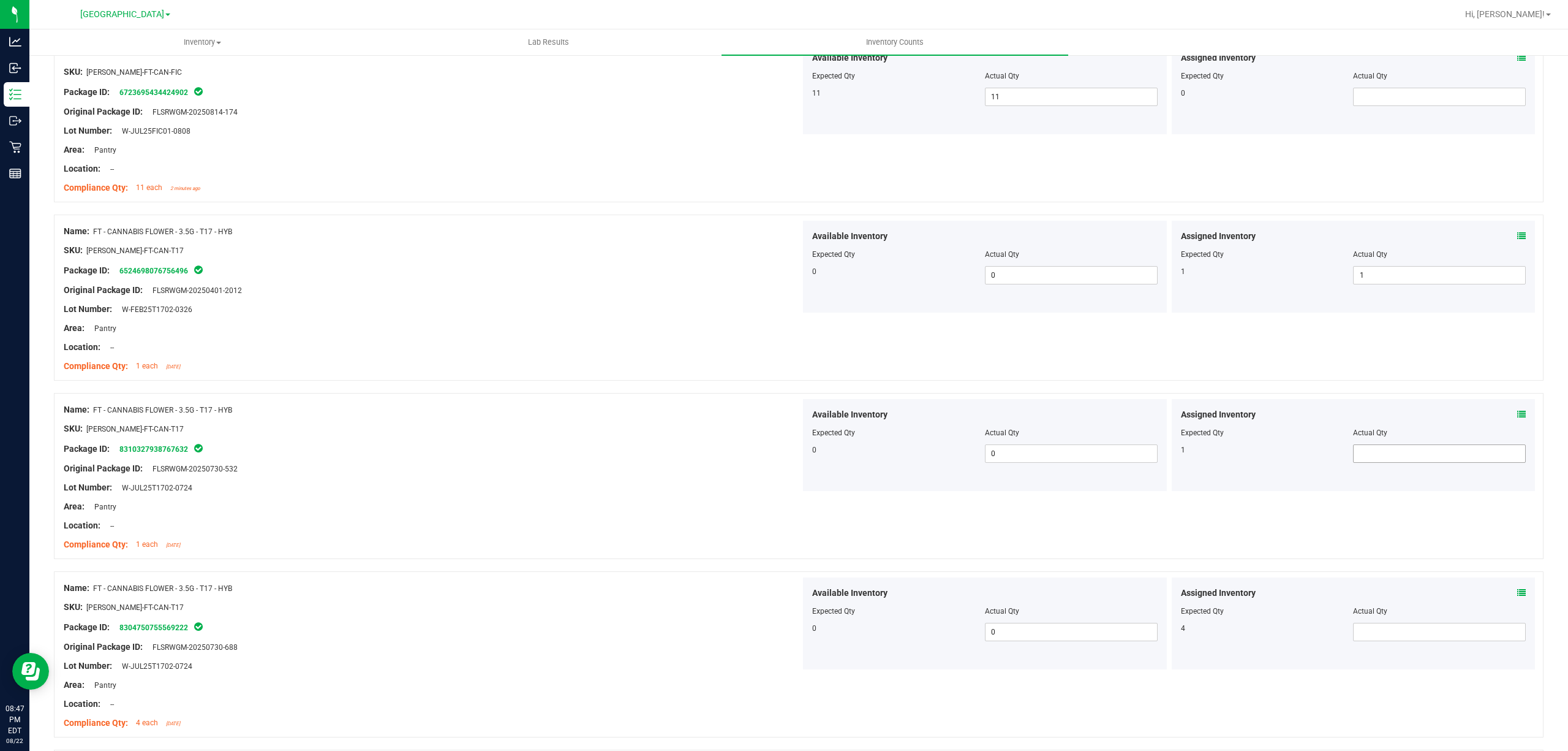
type input "1"
click at [1355, 633] on span at bounding box center [1439, 632] width 172 height 19
type input "4"
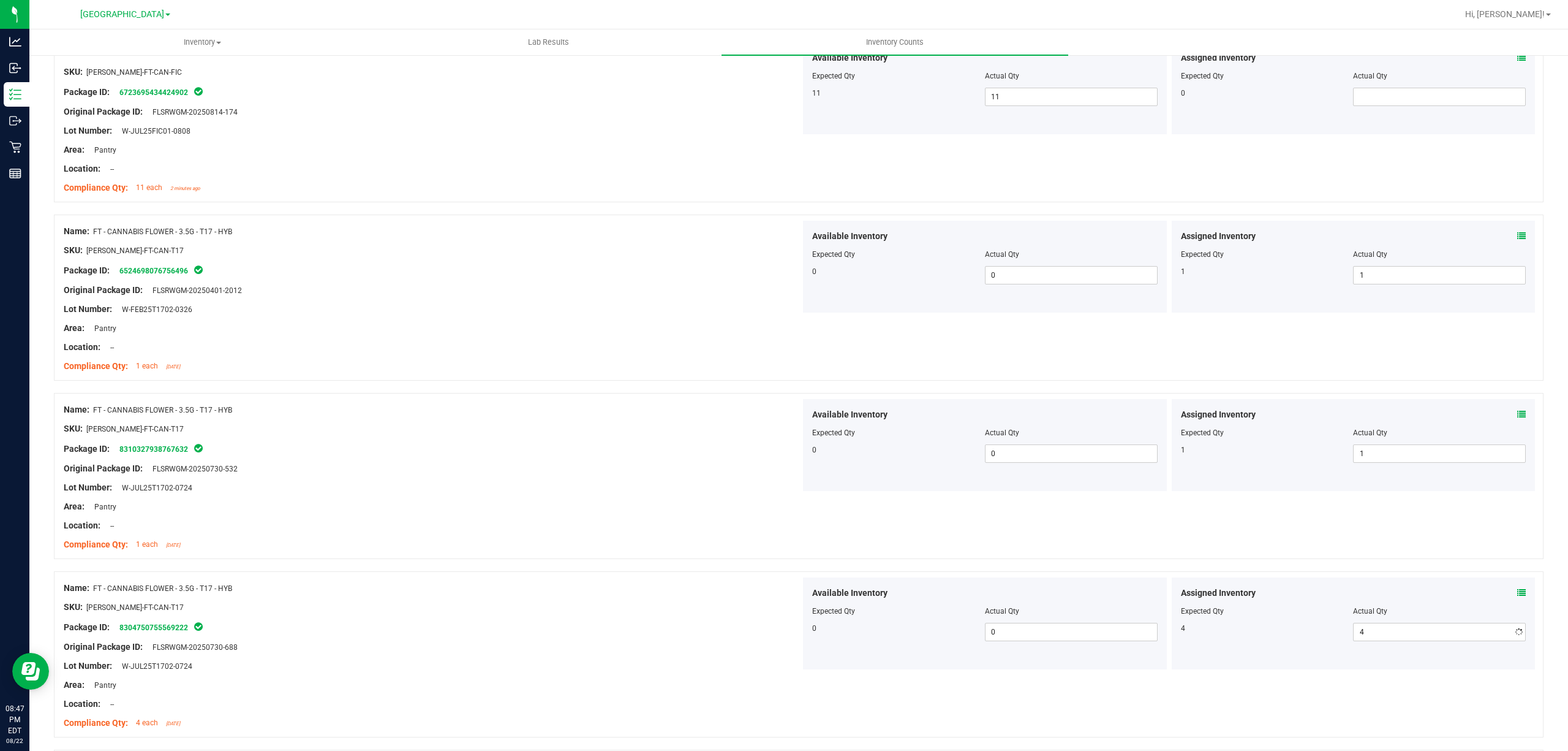
drag, startPoint x: 636, startPoint y: 537, endPoint x: 642, endPoint y: 532, distance: 7.8
click at [635, 535] on div at bounding box center [433, 535] width 737 height 6
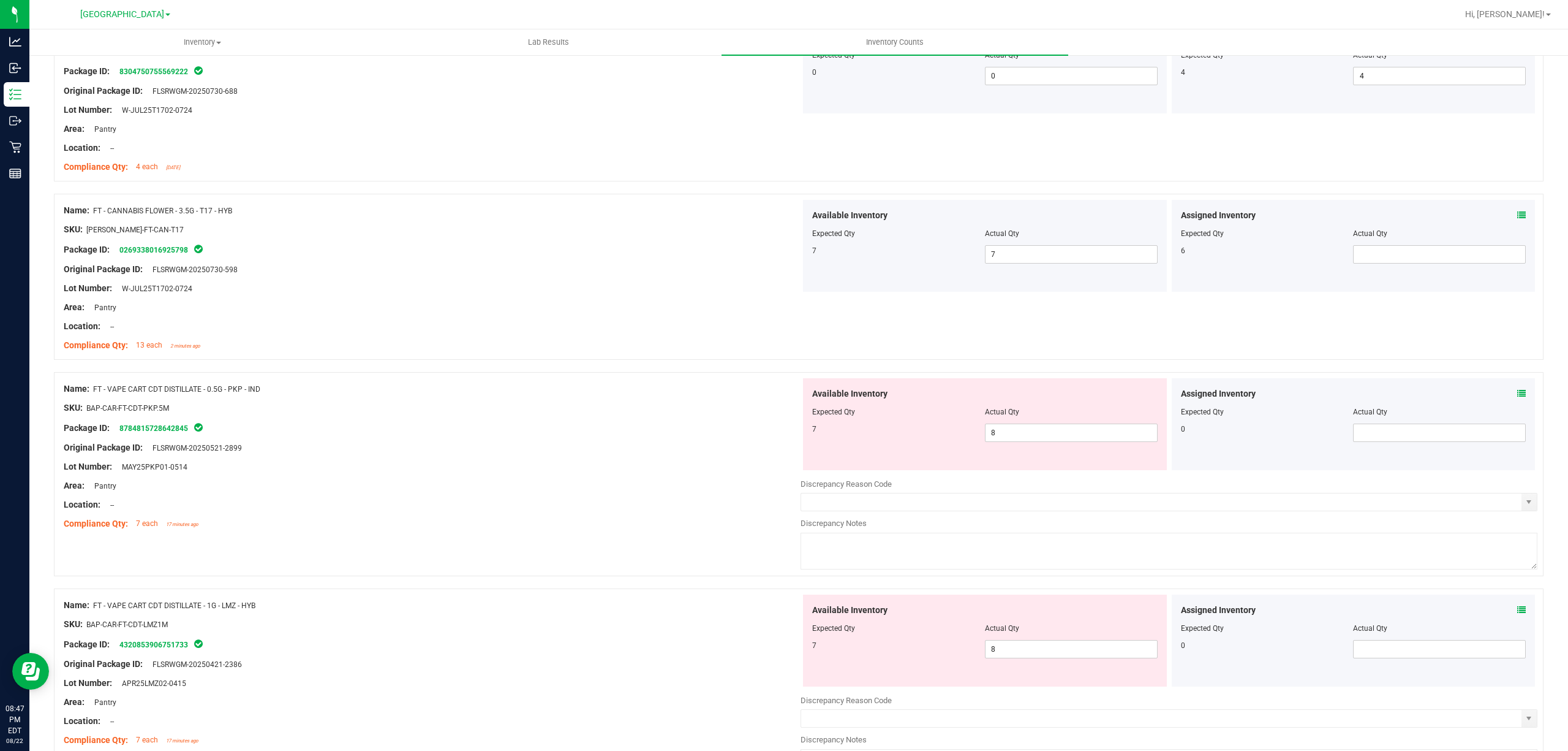
scroll to position [817, 0]
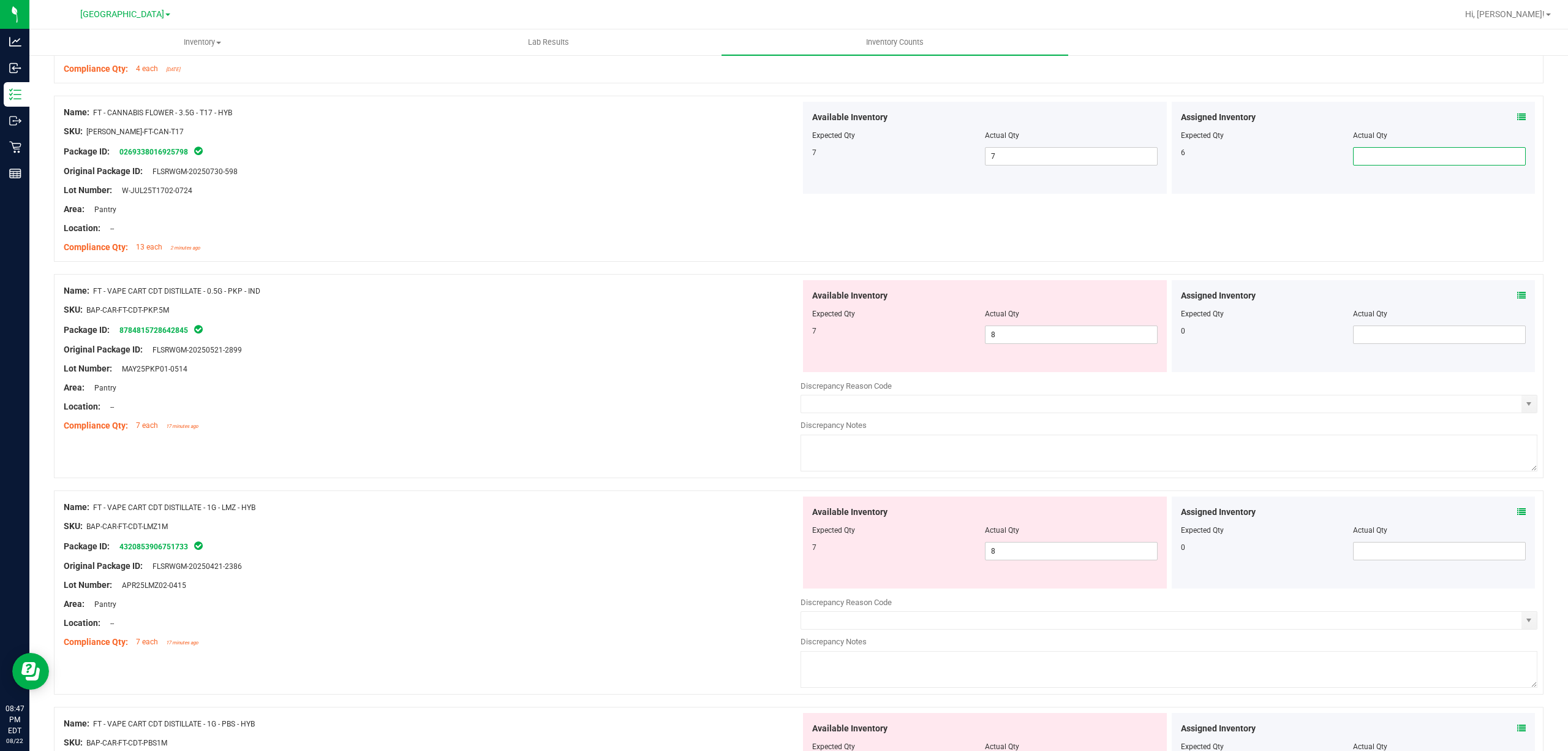
click at [1358, 165] on span at bounding box center [1439, 156] width 172 height 19
type input "6"
click at [992, 339] on span "8 8" at bounding box center [1071, 334] width 172 height 19
type input "7"
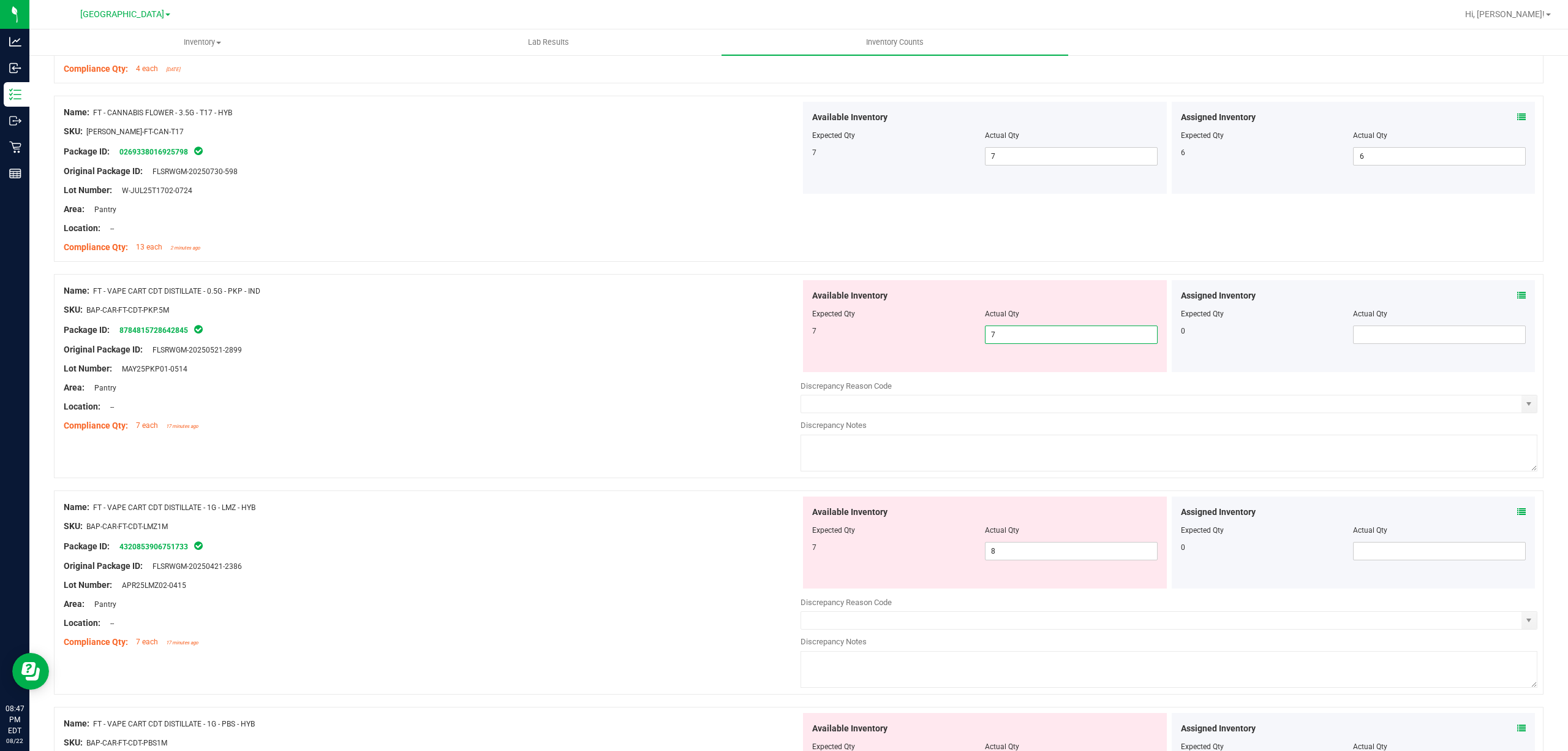
type input "7"
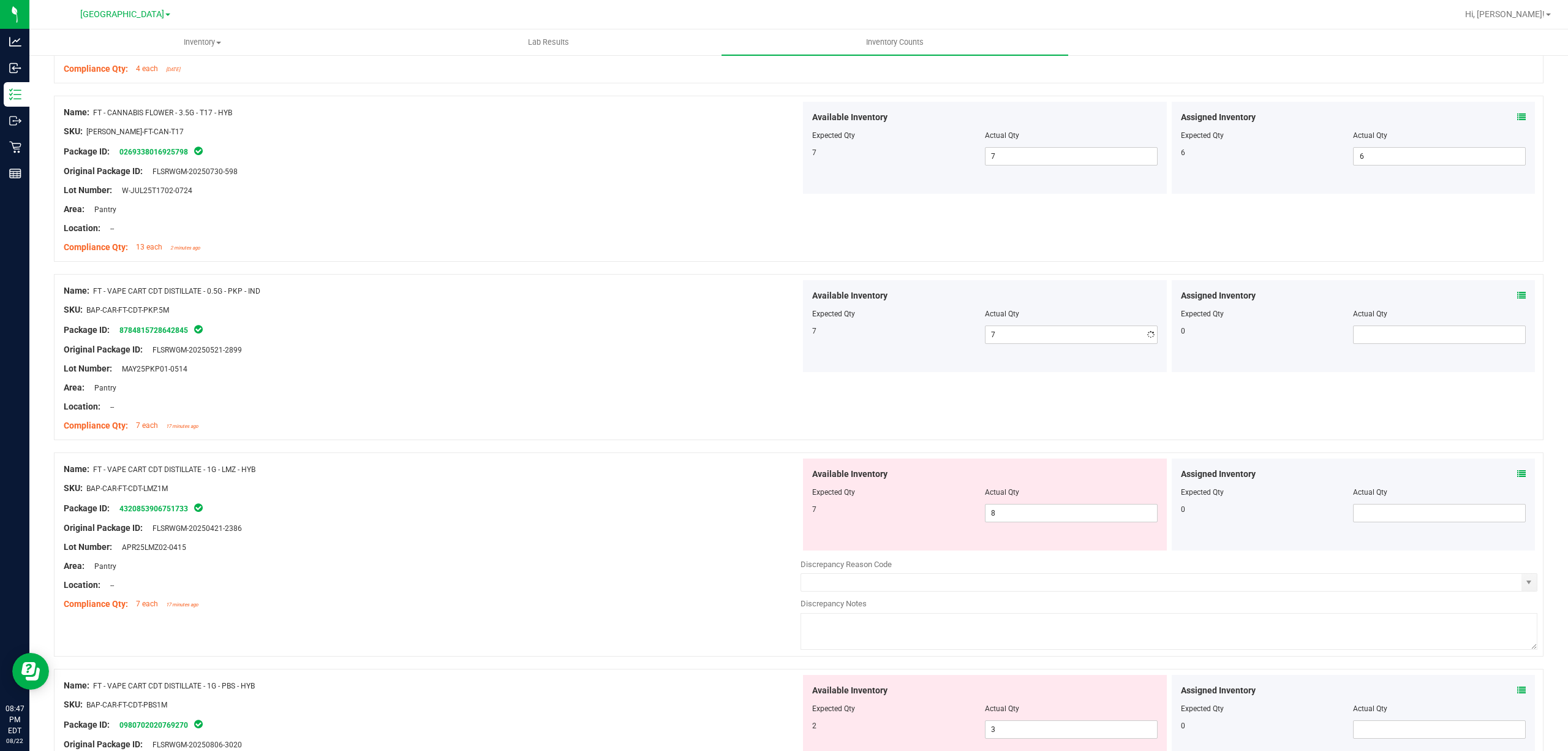
click at [675, 349] on div "Original Package ID: FLSRWGM-20250521-2899" at bounding box center [433, 349] width 737 height 13
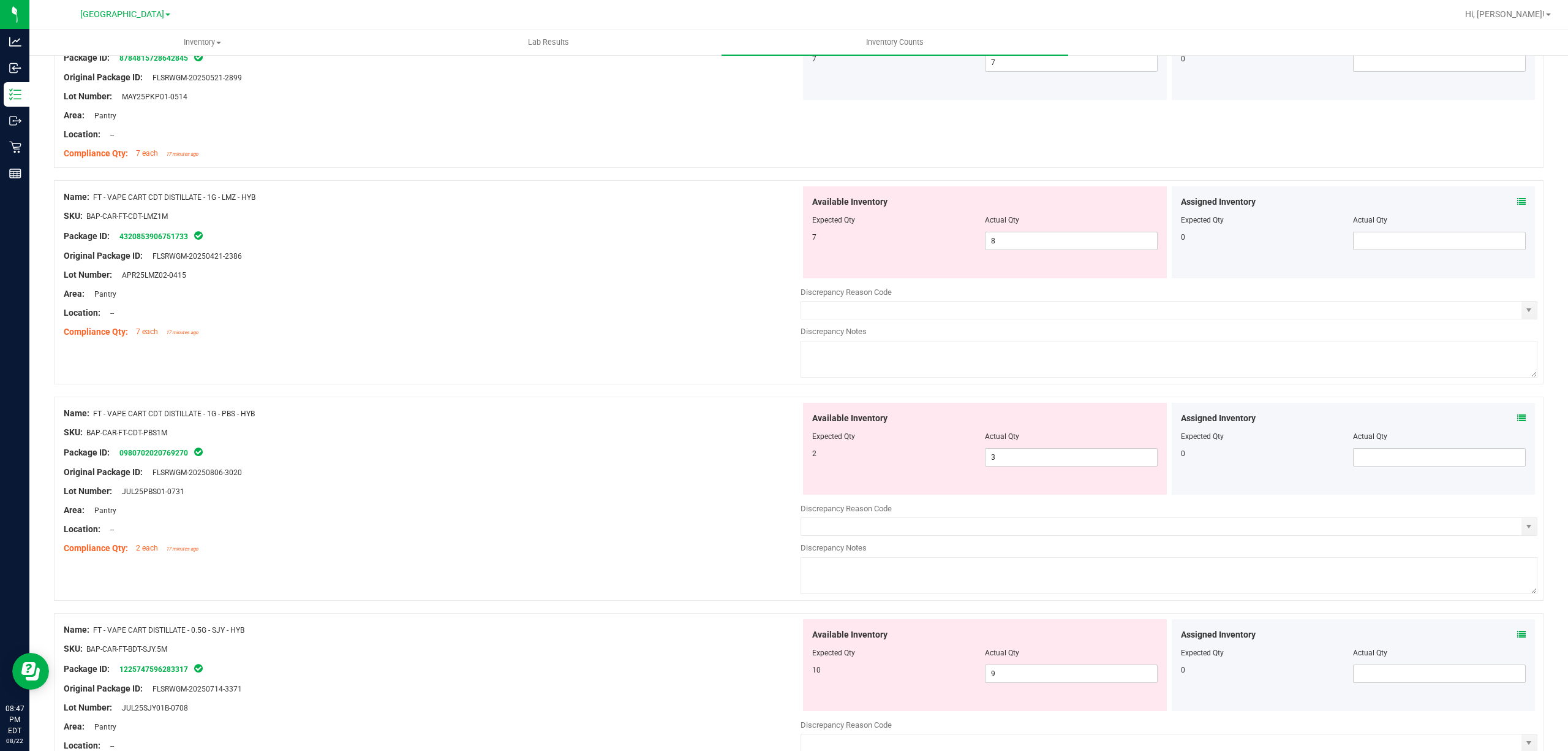
scroll to position [1061, 0]
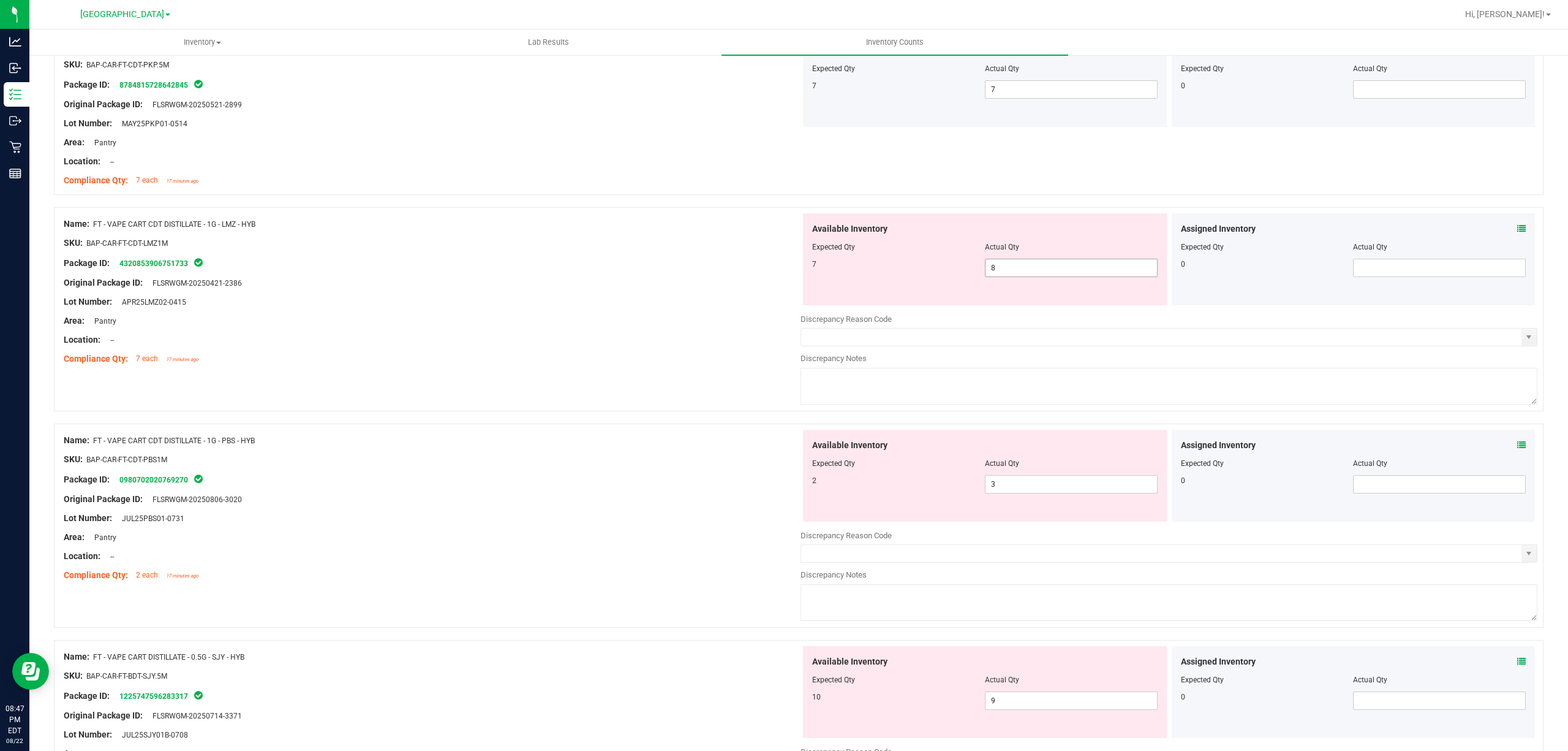
click at [1033, 273] on span "8 8" at bounding box center [1071, 267] width 172 height 19
type input "7"
click at [726, 248] on div "SKU: BAP-CAR-FT-CDT-LMZ1M" at bounding box center [433, 242] width 737 height 13
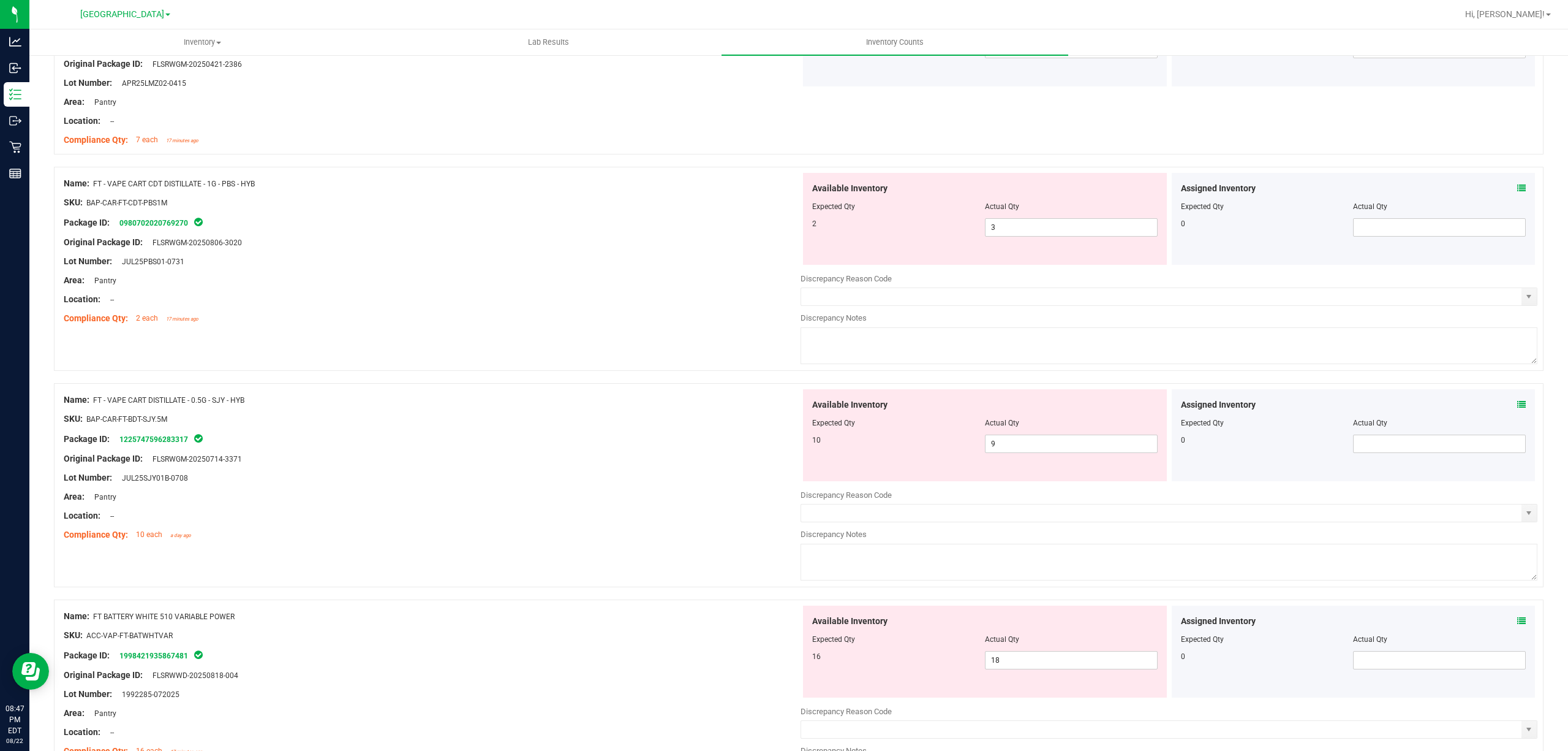
scroll to position [1307, 0]
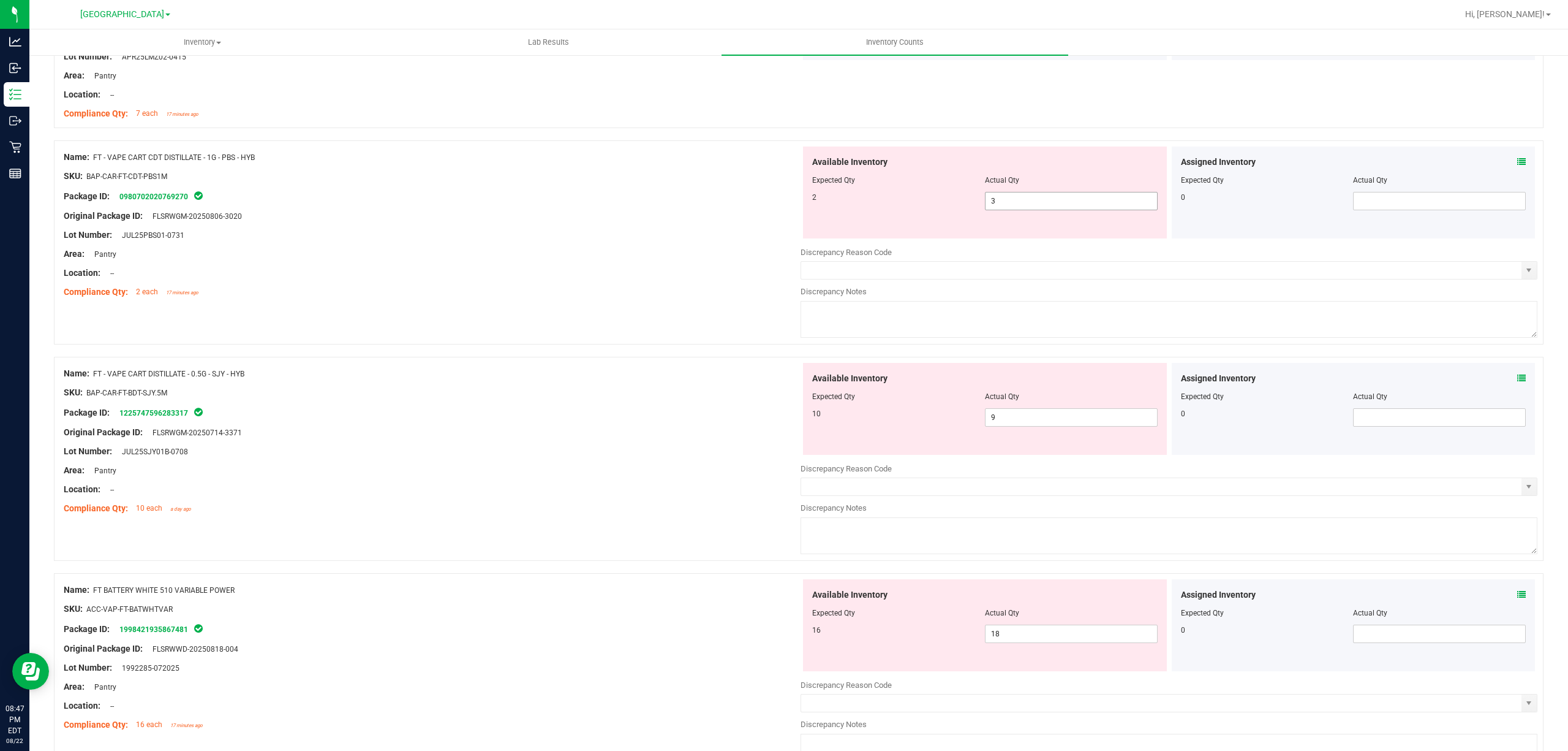
click at [1044, 210] on span "3 3" at bounding box center [1071, 201] width 172 height 19
type input "2"
click at [611, 239] on div "Lot Number: JUL25PBS01-0731" at bounding box center [433, 235] width 737 height 13
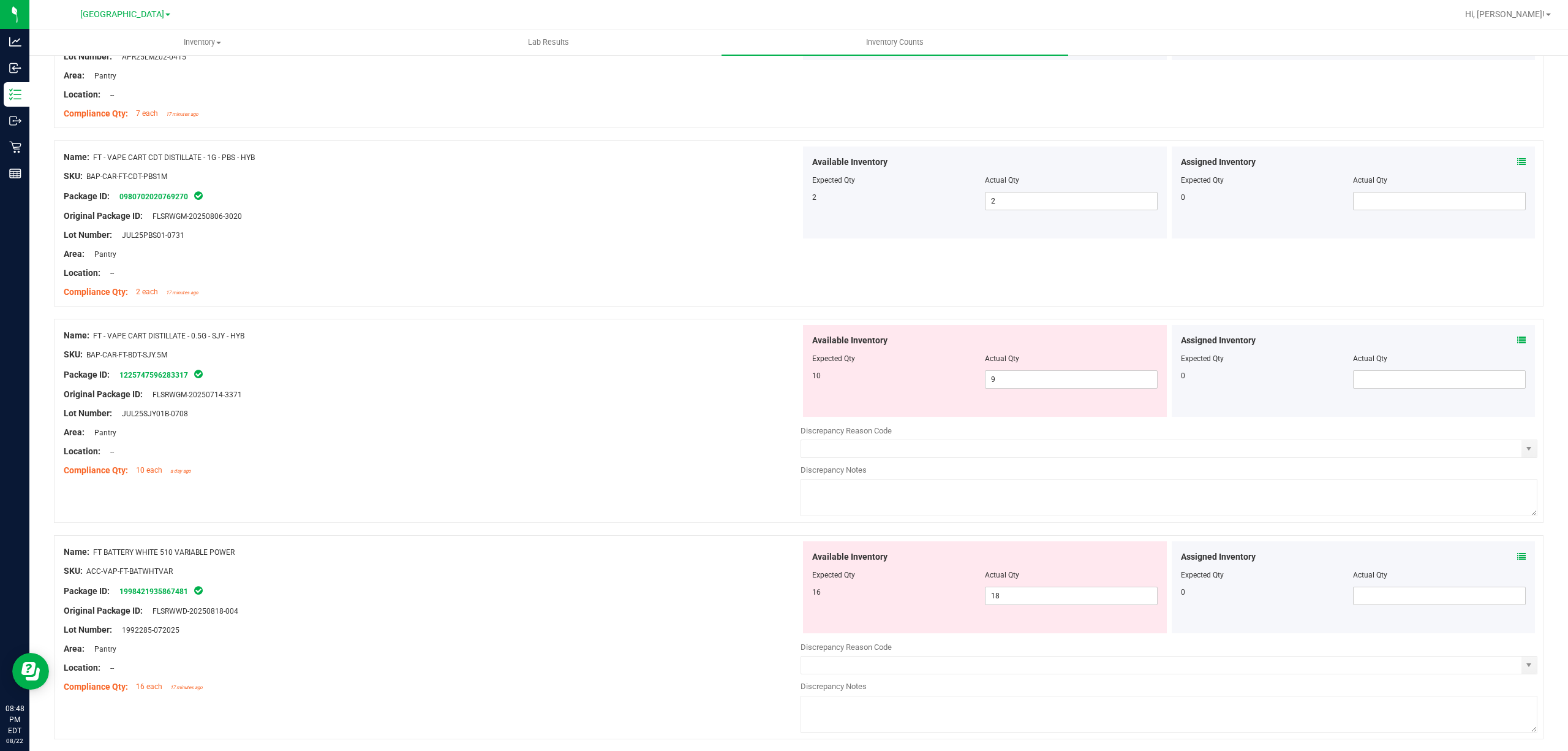
scroll to position [1389, 0]
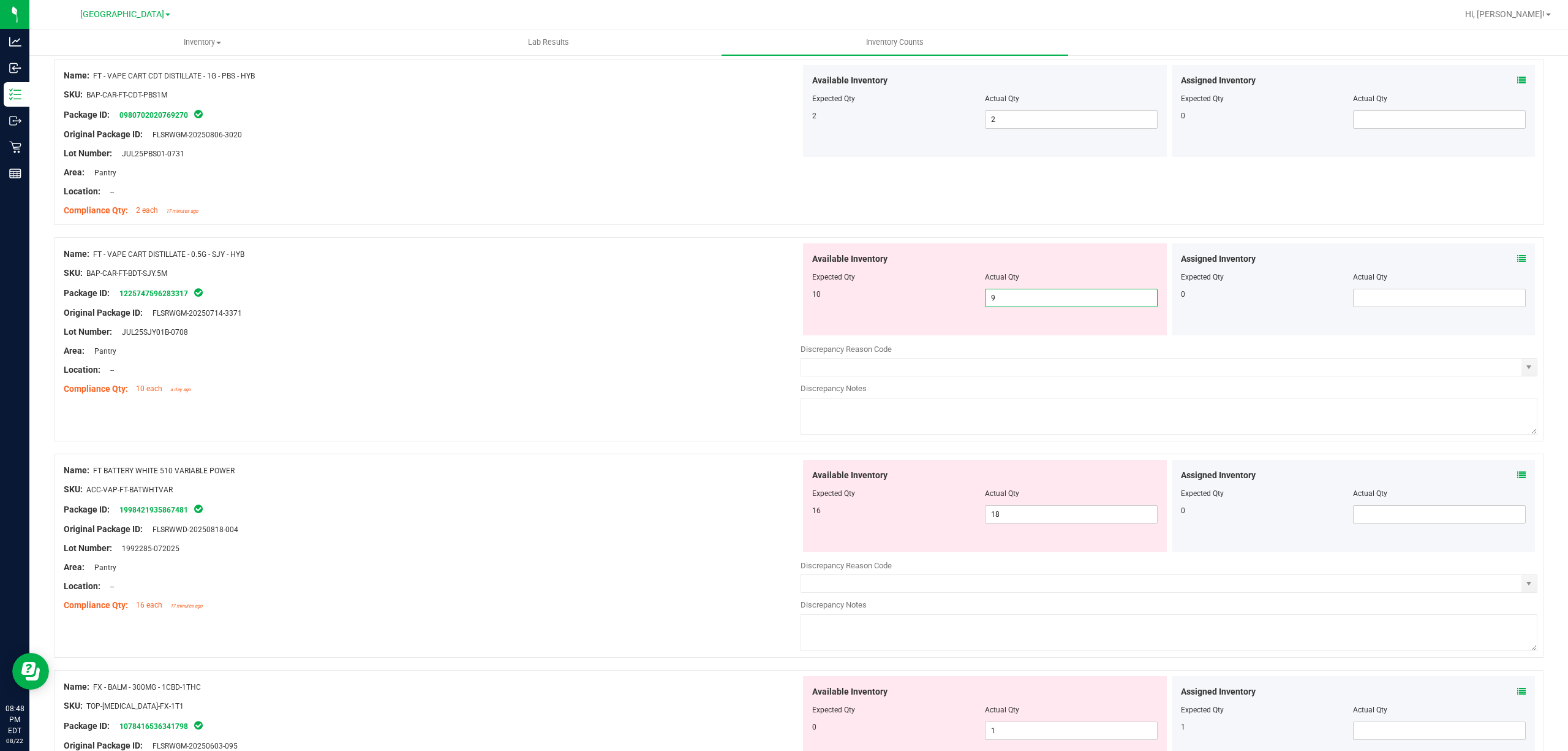
click at [1013, 306] on span "9 9" at bounding box center [1071, 298] width 172 height 19
type input "10"
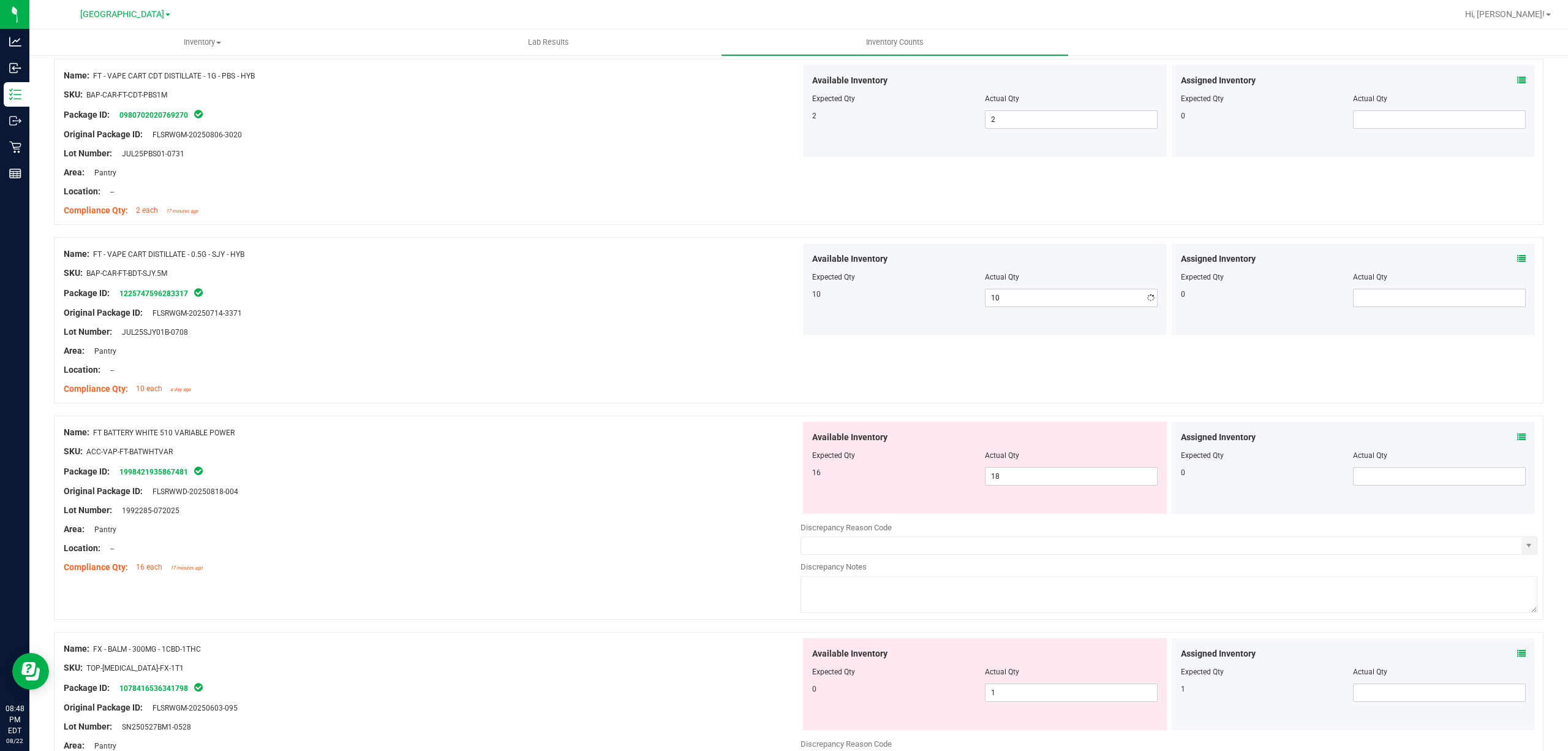
drag, startPoint x: 749, startPoint y: 320, endPoint x: 755, endPoint y: 318, distance: 6.3
click at [753, 319] on div "Original Package ID: FLSRWGM-20250714-3371" at bounding box center [433, 312] width 737 height 13
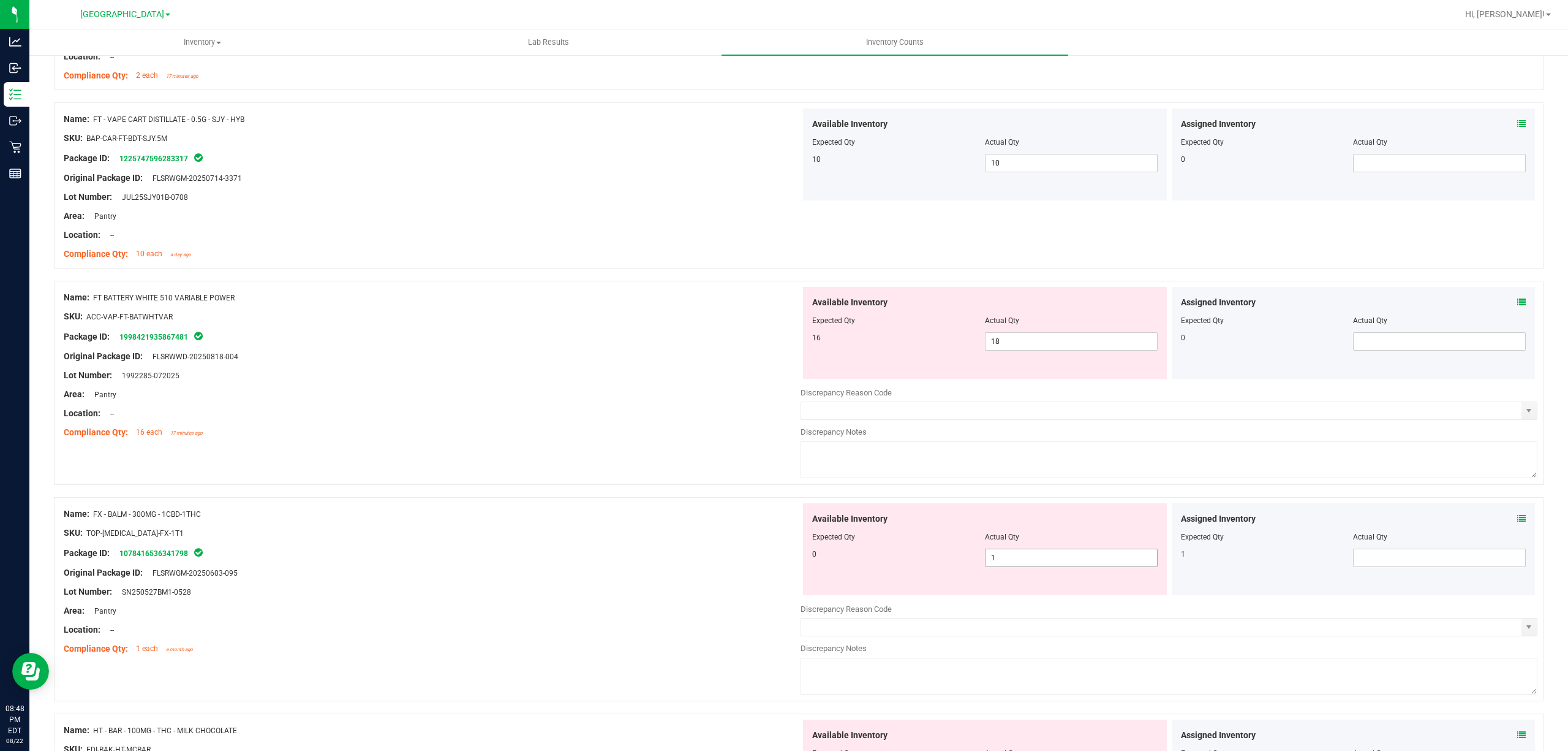
scroll to position [1552, 0]
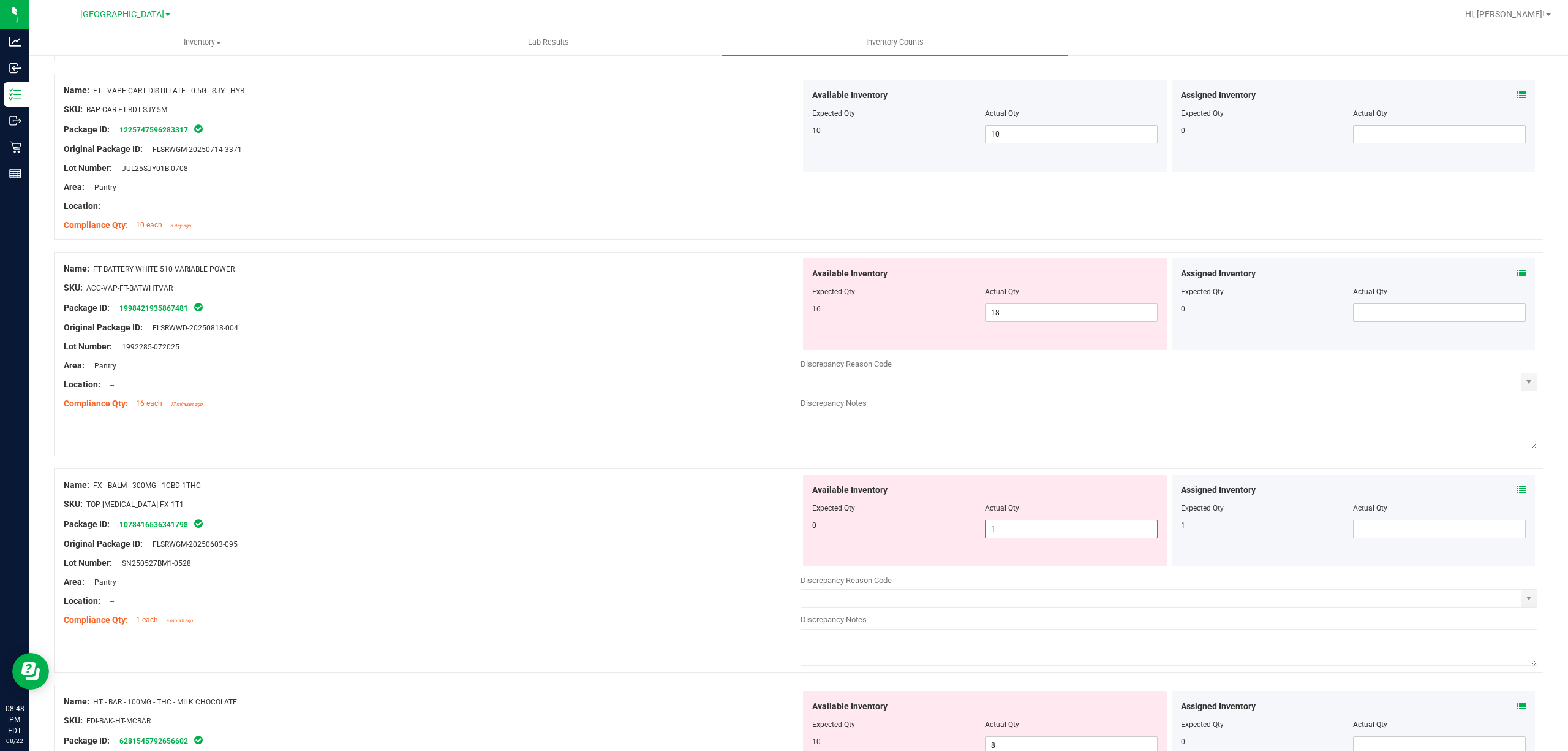
click at [1005, 535] on span "1 1" at bounding box center [1071, 528] width 172 height 19
type input "0"
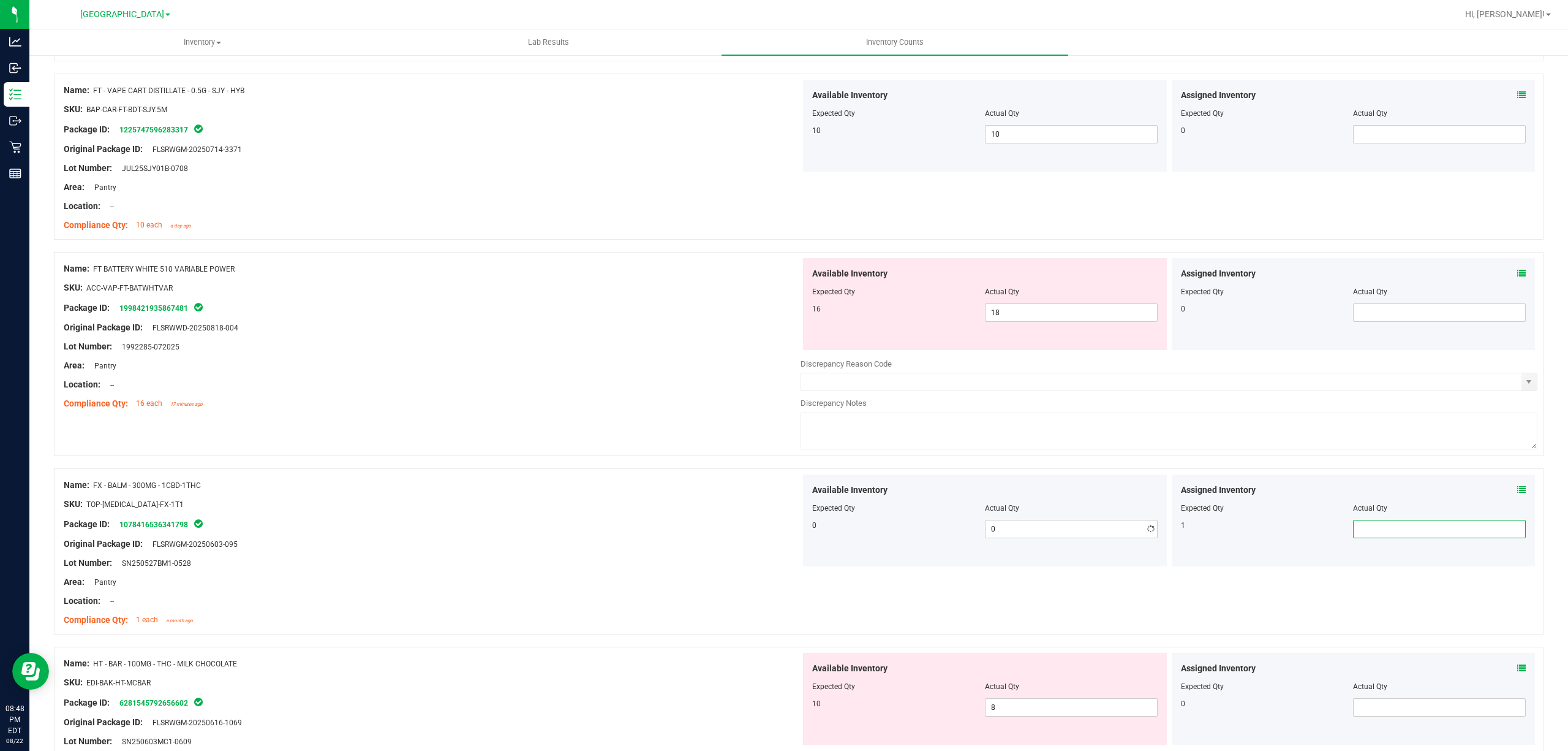
click at [1389, 528] on span at bounding box center [1439, 528] width 172 height 19
type input "1"
click at [641, 556] on div at bounding box center [433, 553] width 737 height 6
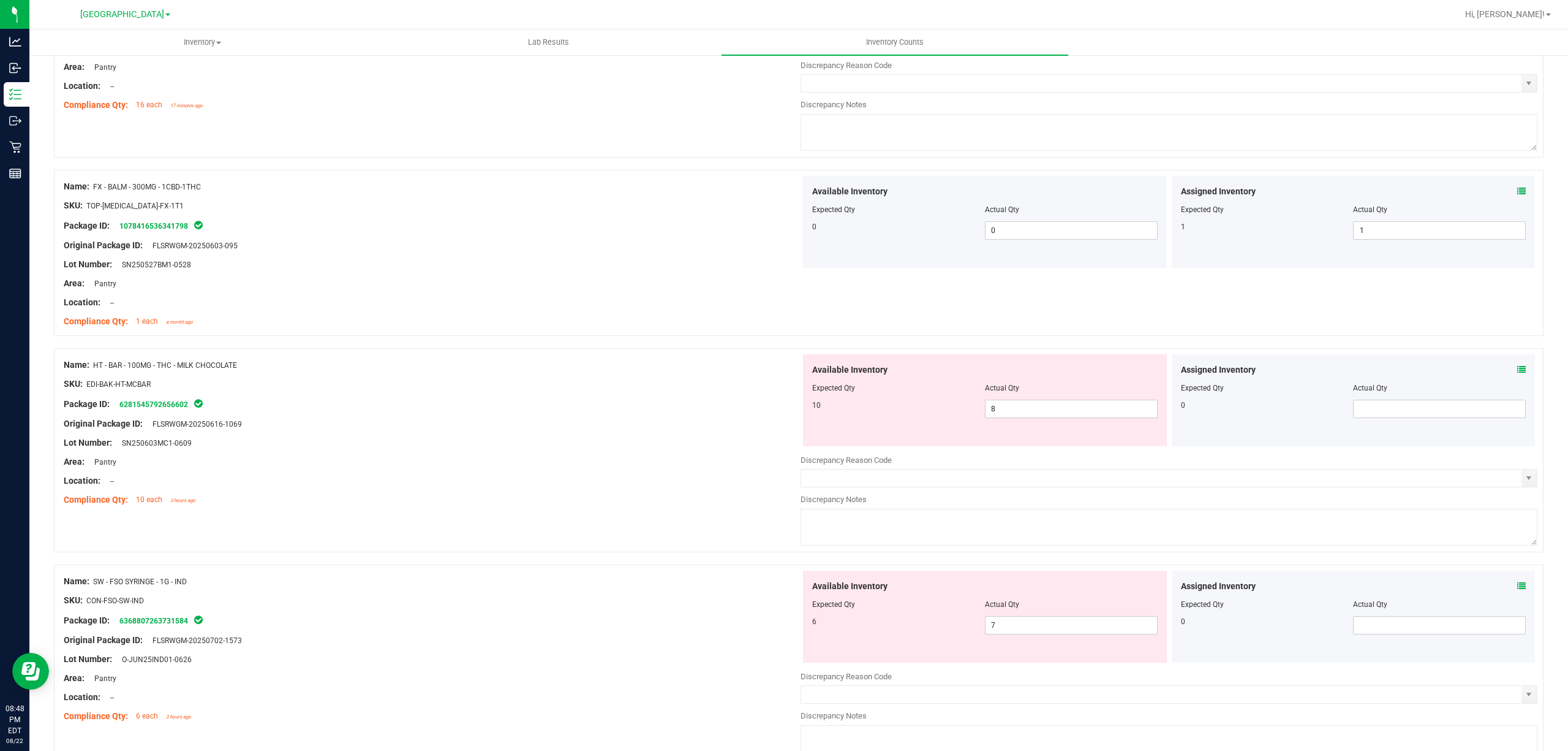
scroll to position [1878, 0]
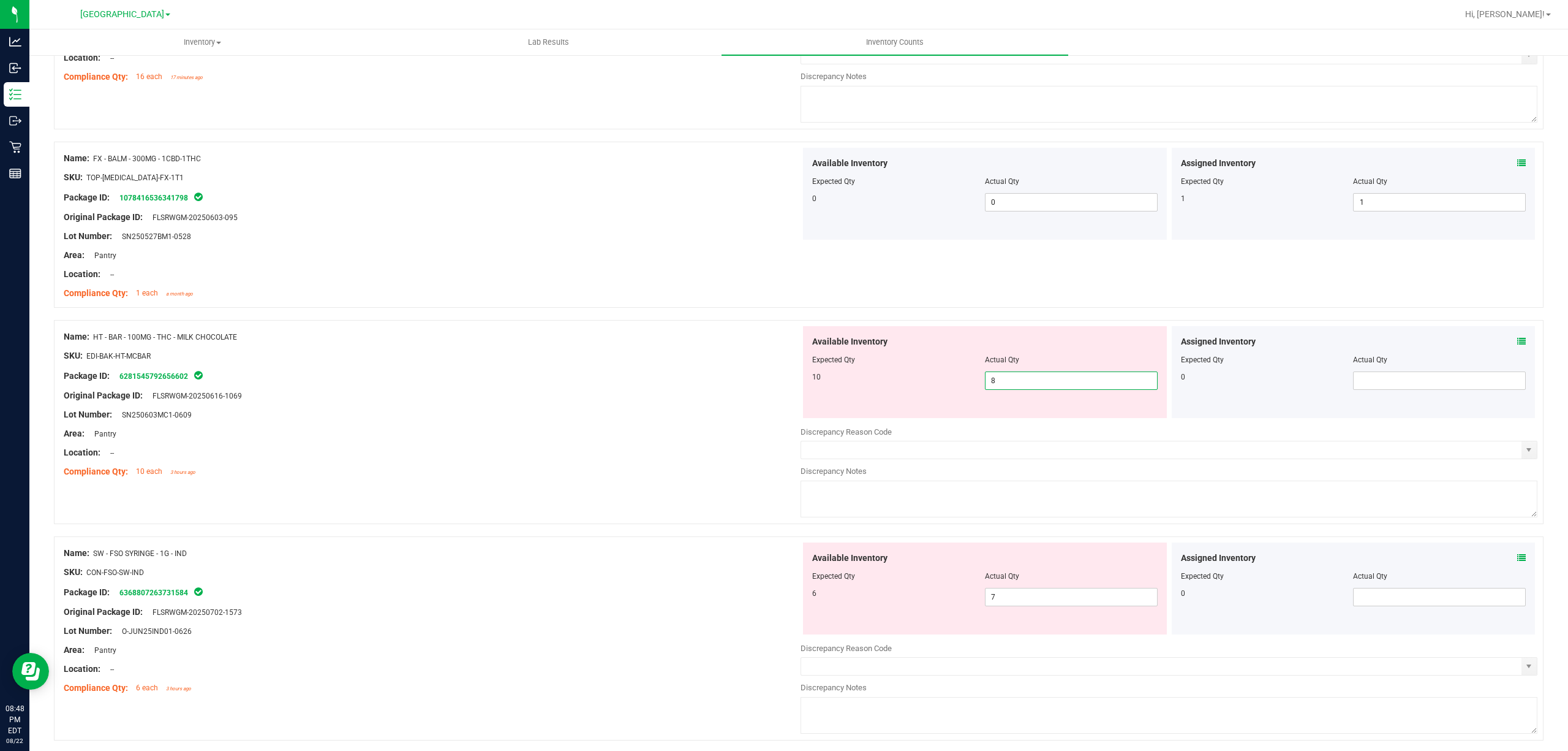
click at [1054, 386] on span "8 8" at bounding box center [1071, 380] width 172 height 19
type input "10"
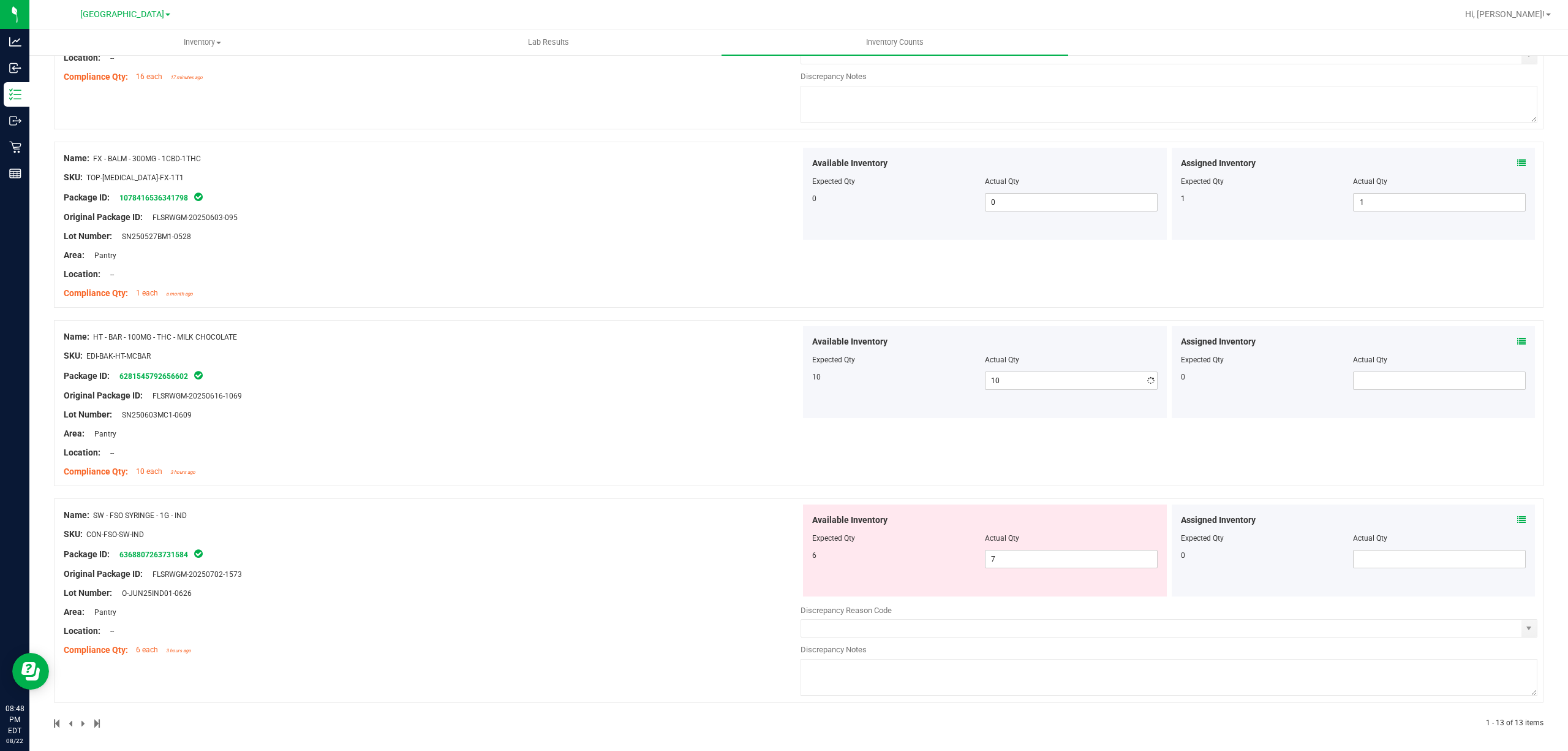
click at [657, 425] on div at bounding box center [433, 424] width 737 height 6
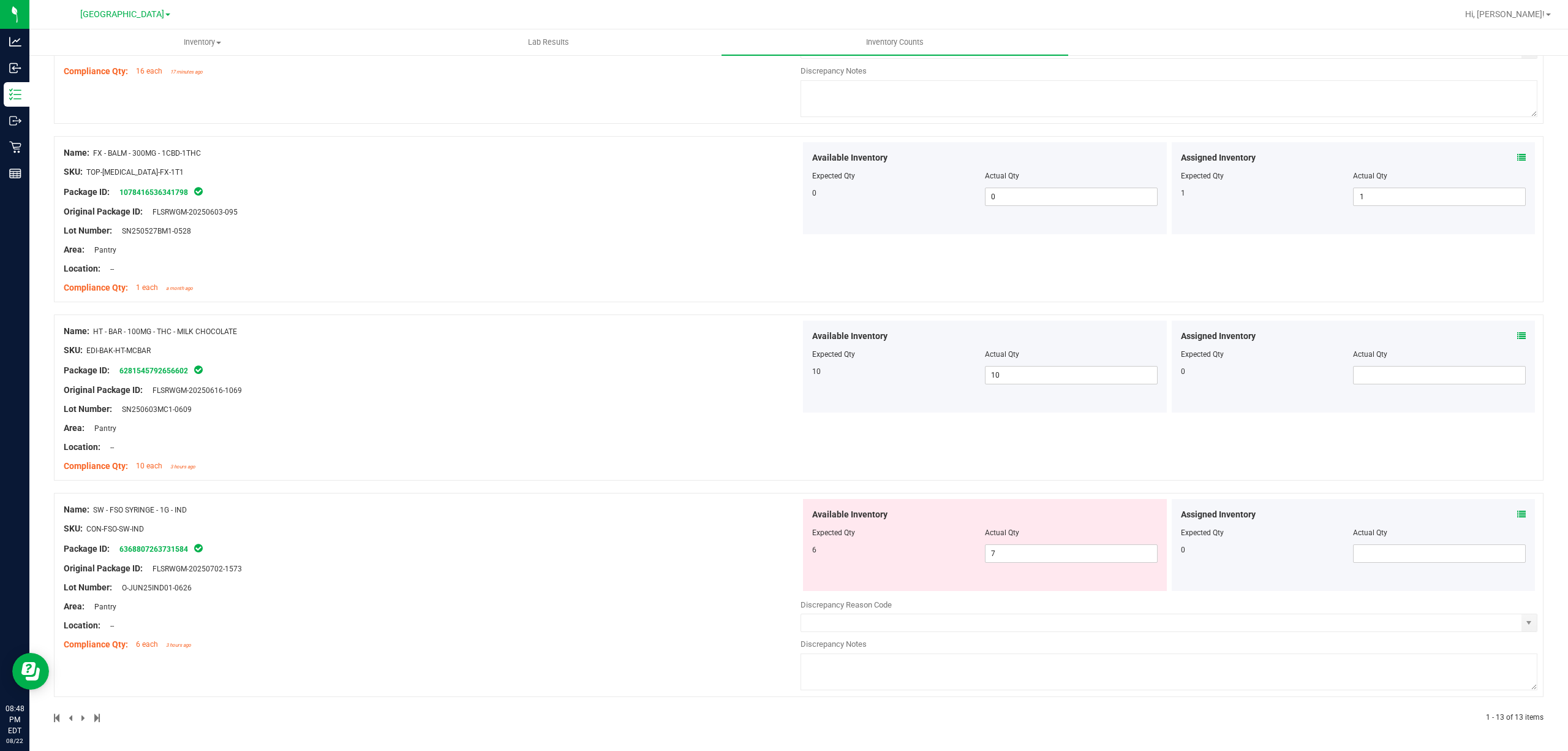
scroll to position [1889, 0]
drag, startPoint x: 1028, startPoint y: 539, endPoint x: 1018, endPoint y: 554, distance: 18.0
click at [1028, 540] on div at bounding box center [985, 541] width 346 height 6
click at [1006, 561] on span "7 7" at bounding box center [1071, 553] width 172 height 19
type input "6"
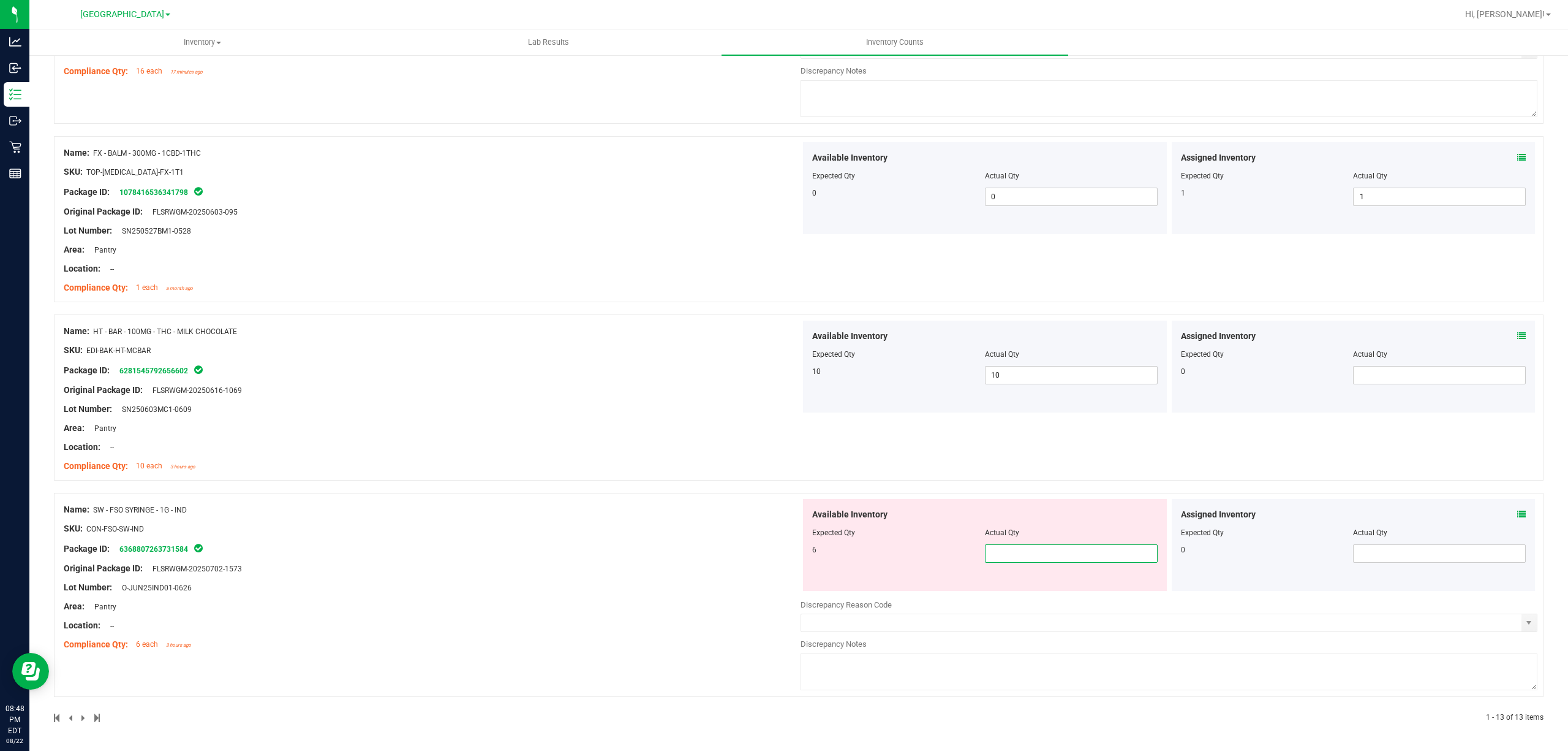
type input "6"
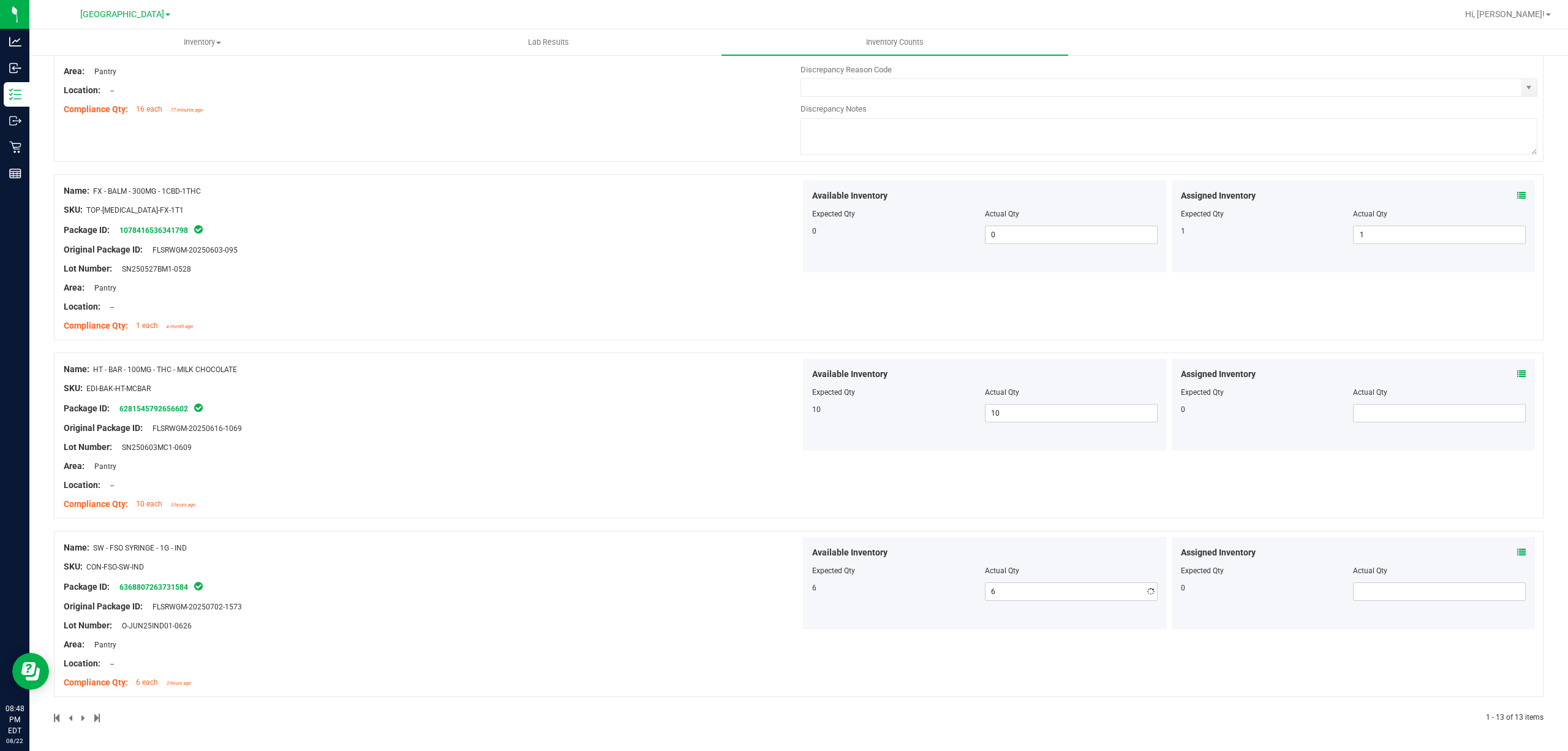
click at [641, 565] on div "Name: SW - FSO SYRINGE - 1G - IND SKU: CON-FSO-SW-IND Package ID: 6368807263731…" at bounding box center [433, 615] width 737 height 157
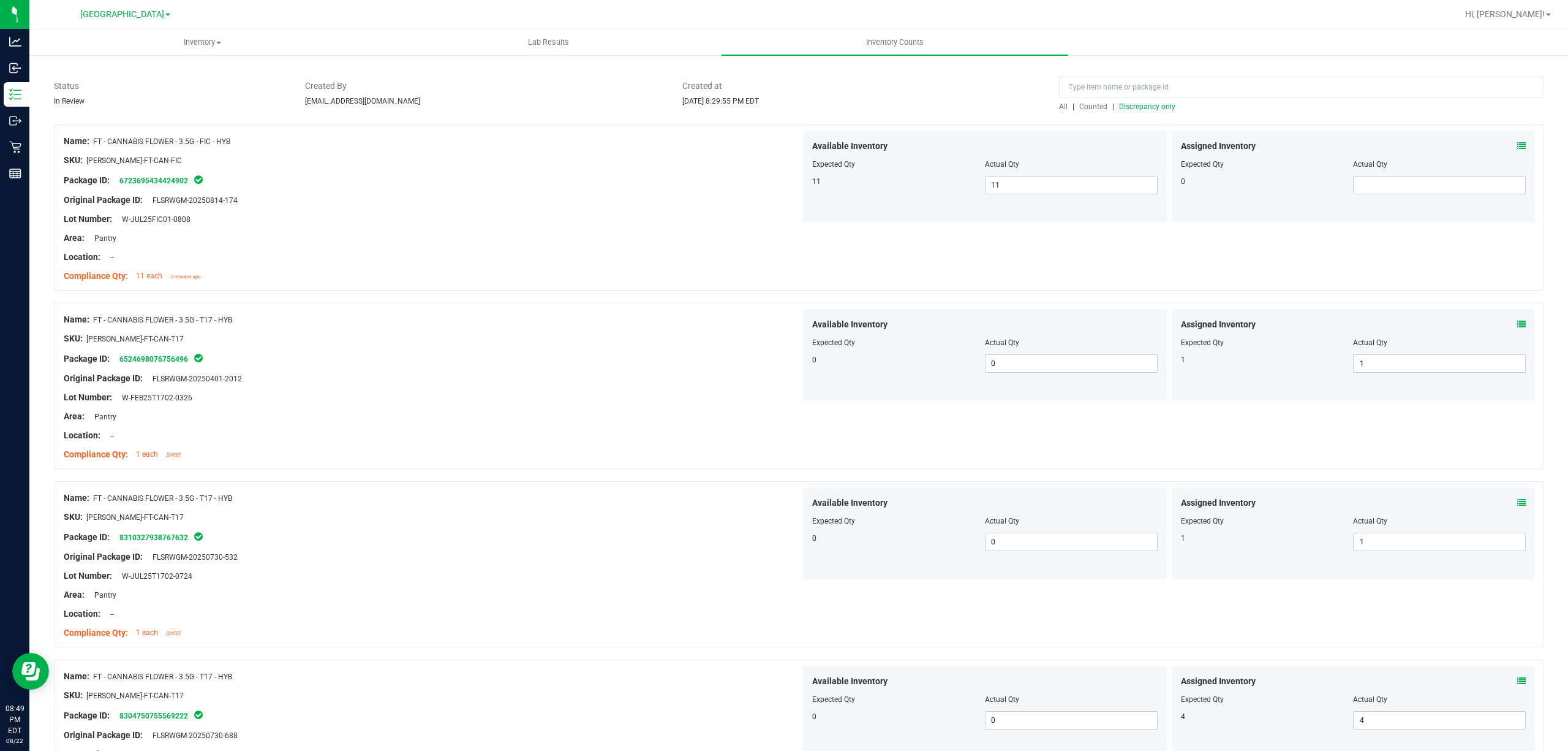
scroll to position [0, 0]
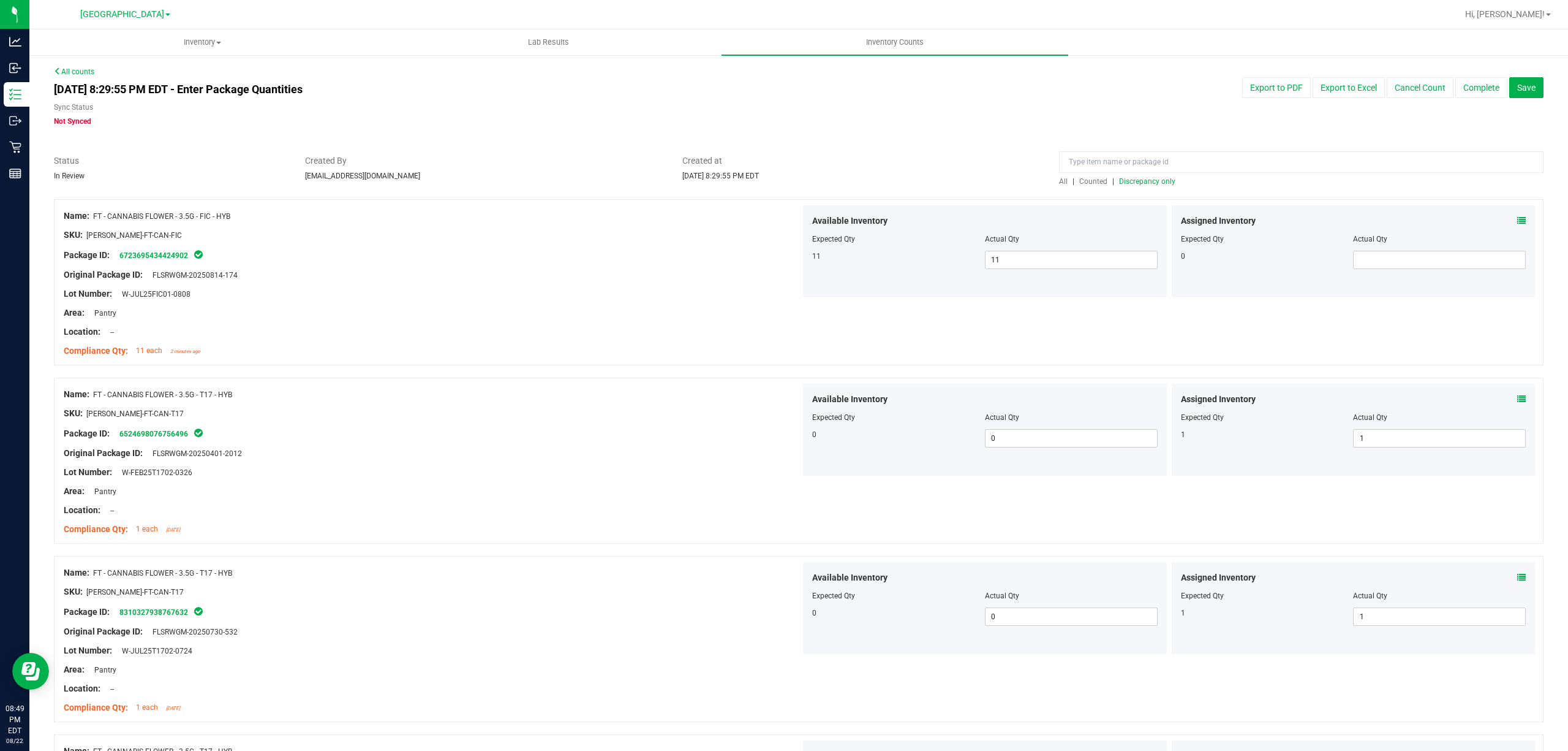
click at [1127, 184] on span "Discrepancy only" at bounding box center [1147, 181] width 56 height 9
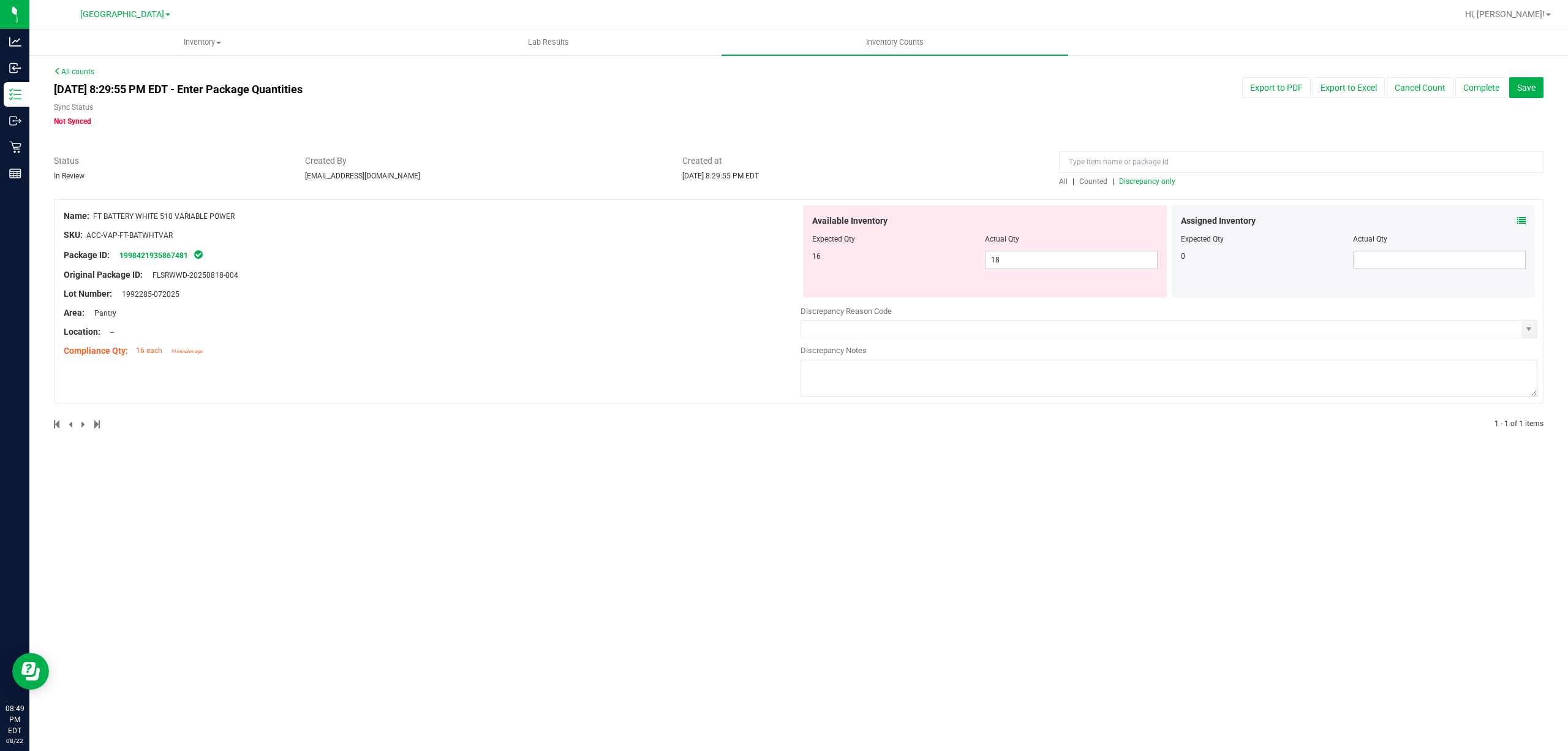
drag, startPoint x: 236, startPoint y: 217, endPoint x: 94, endPoint y: 218, distance: 142.0
click at [94, 218] on div "Name: FT BATTERY WHITE 510 VARIABLE POWER" at bounding box center [433, 216] width 737 height 13
copy span "FT BATTERY WHITE 510 VARIABLE POWER"
click at [1061, 180] on span "All" at bounding box center [1063, 181] width 9 height 9
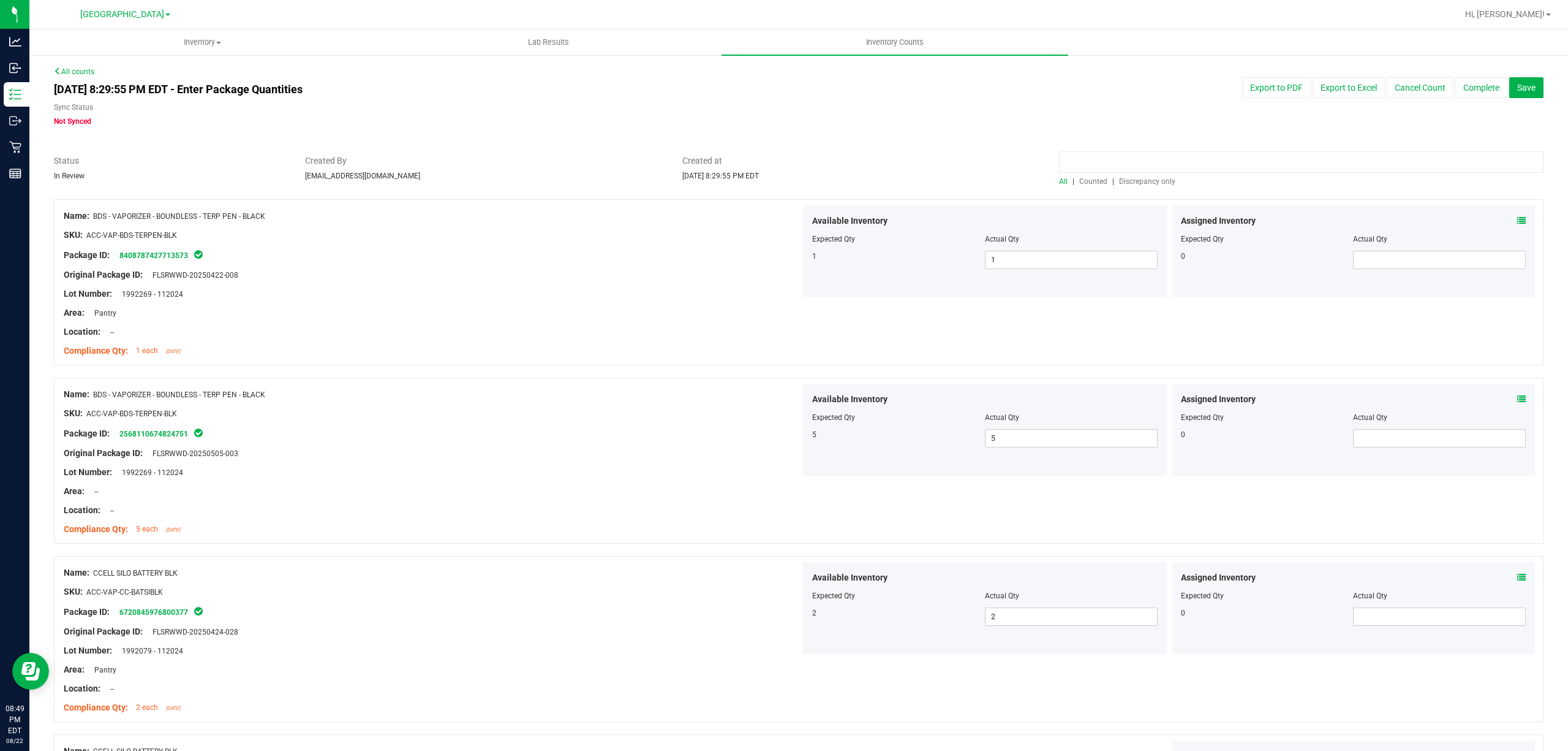
click at [1084, 155] on input at bounding box center [1302, 163] width 485 height 22
paste input "FT BATTERY WHITE 510 VARIABLE POWER"
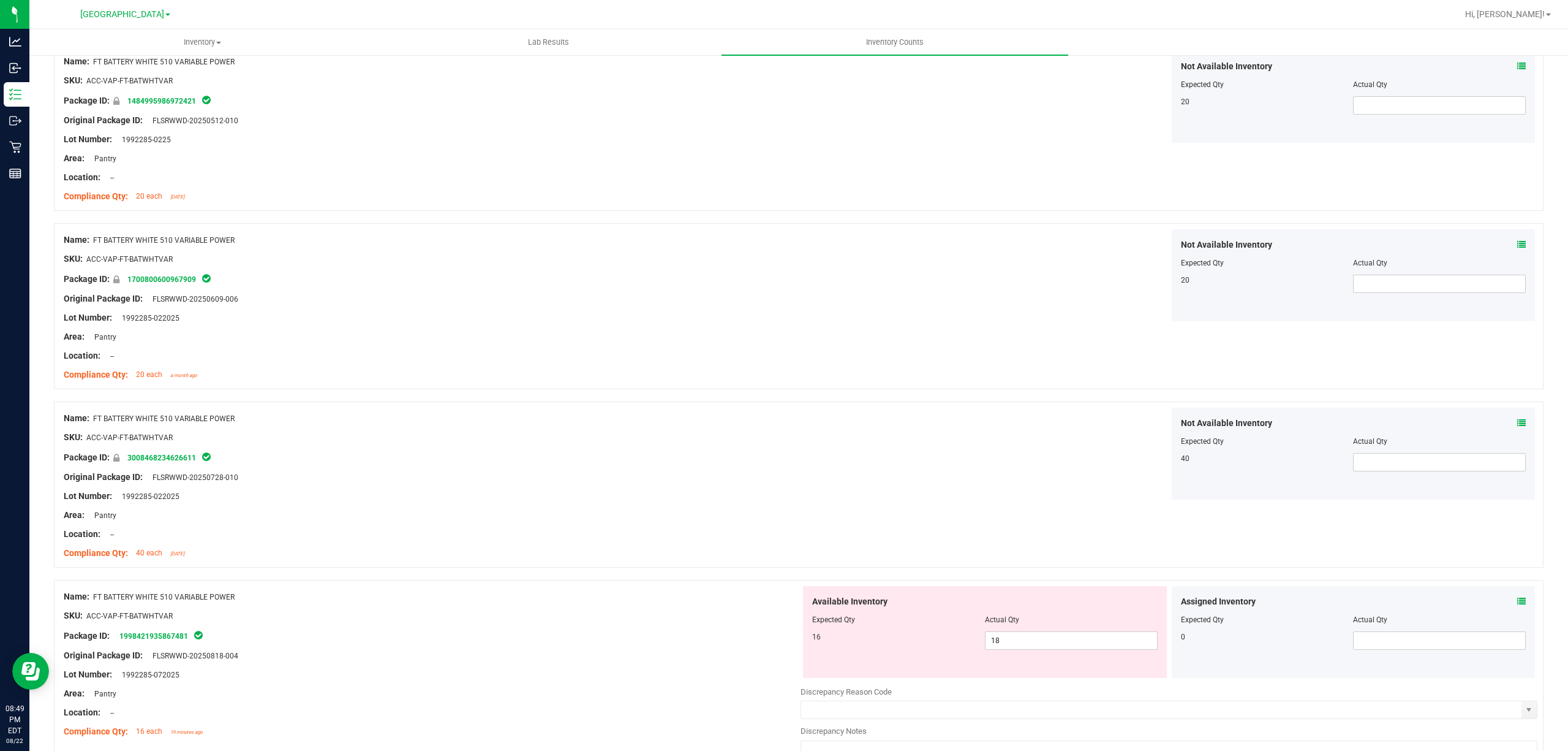
scroll to position [242, 0]
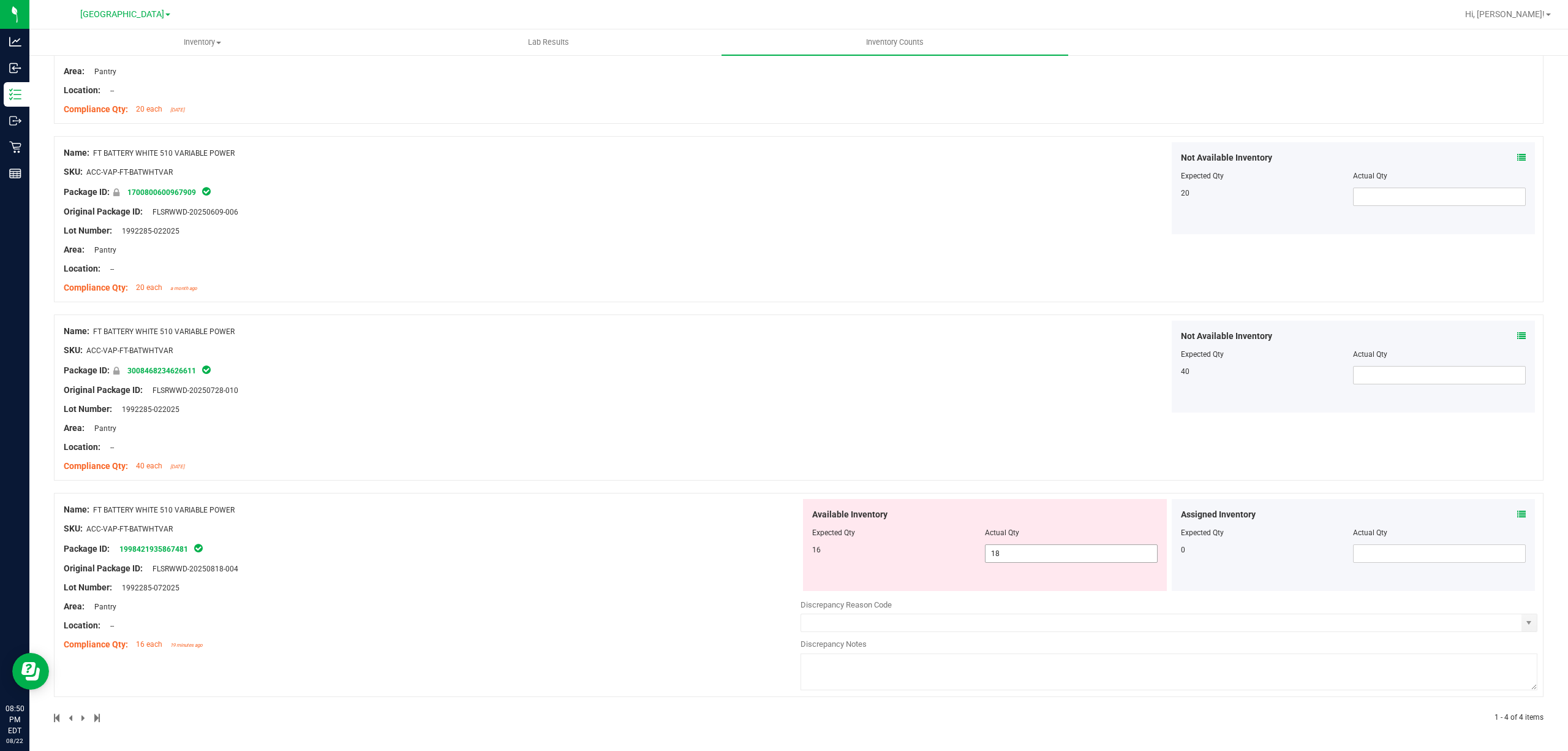
type input "FT BATTERY WHITE 510 VARIABLE POWER"
click at [1018, 550] on span "18 18" at bounding box center [1071, 553] width 172 height 19
type input "16"
drag, startPoint x: 716, startPoint y: 564, endPoint x: 804, endPoint y: 509, distance: 103.8
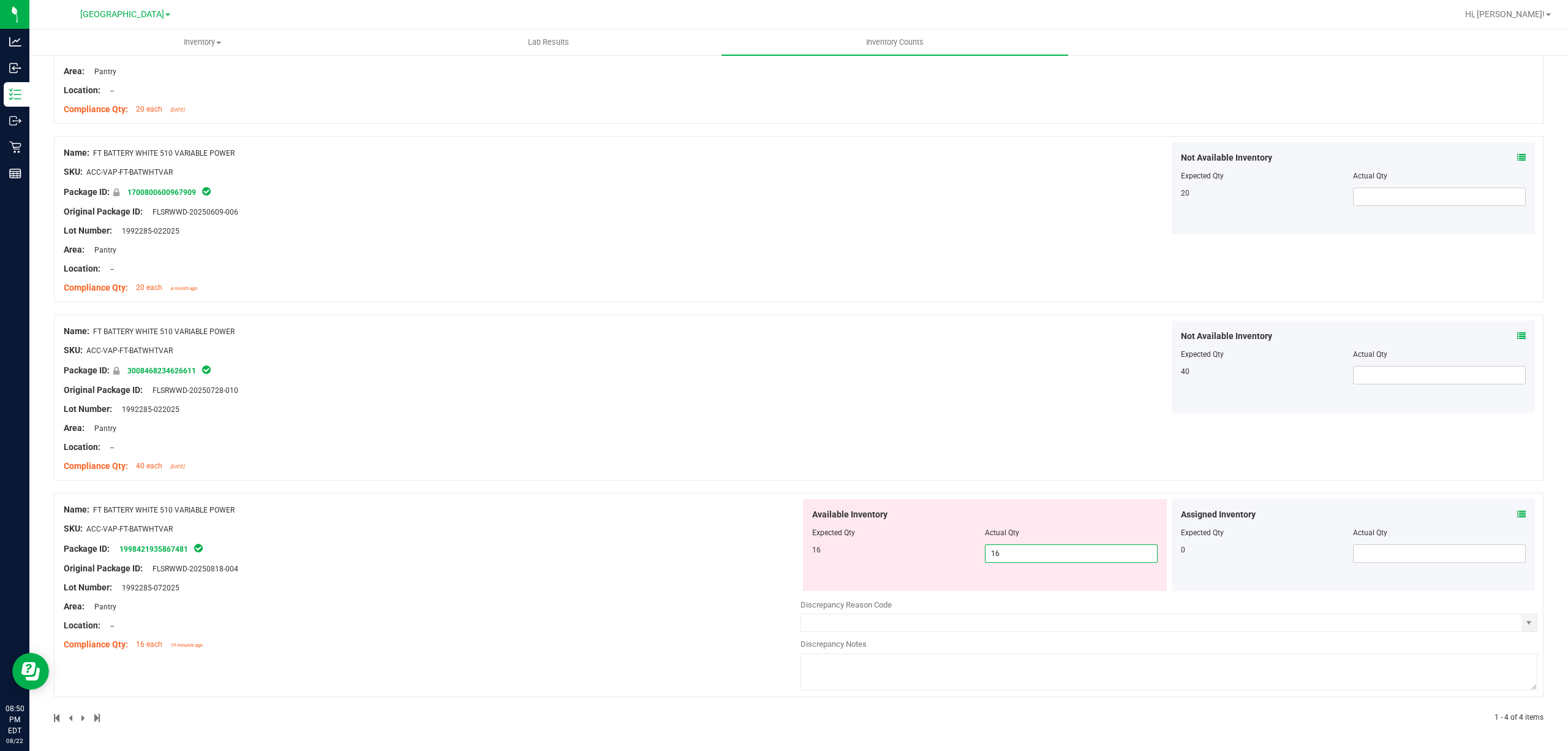
click at [718, 562] on div "Name: FT BATTERY WHITE 510 VARIABLE POWER SKU: ACC-VAP-FT-BATWHTVAR Package ID:…" at bounding box center [433, 577] width 737 height 157
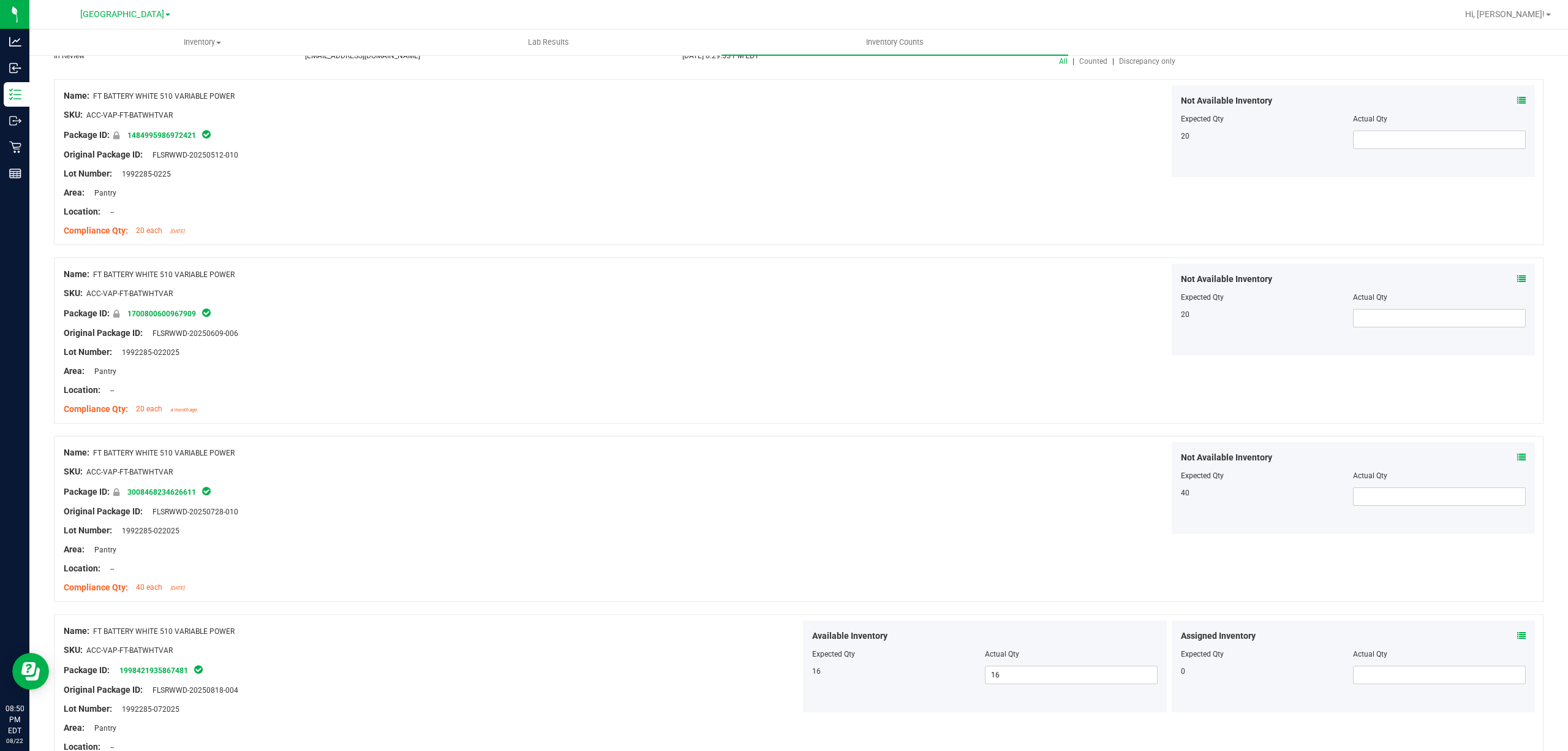
scroll to position [0, 0]
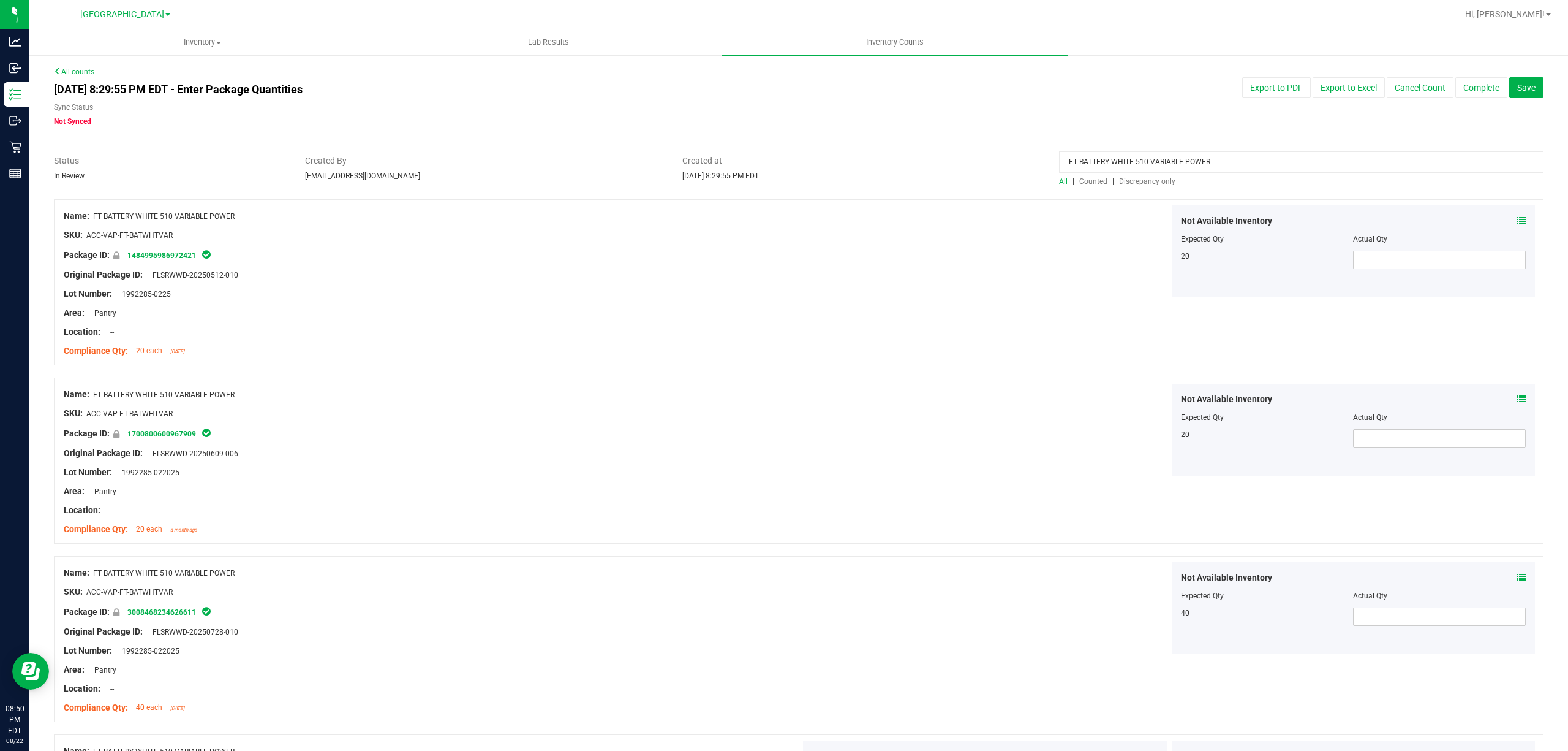
drag, startPoint x: 1229, startPoint y: 166, endPoint x: 109, endPoint y: 151, distance: 1120.1
click at [255, 145] on div "All counts [DATE] 8:29:55 PM EDT - Enter Package Quantities Sync Status Not Syn…" at bounding box center [799, 504] width 1490 height 875
click at [1142, 180] on span "Discrepancy only" at bounding box center [1147, 181] width 56 height 9
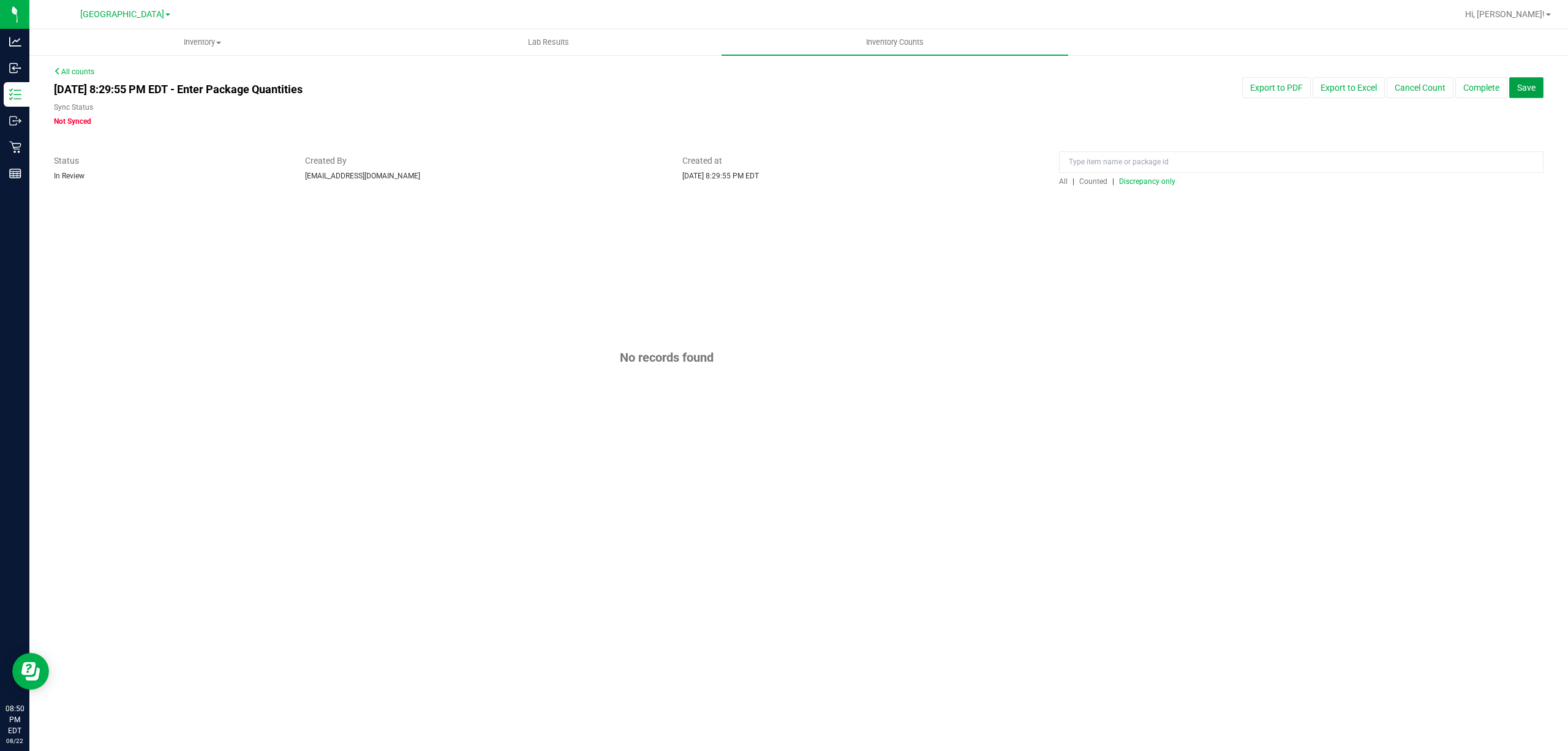
click at [1536, 90] on button "Save" at bounding box center [1527, 87] width 34 height 21
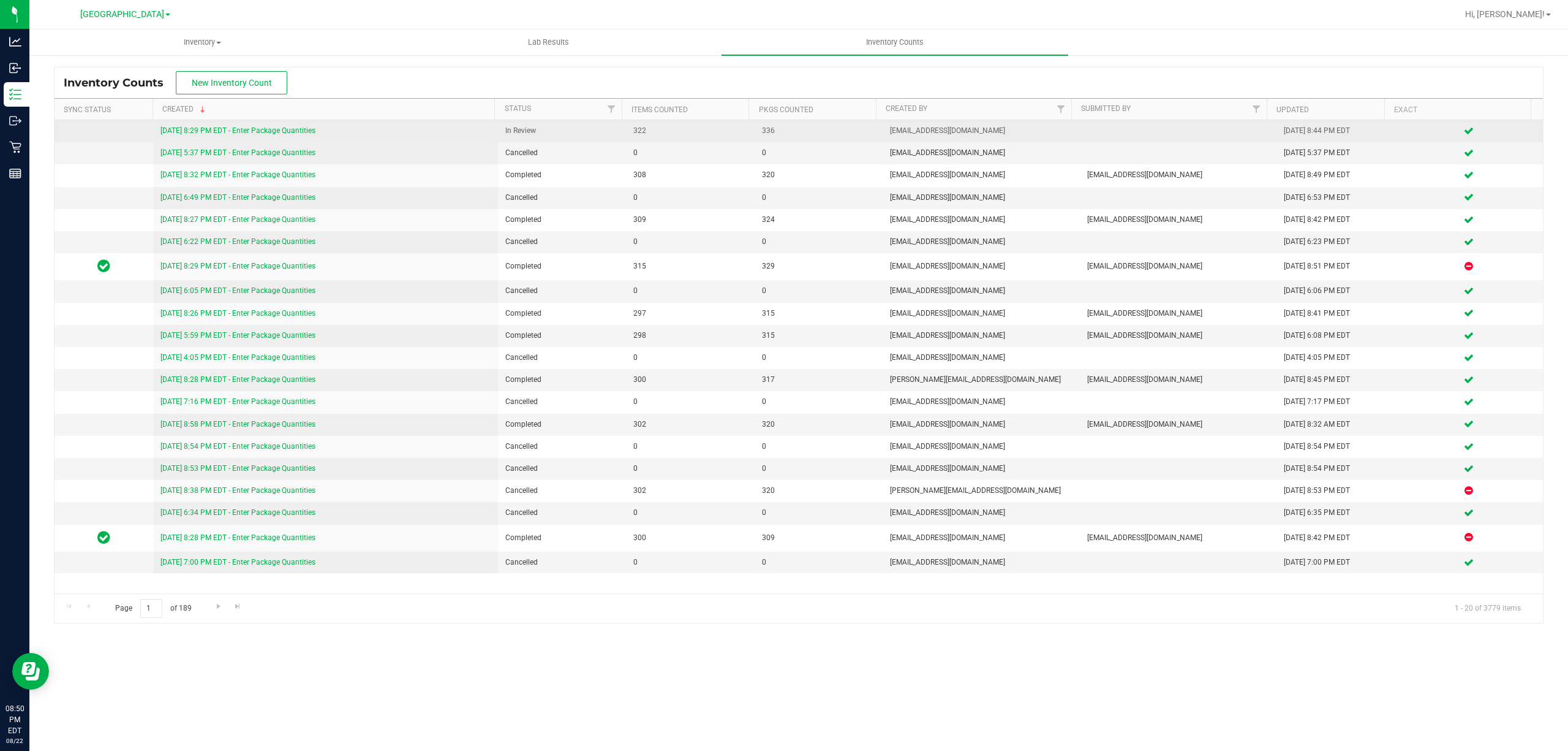
click at [214, 133] on link "[DATE] 8:29 PM EDT - Enter Package Quantities" at bounding box center [238, 130] width 155 height 9
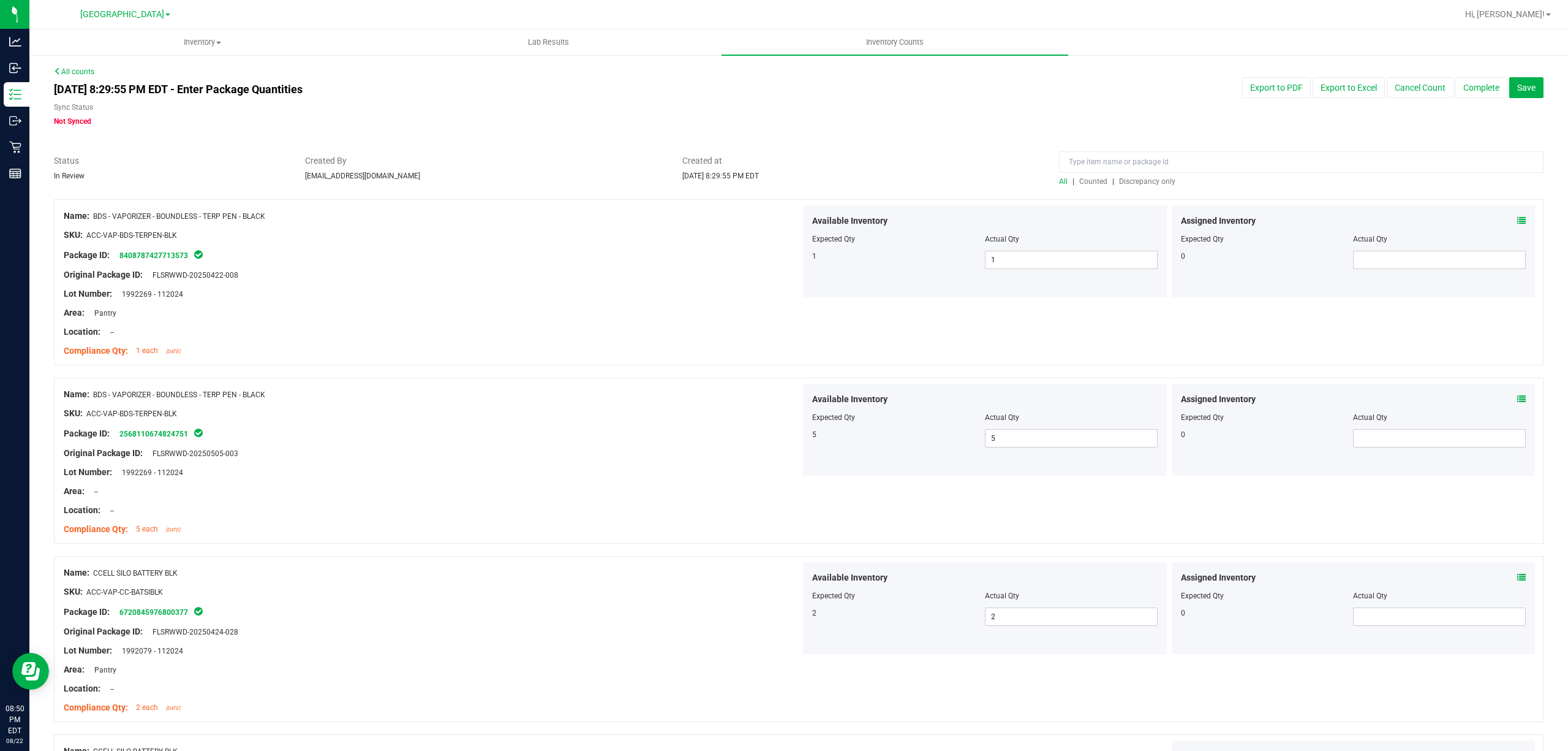
click at [1127, 179] on span "Discrepancy only" at bounding box center [1147, 181] width 56 height 9
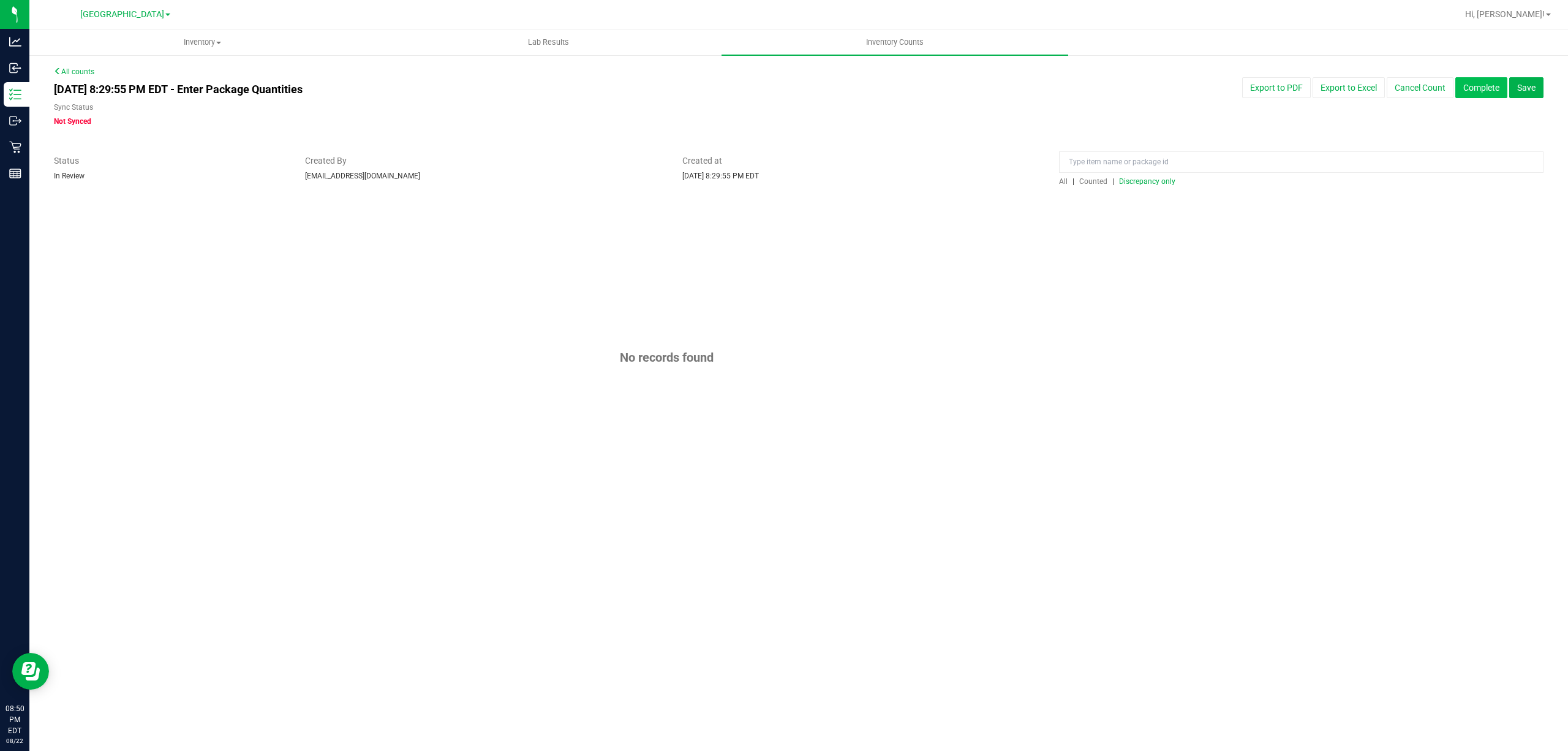
click at [1481, 92] on button "Complete" at bounding box center [1481, 87] width 52 height 21
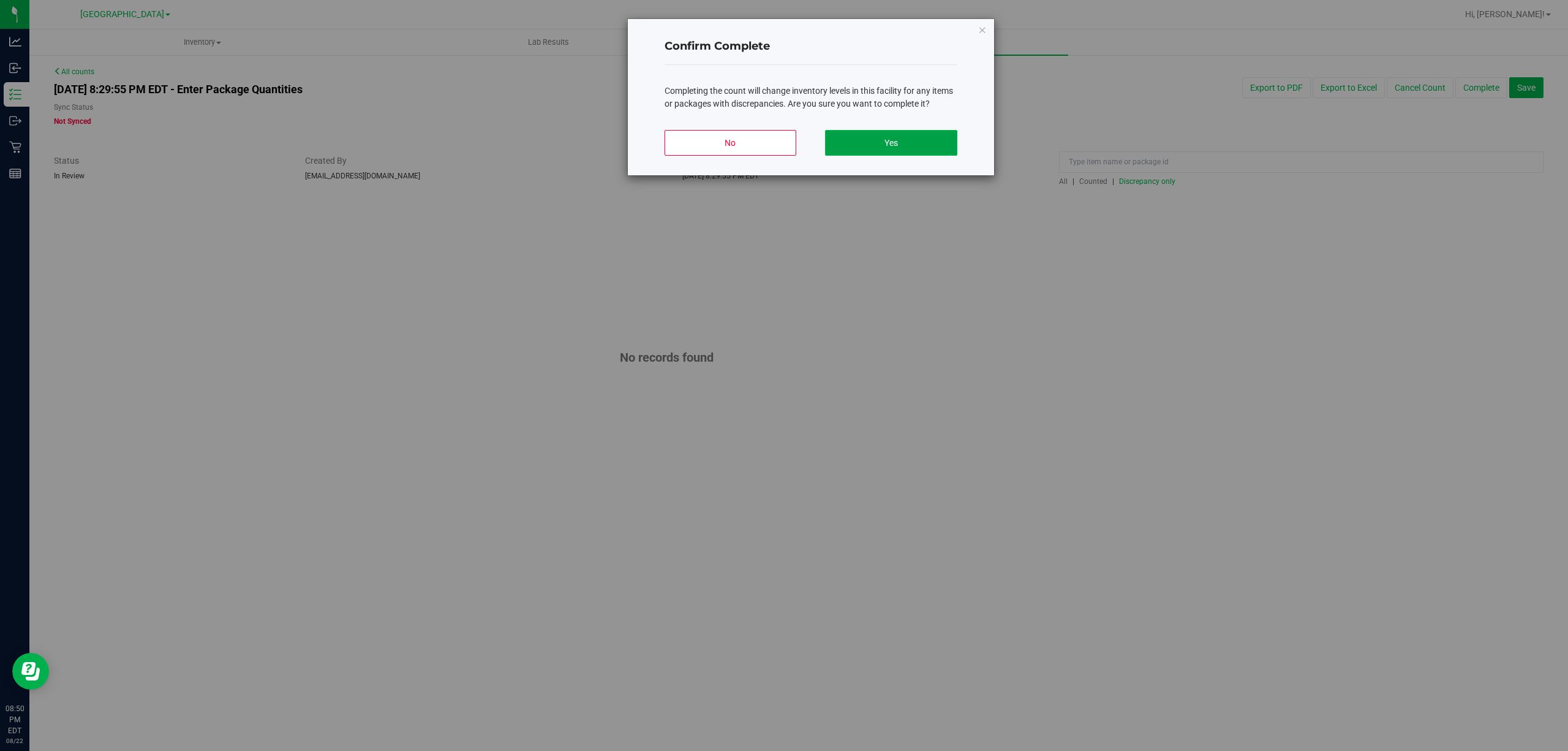
click at [875, 138] on button "Yes" at bounding box center [891, 143] width 132 height 26
